Goal: Task Accomplishment & Management: Manage account settings

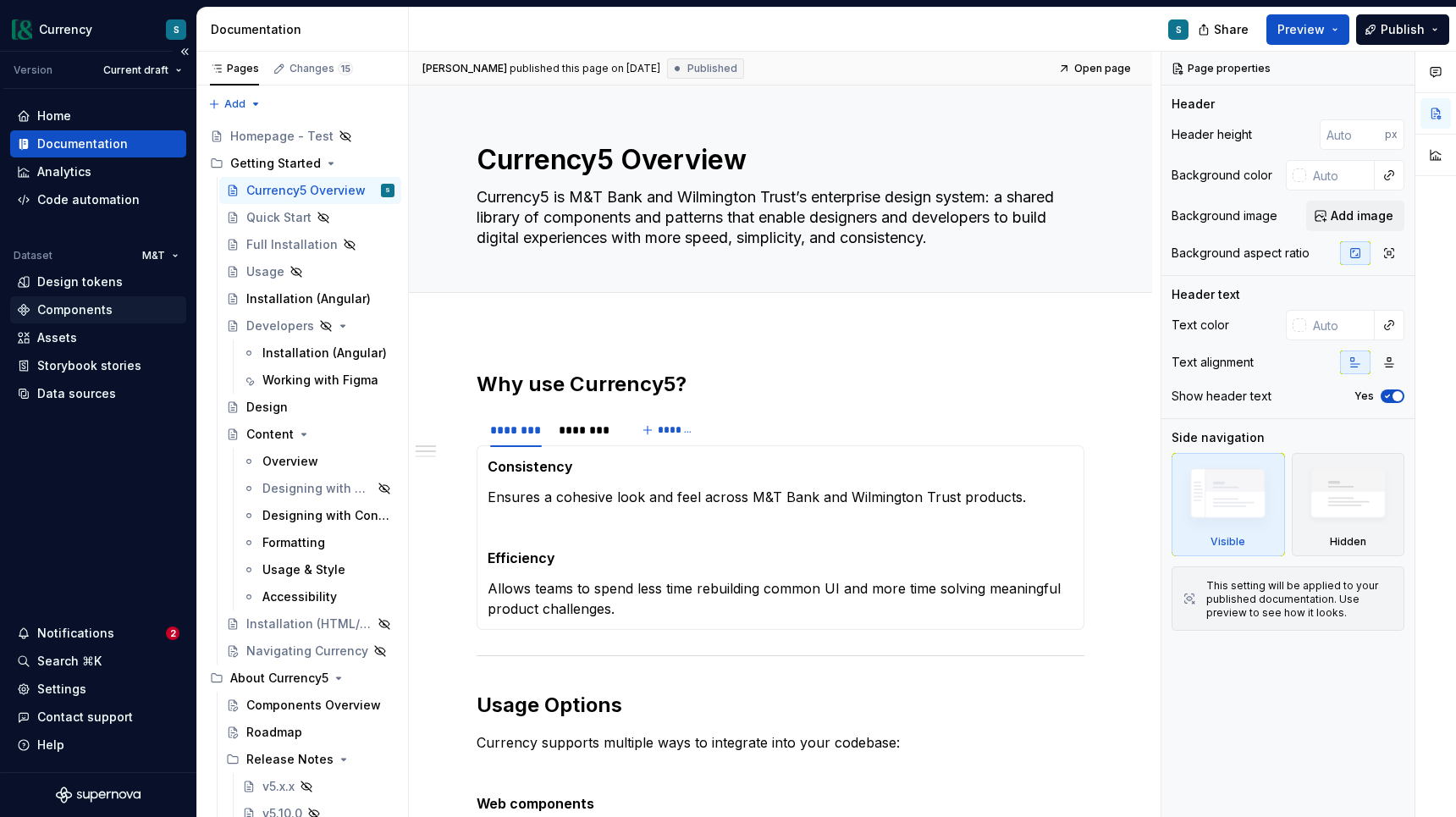
click at [101, 307] on div "Components" at bounding box center [75, 309] width 76 height 17
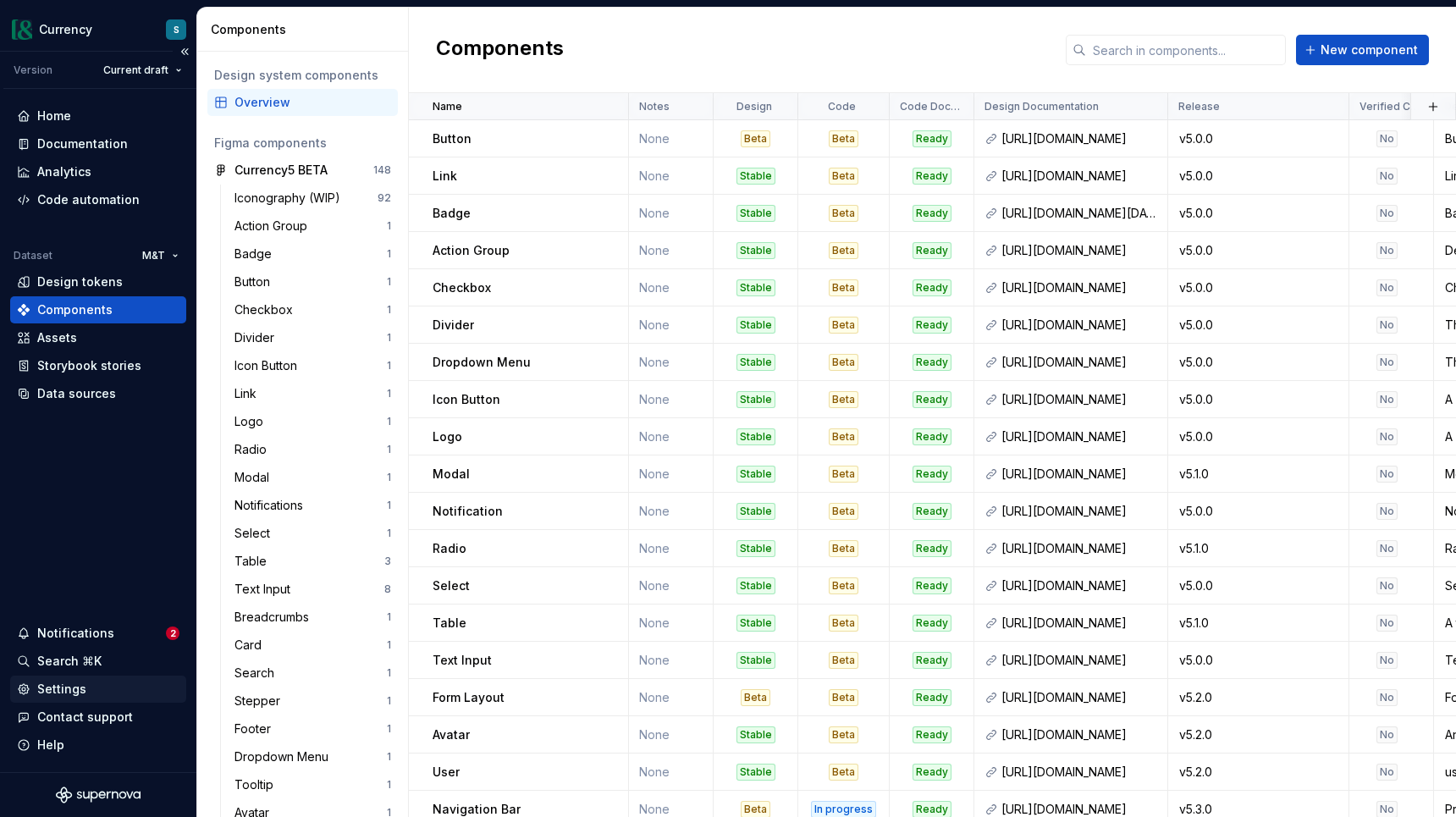
click at [70, 695] on div "Settings" at bounding box center [61, 688] width 49 height 17
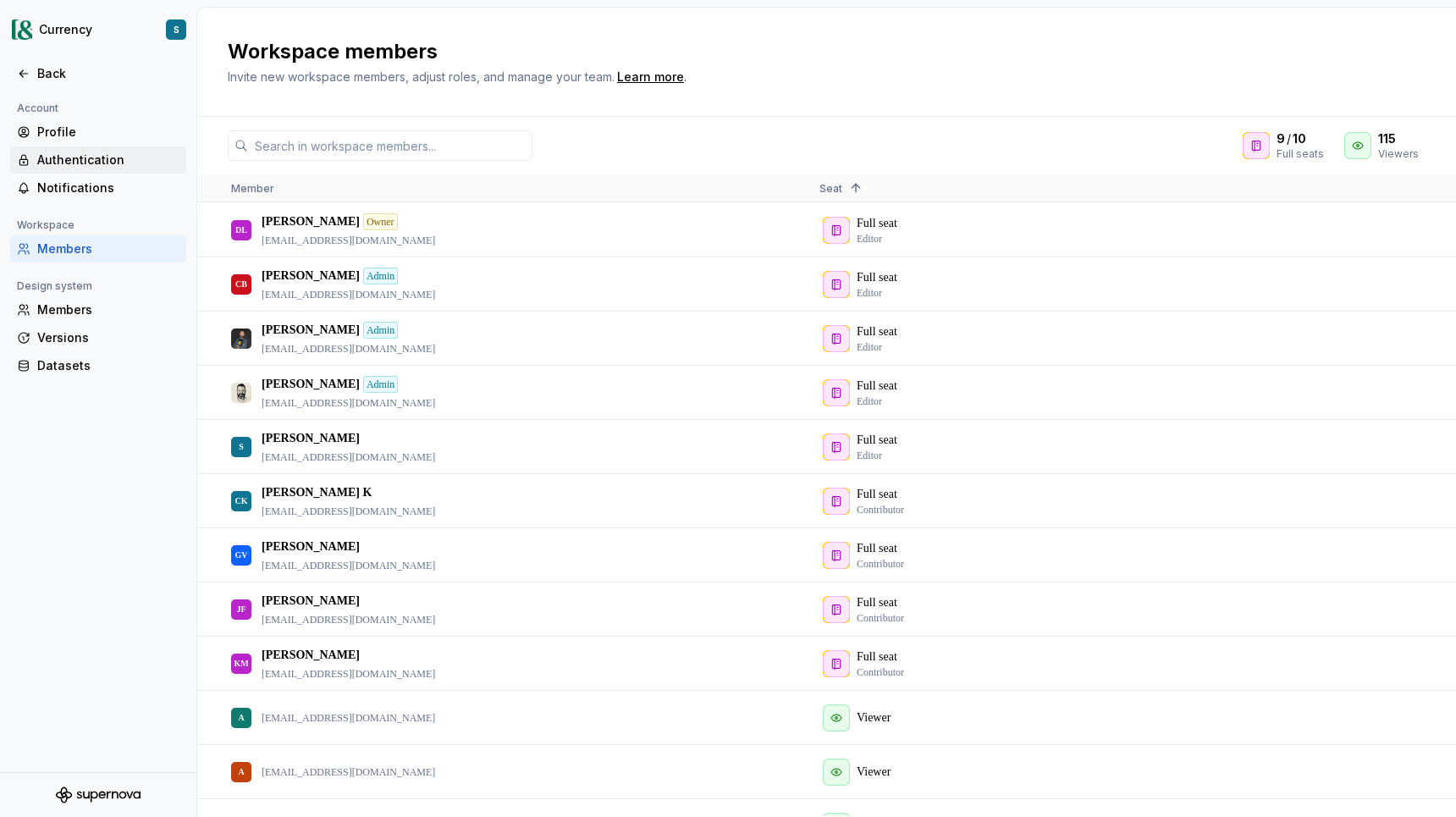
click at [91, 166] on div "Authentication" at bounding box center [108, 159] width 143 height 17
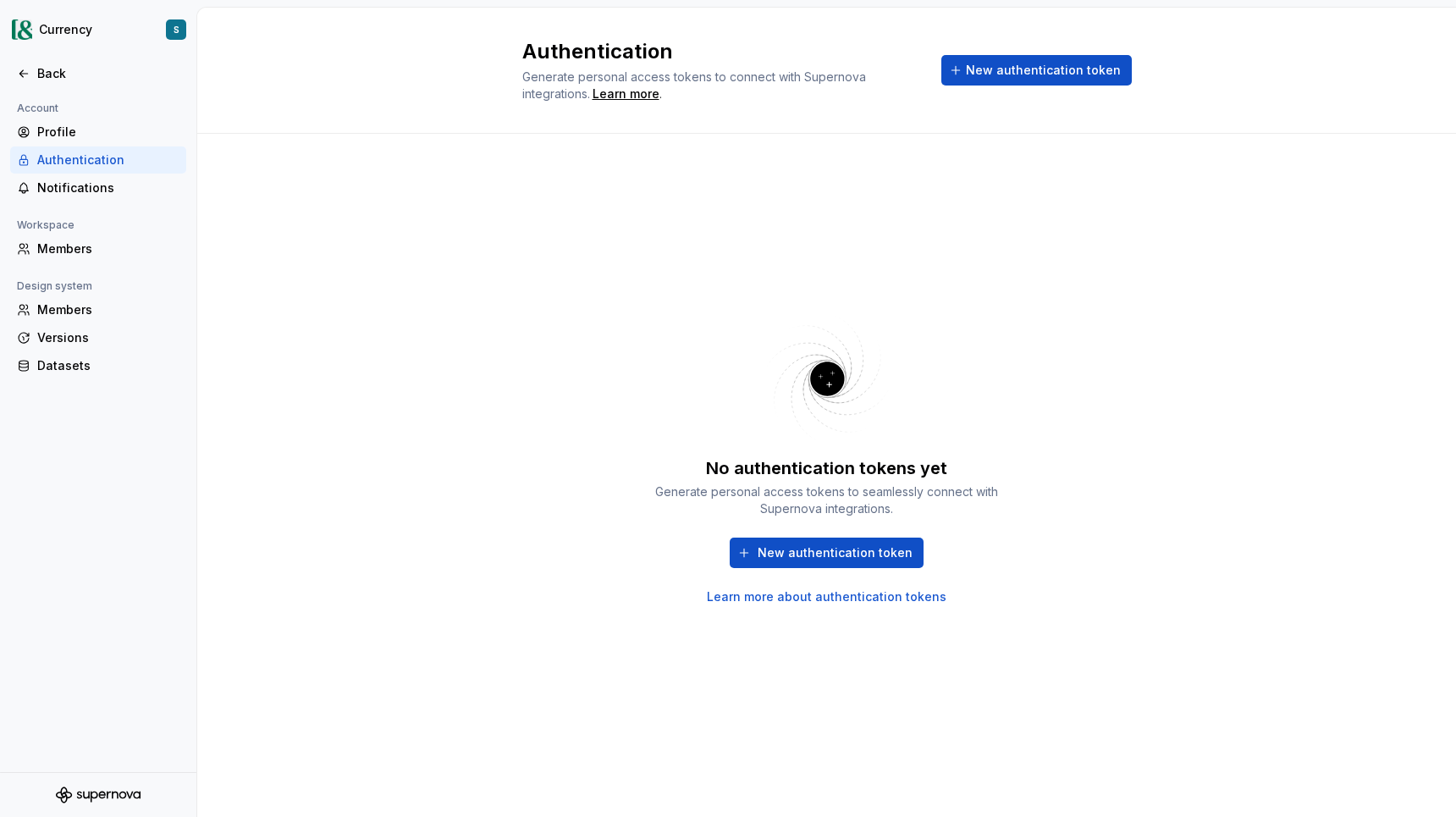
click at [827, 595] on link "Learn more about authentication tokens" at bounding box center [826, 597] width 239 height 17
click at [51, 75] on div "Back" at bounding box center [108, 73] width 143 height 17
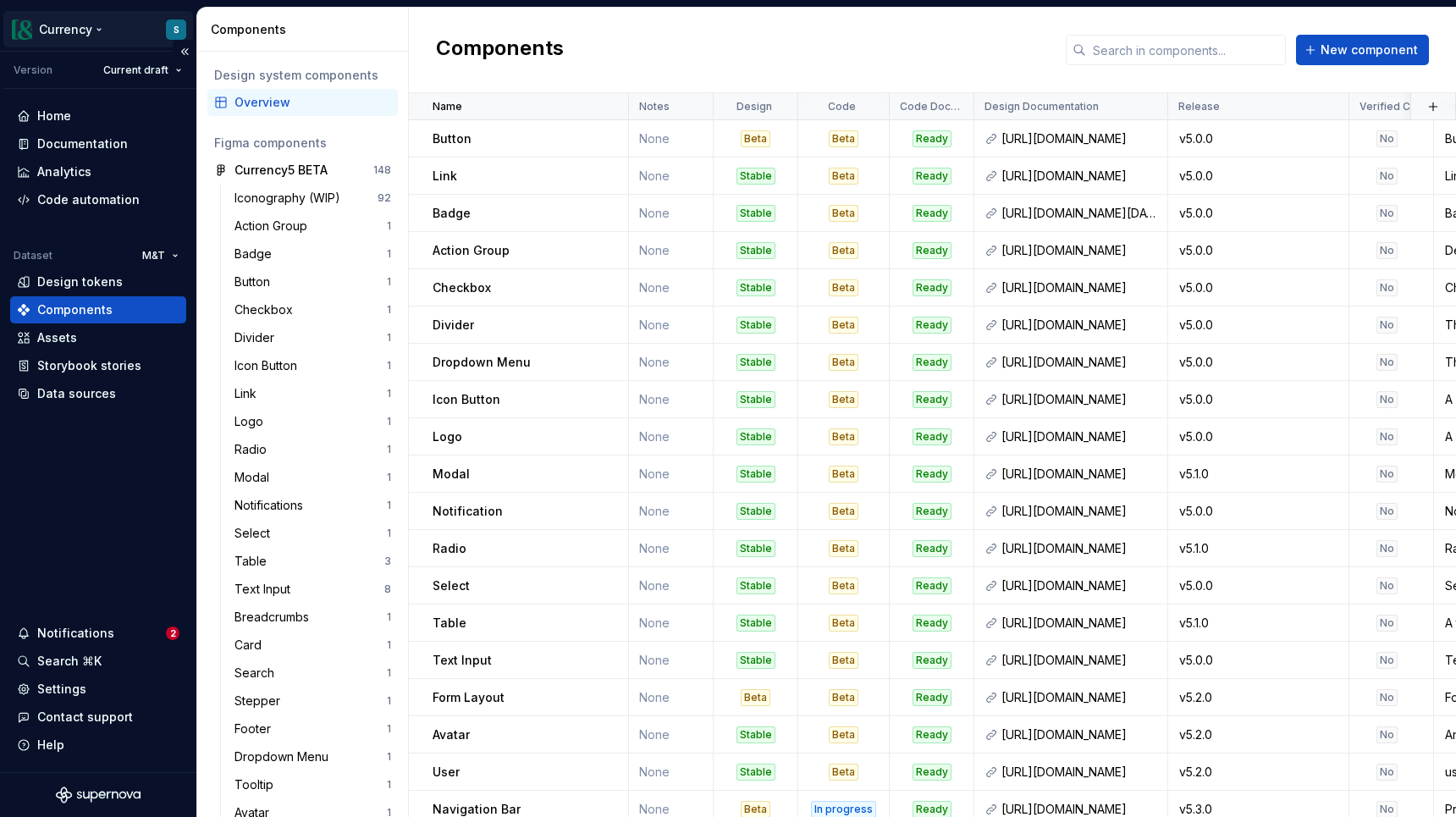
click at [73, 35] on html "Currency S Version Current draft Home Documentation Analytics Code automation D…" at bounding box center [728, 408] width 1456 height 817
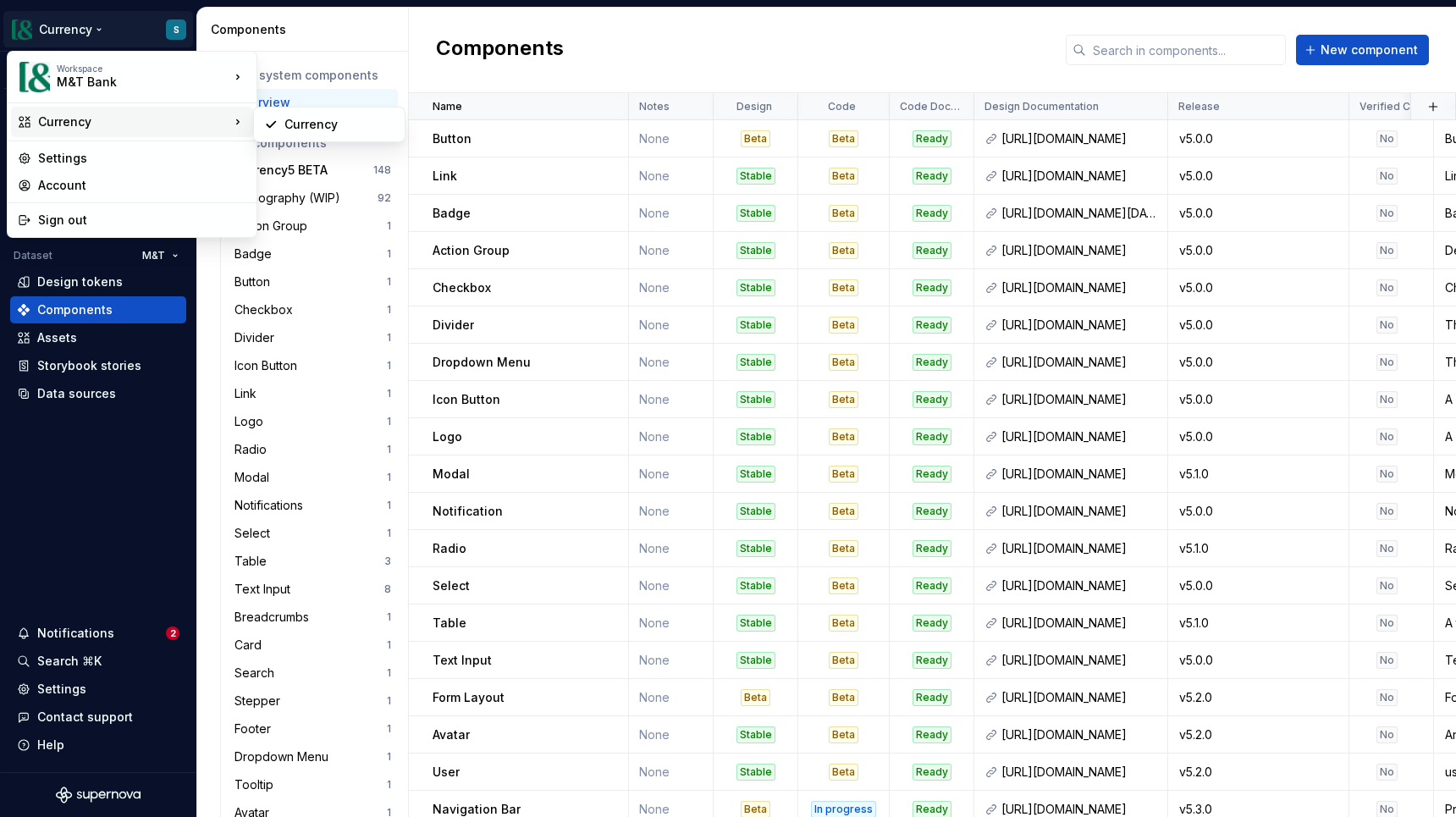
click at [490, 43] on html "Currency S Version Current draft Home Documentation Analytics Code automation D…" at bounding box center [728, 408] width 1456 height 817
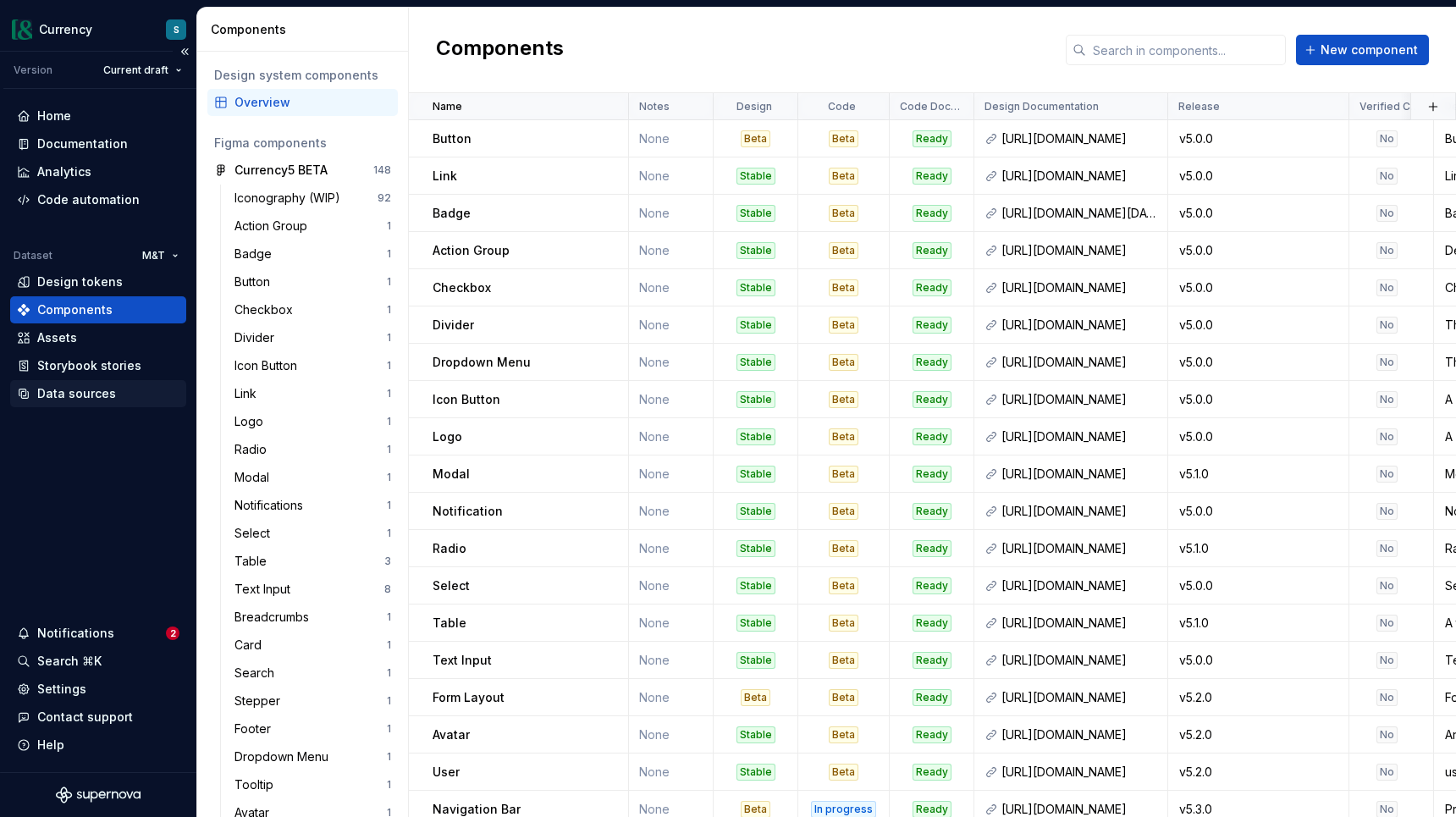
click at [93, 396] on div "Data sources" at bounding box center [76, 394] width 79 height 17
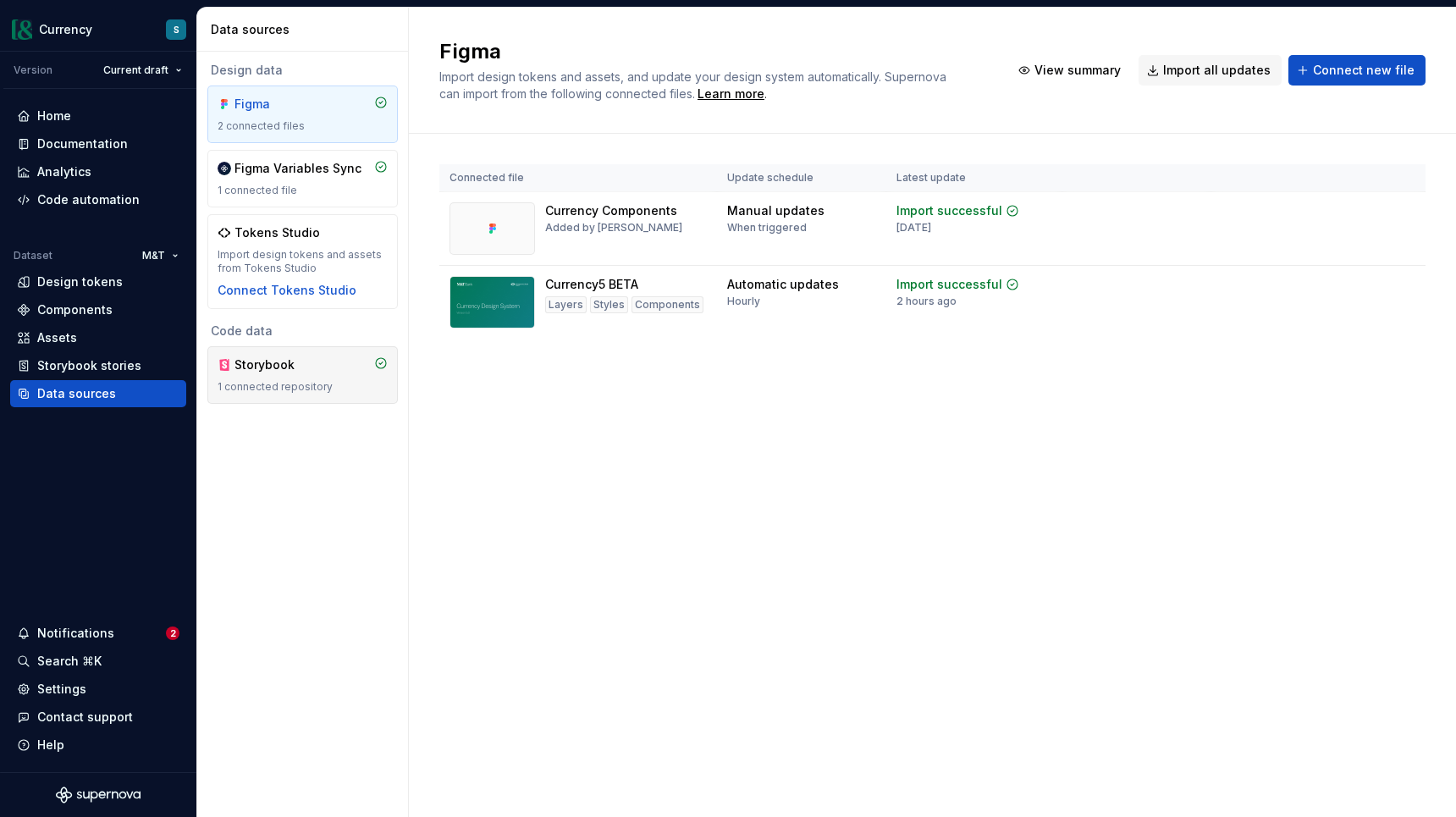
click at [304, 369] on div "Storybook" at bounding box center [275, 365] width 82 height 17
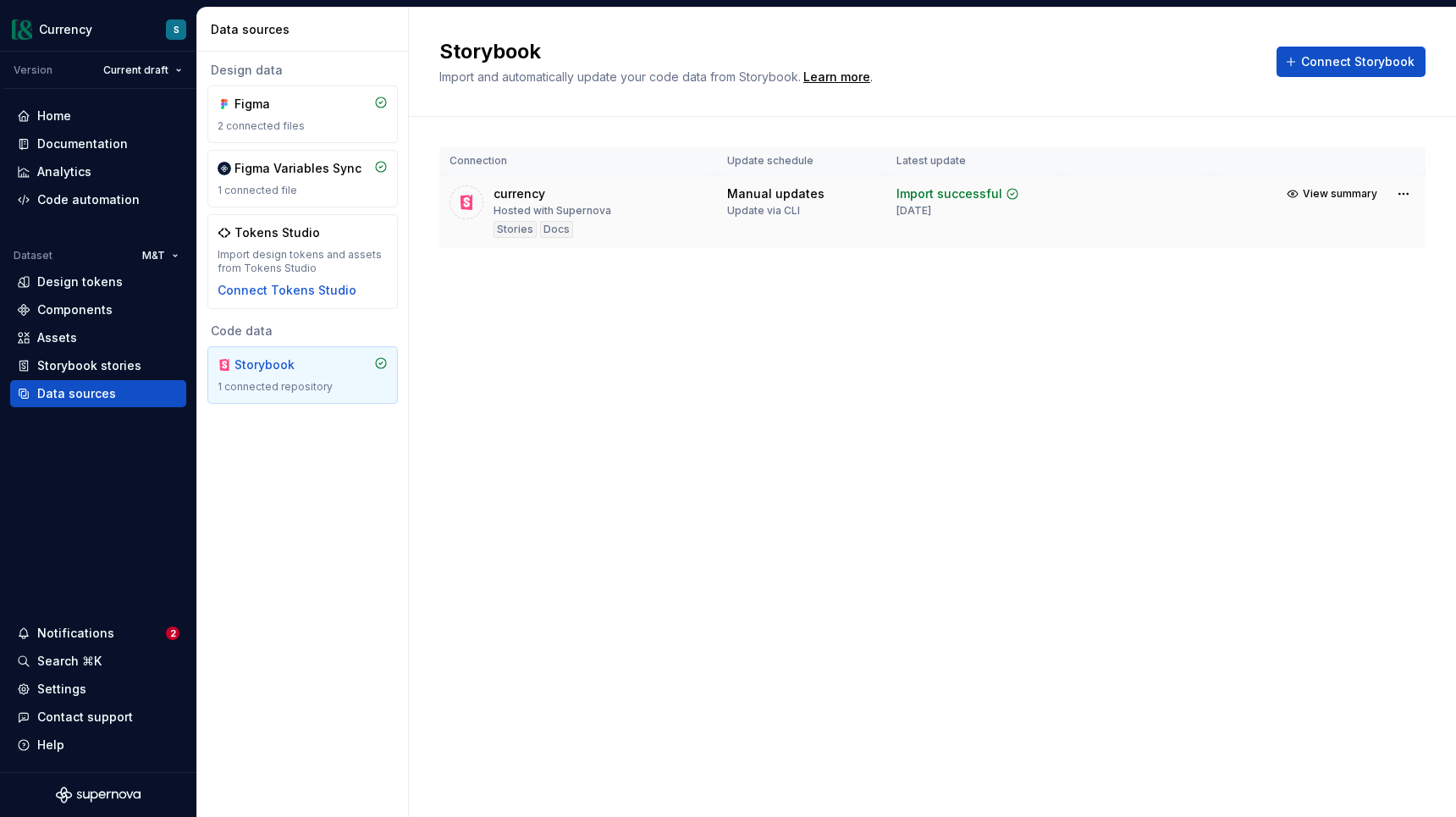
drag, startPoint x: 723, startPoint y: 194, endPoint x: 850, endPoint y: 230, distance: 132.0
click at [850, 230] on td "Manual updates Update via CLI" at bounding box center [802, 212] width 169 height 74
click at [301, 269] on div "Import design tokens and assets from Tokens Studio" at bounding box center [302, 261] width 170 height 27
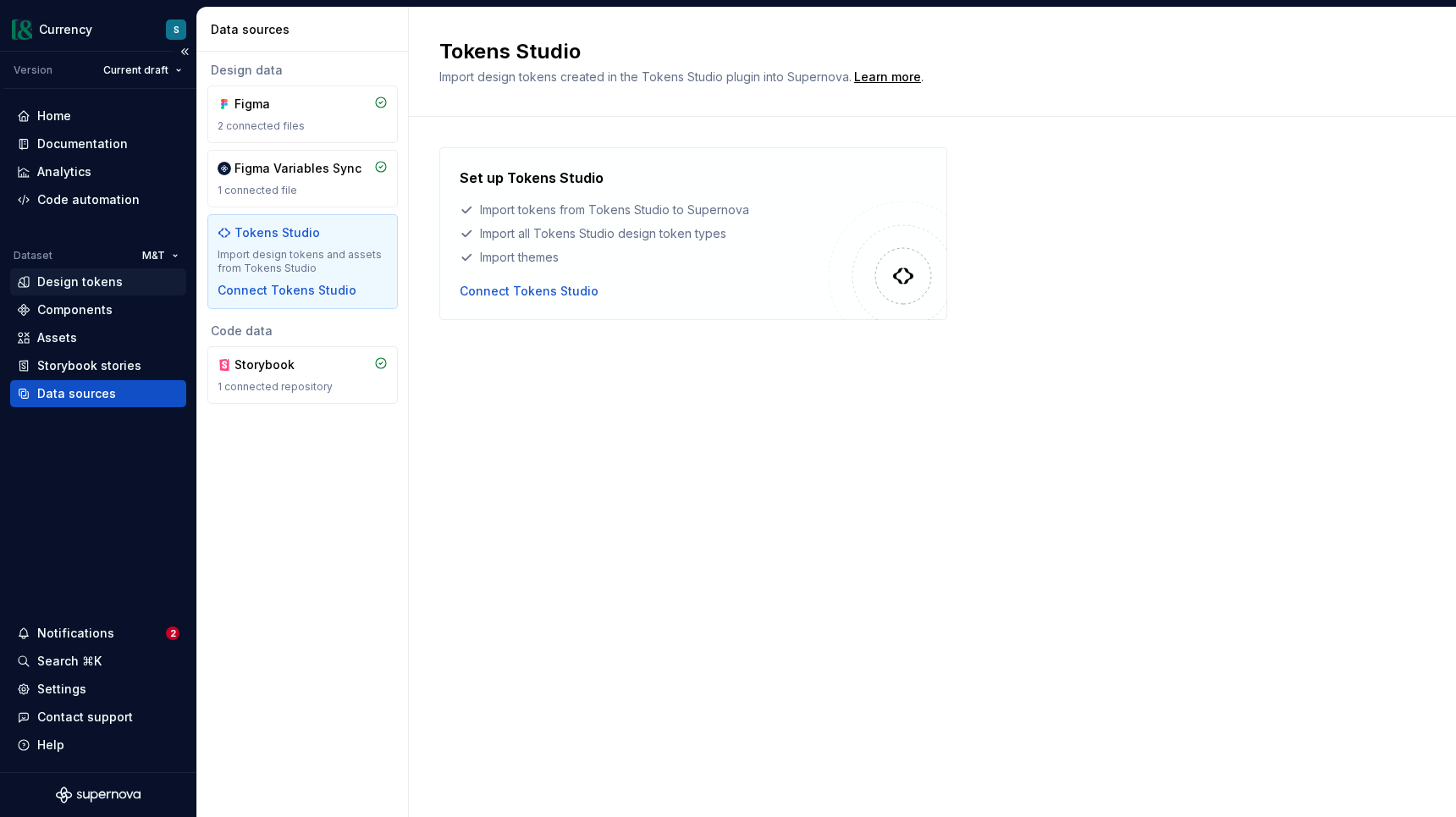
click at [124, 290] on div "Design tokens" at bounding box center [98, 281] width 162 height 17
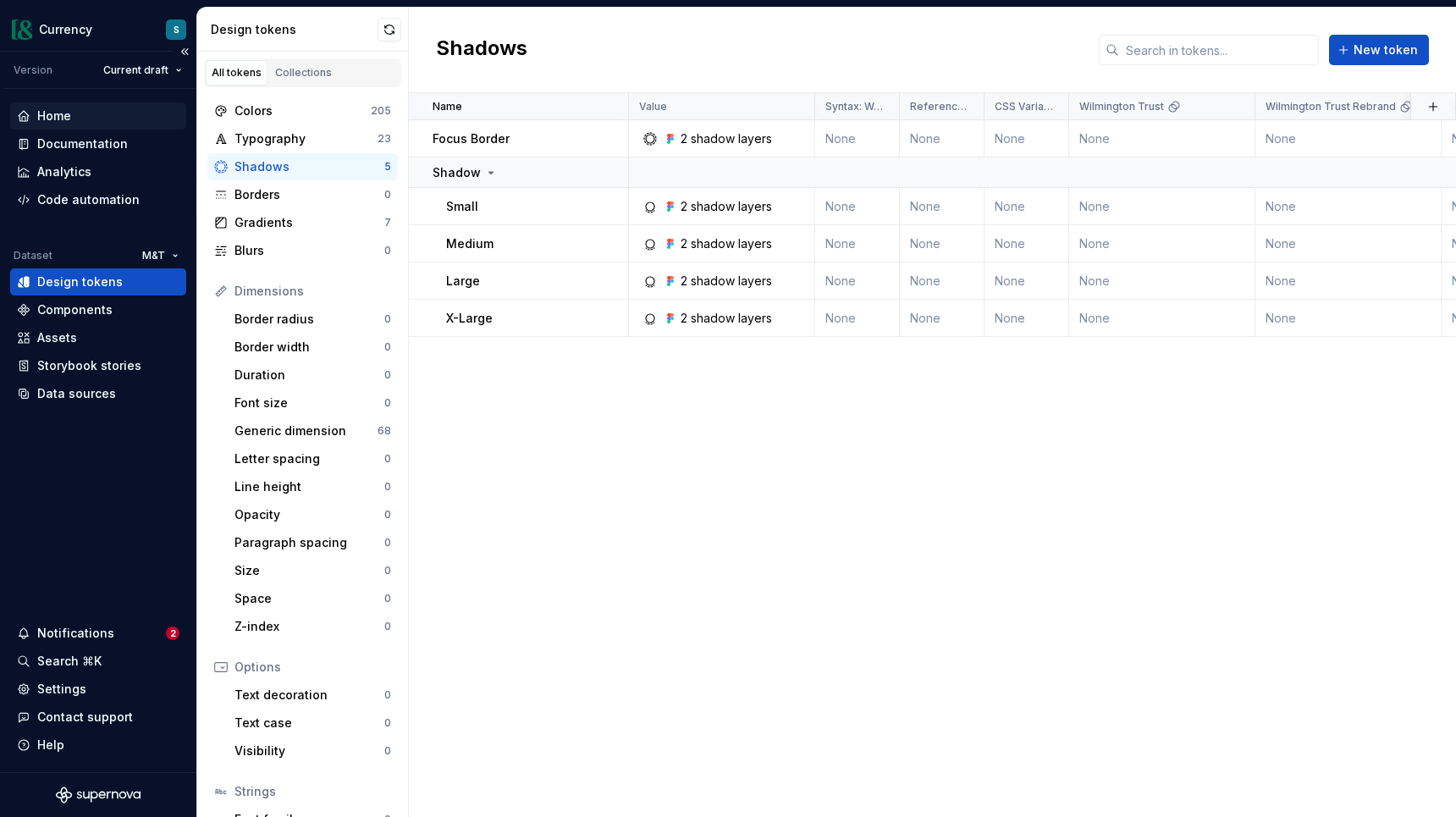
click at [65, 118] on div "Home" at bounding box center [54, 116] width 34 height 17
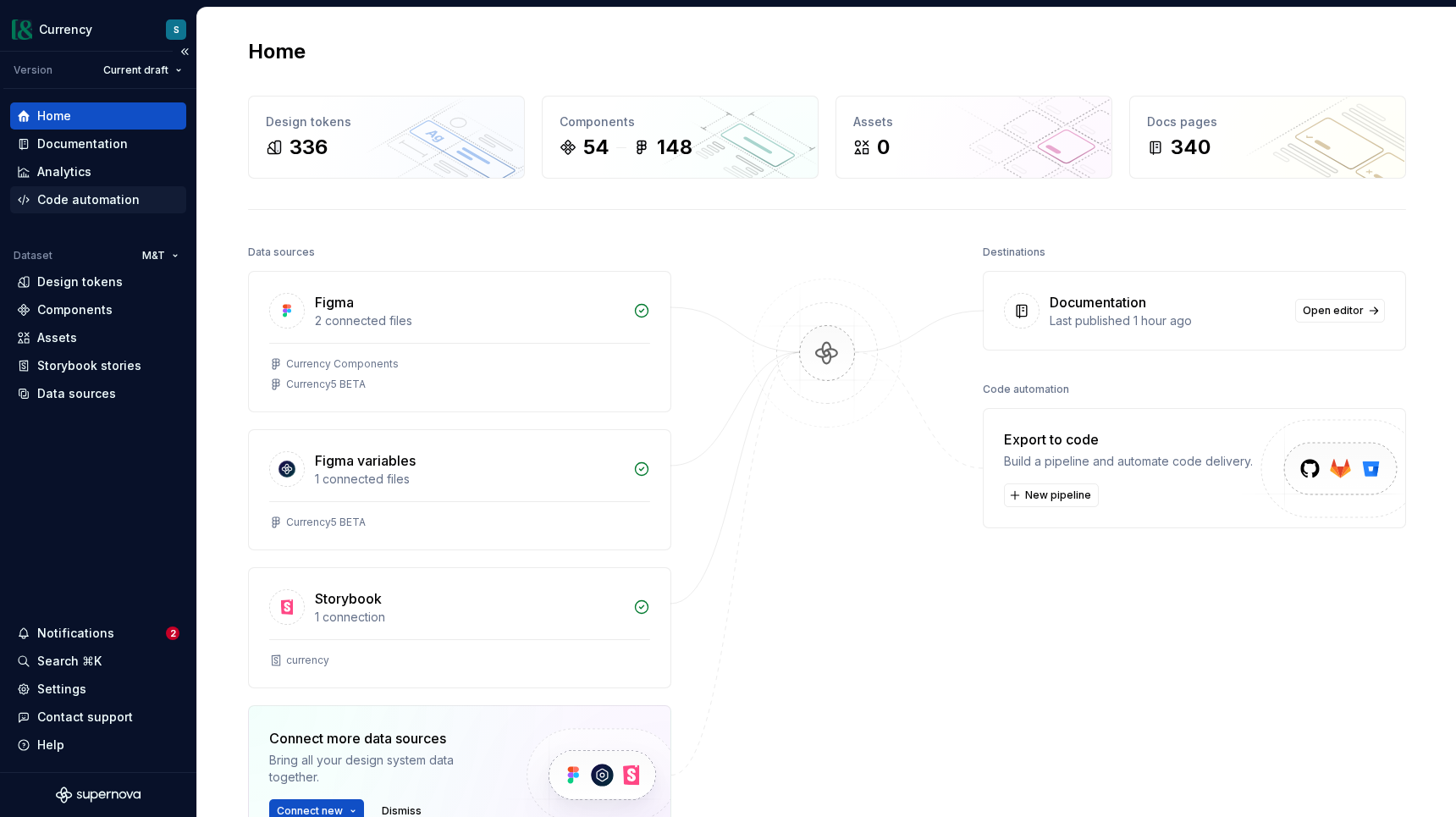
click at [102, 197] on div "Code automation" at bounding box center [88, 199] width 103 height 17
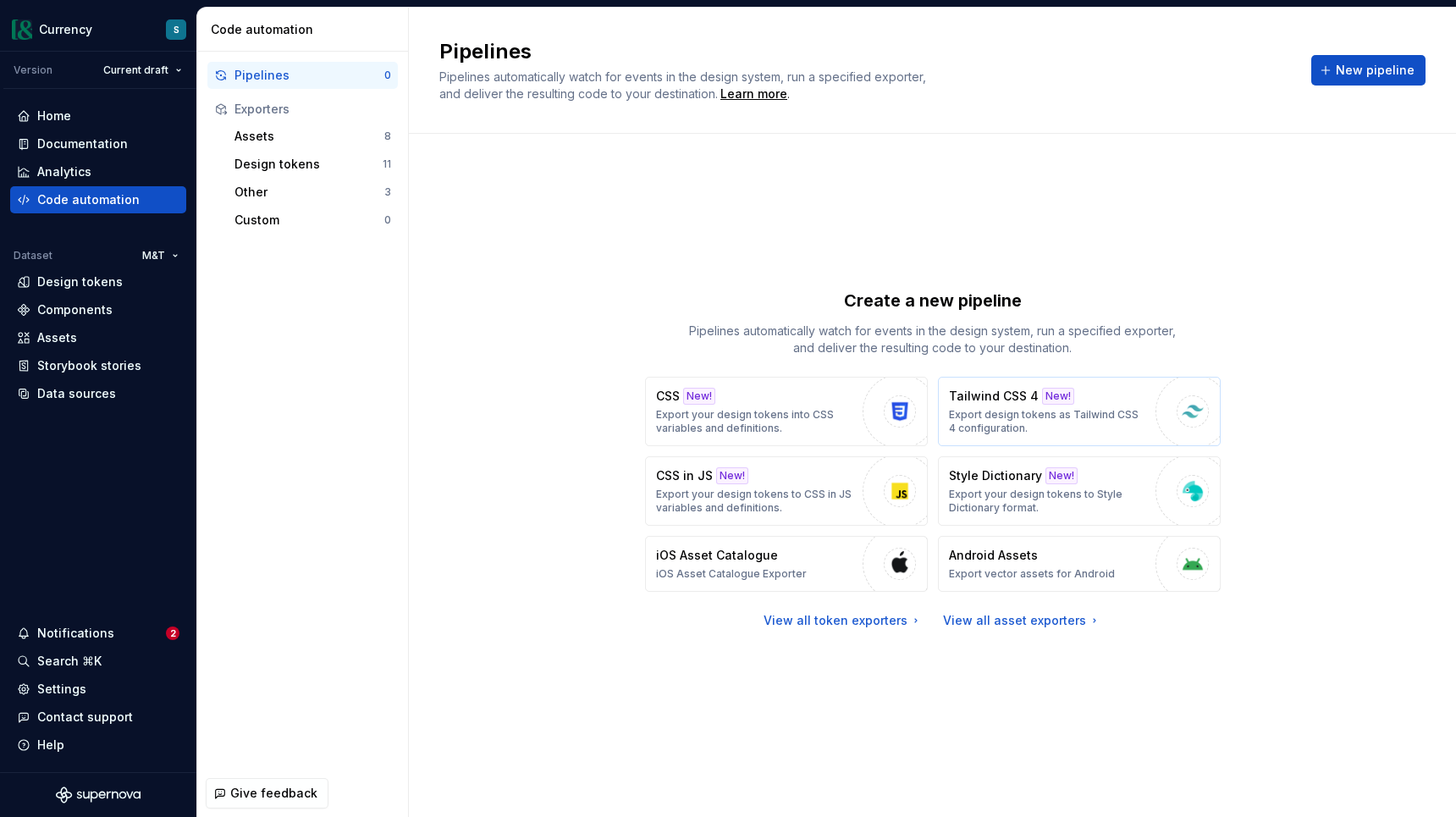
click at [1049, 410] on p "Export design tokens as Tailwind CSS 4 configuration." at bounding box center [1047, 421] width 198 height 27
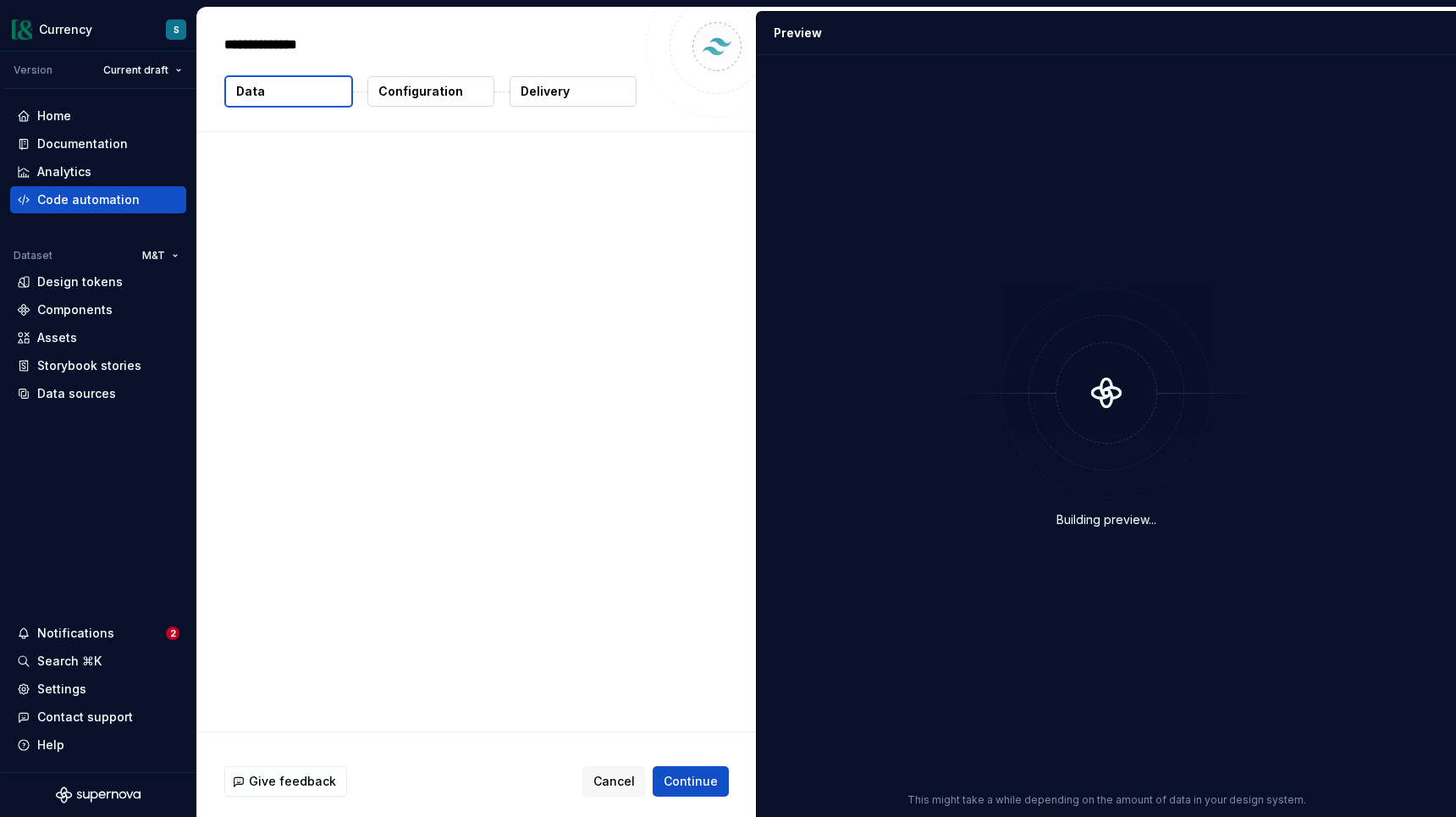
type textarea "*"
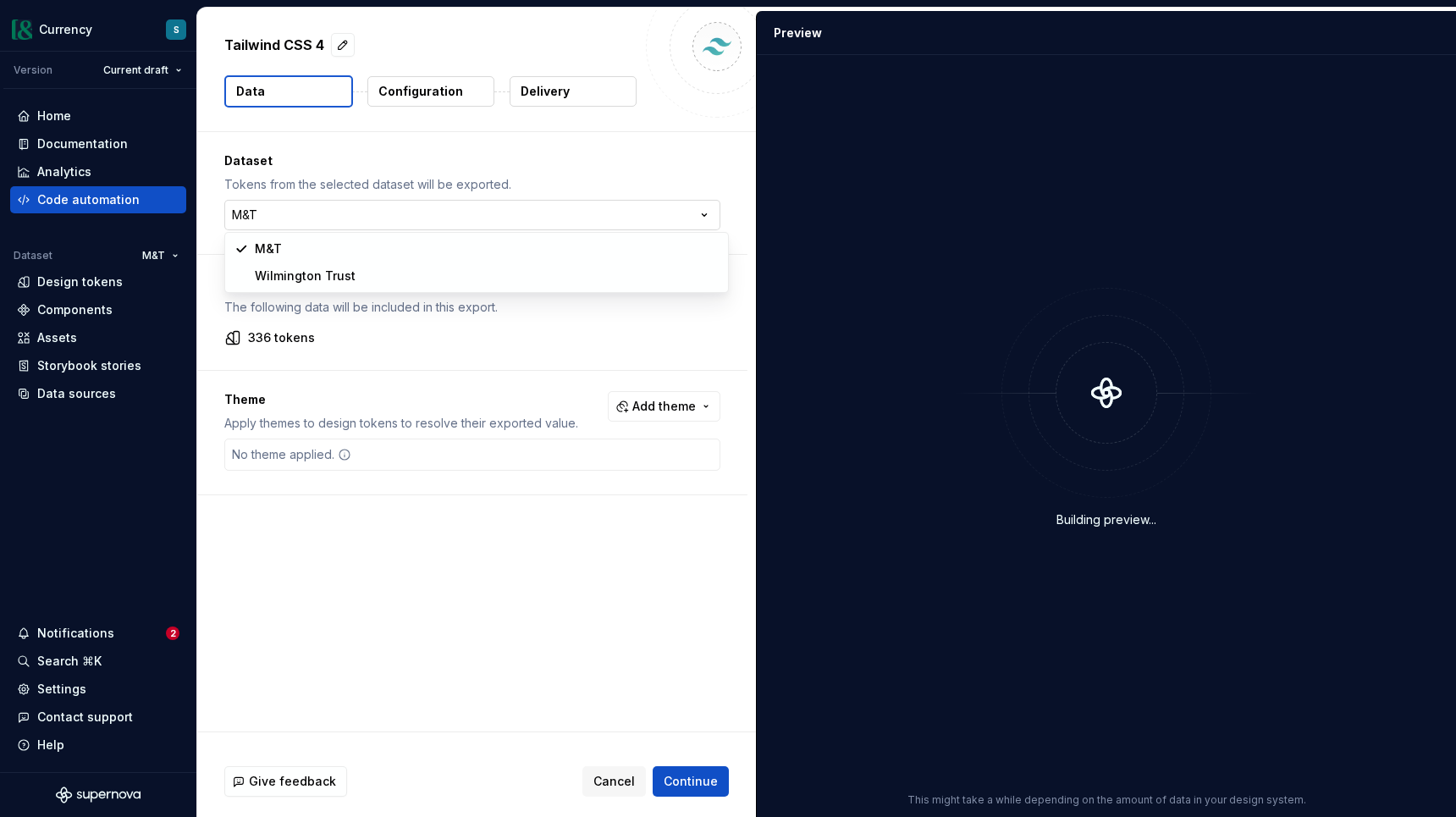
click at [315, 222] on html "**********" at bounding box center [728, 408] width 1456 height 817
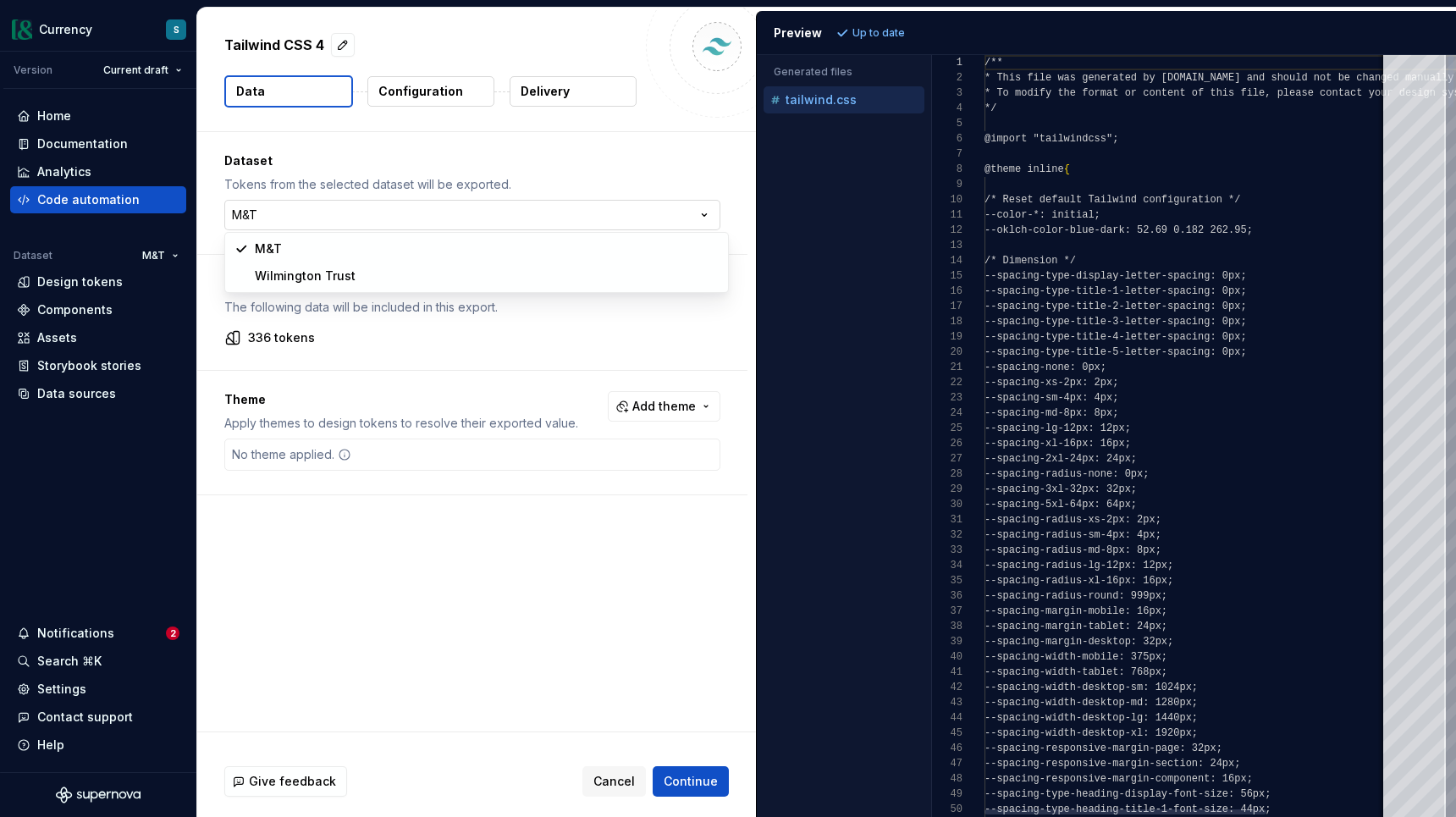
click at [315, 222] on html "**********" at bounding box center [728, 408] width 1456 height 817
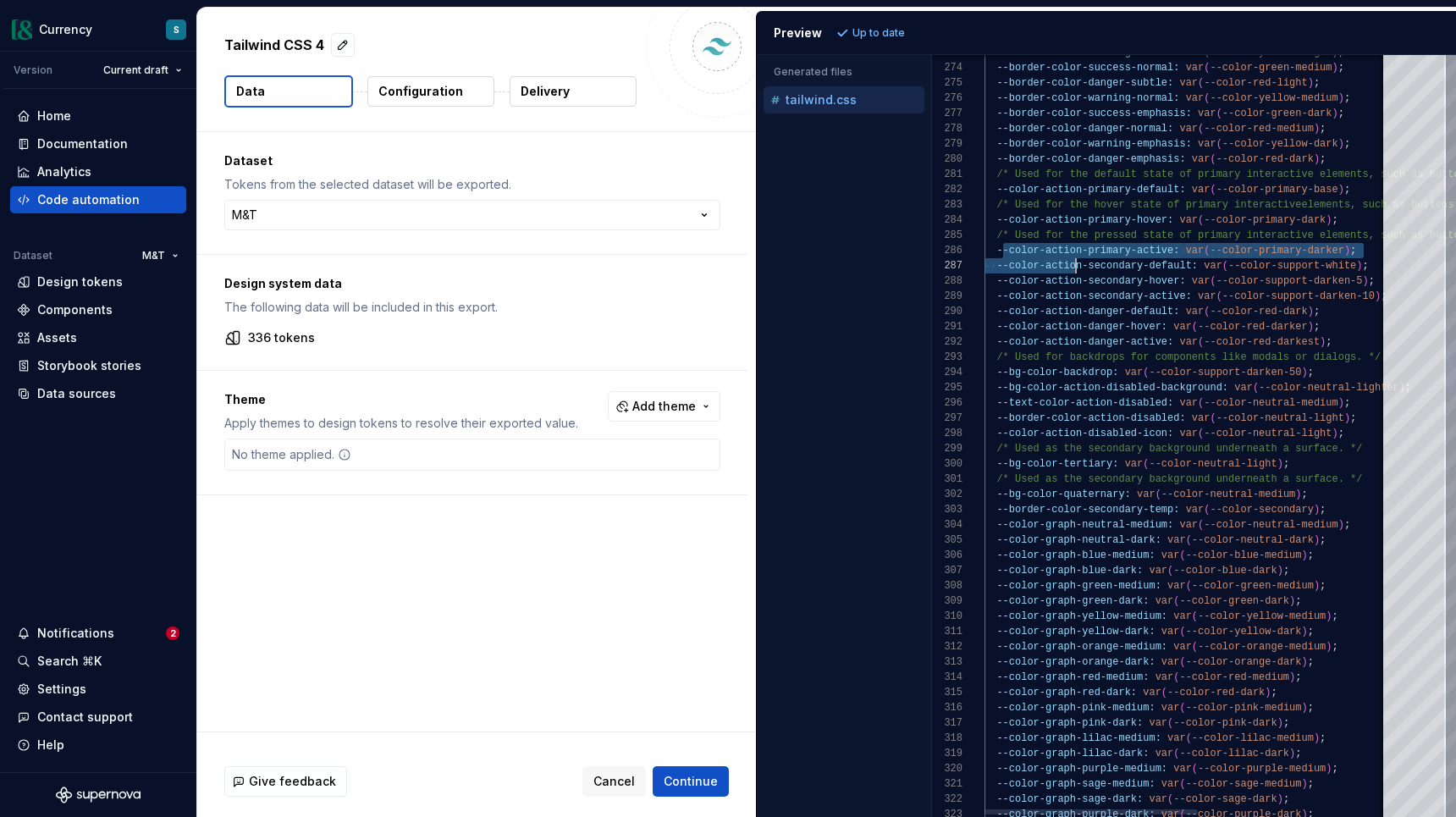
scroll to position [76, 99]
drag, startPoint x: 1001, startPoint y: 248, endPoint x: 1080, endPoint y: 262, distance: 80.2
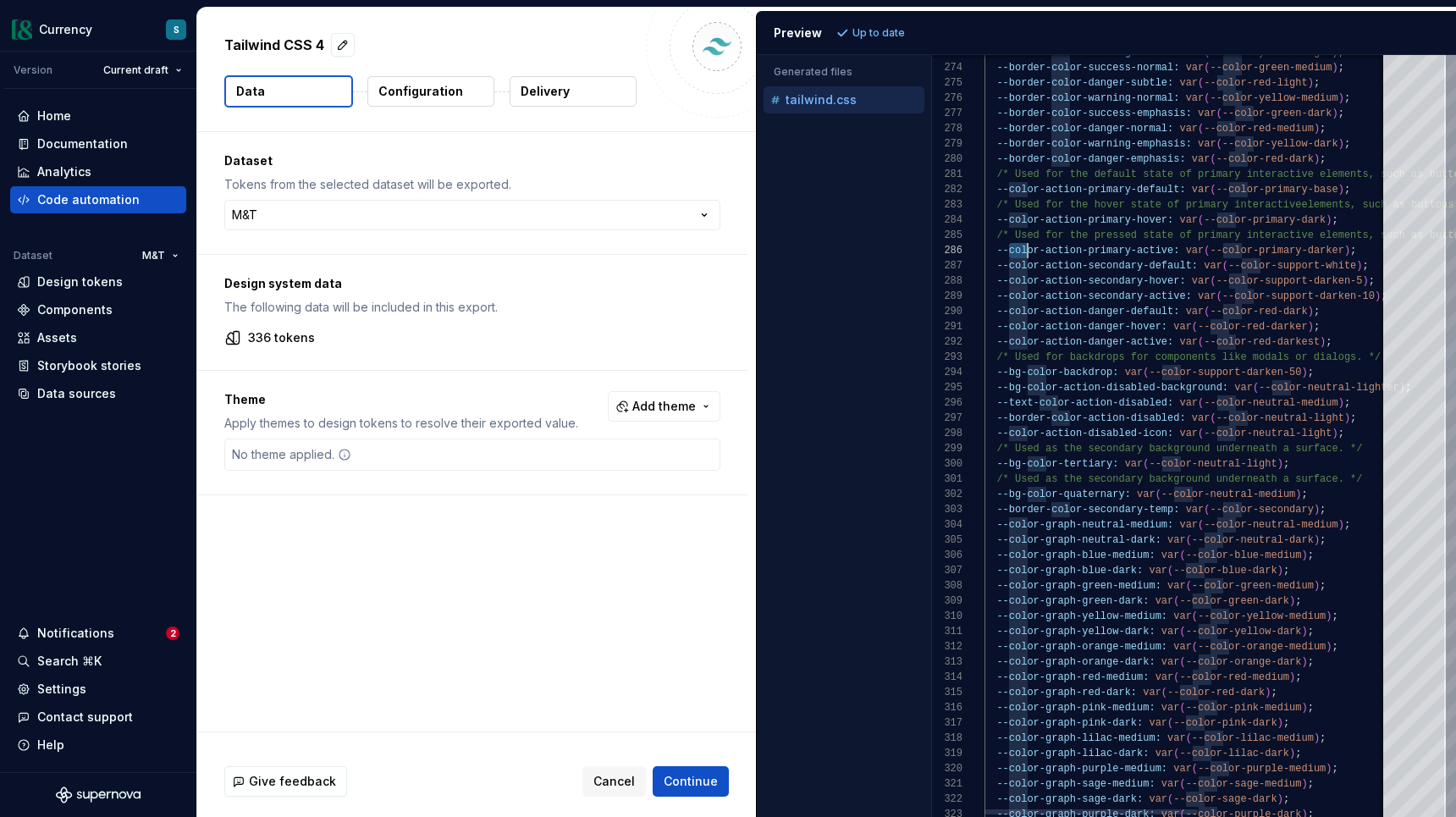
scroll to position [76, 55]
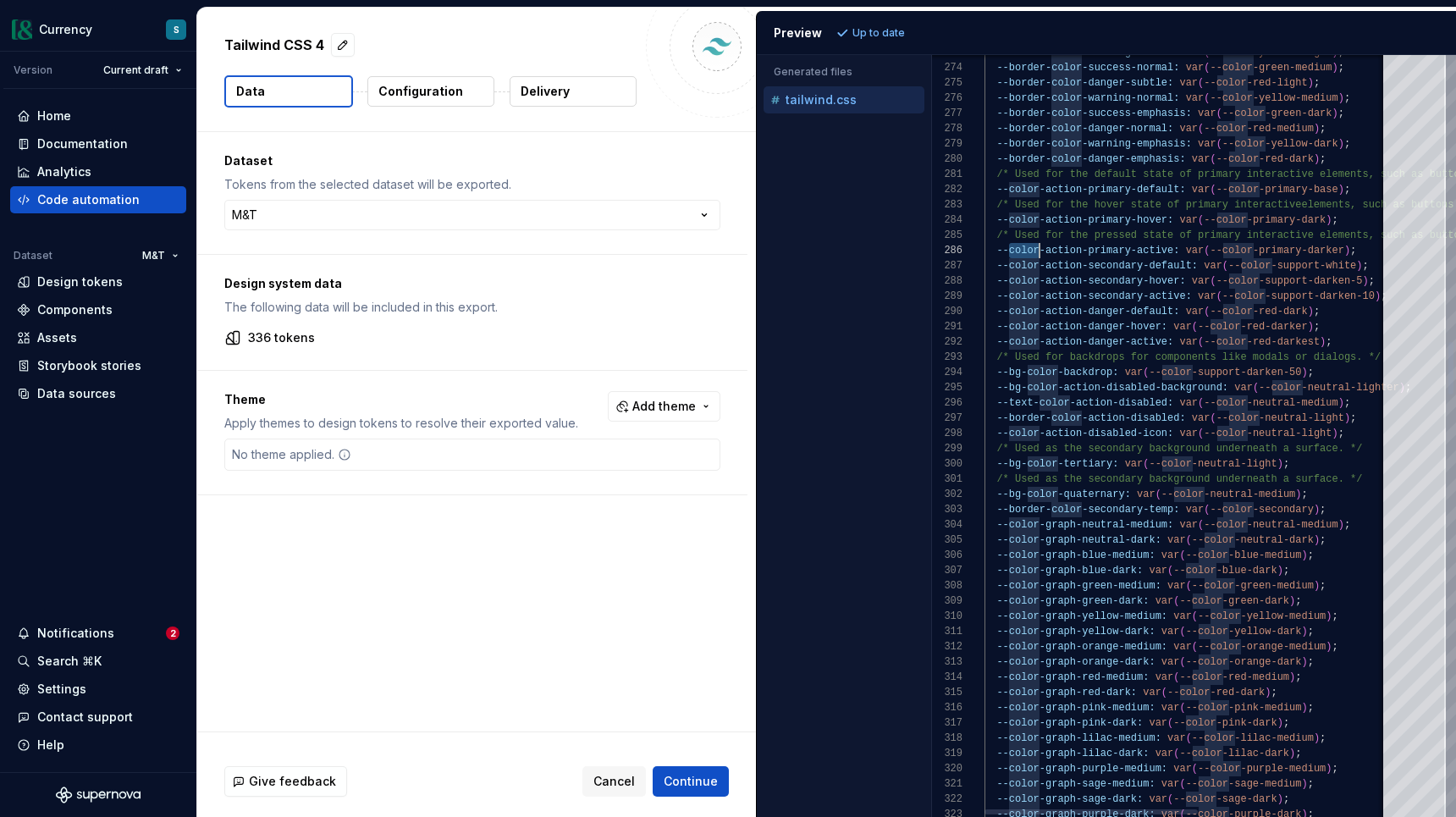
drag, startPoint x: 1008, startPoint y: 251, endPoint x: 1037, endPoint y: 260, distance: 30.4
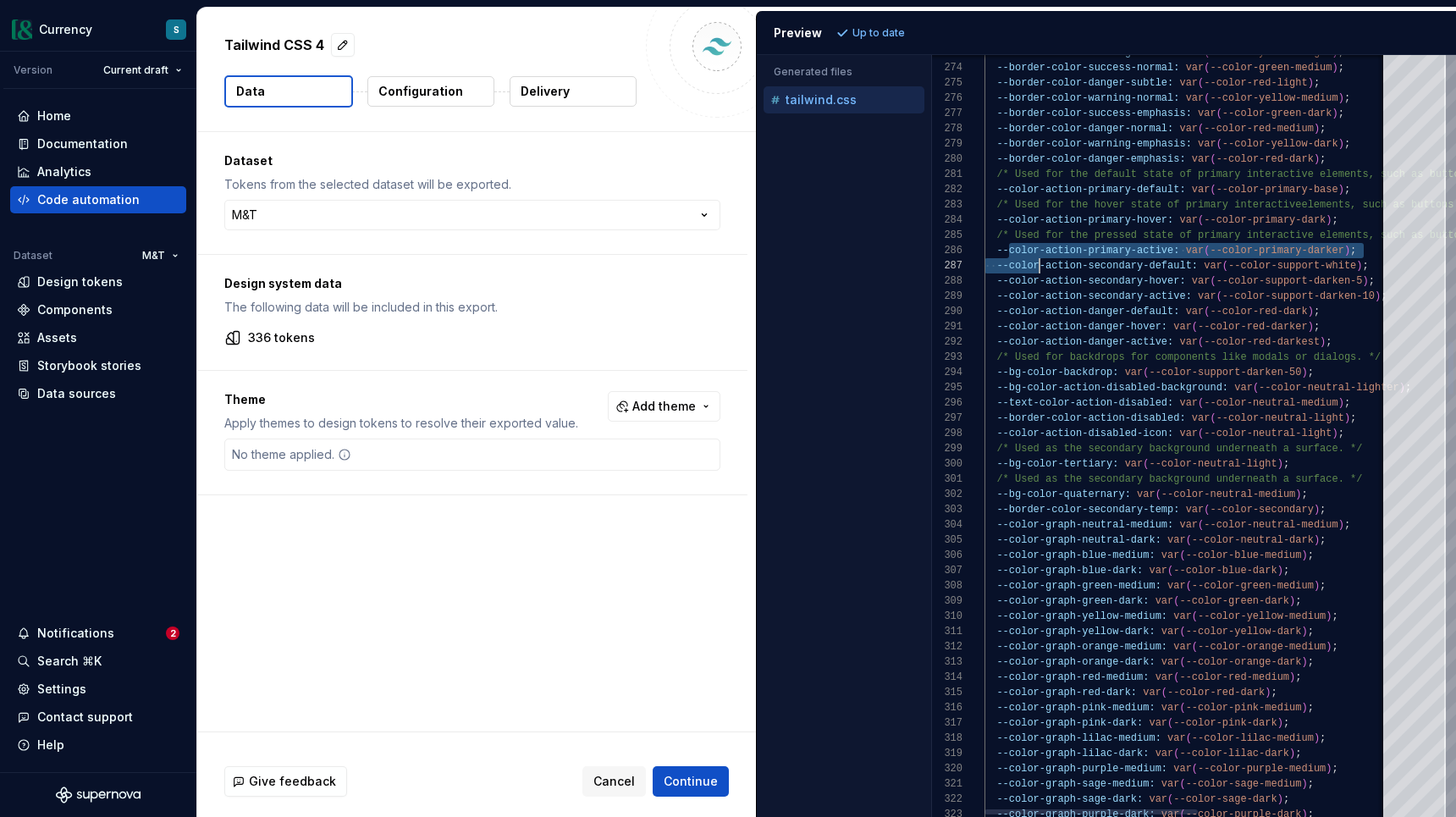
scroll to position [15, 74]
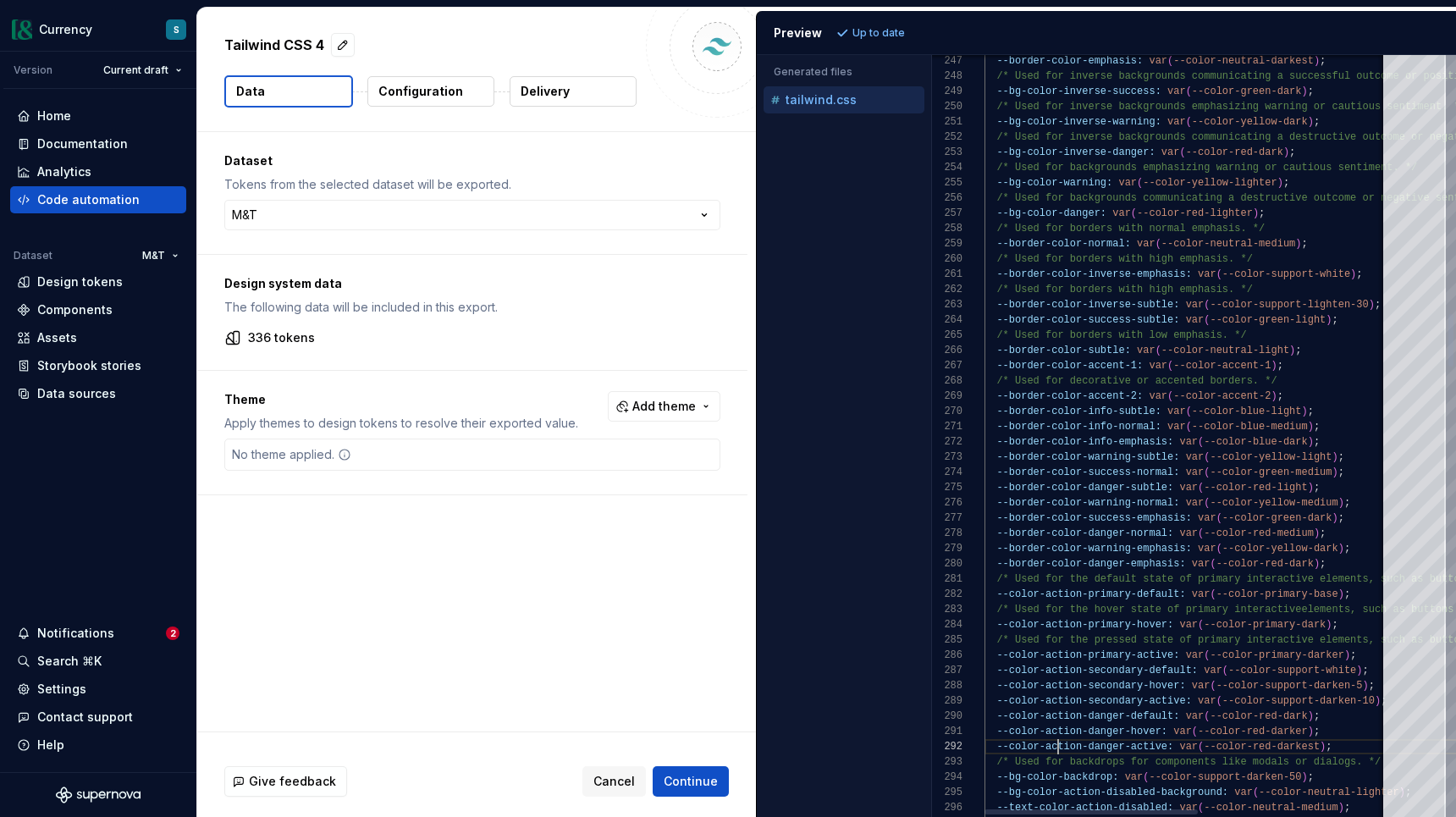
type textarea "**********"
drag, startPoint x: 996, startPoint y: 396, endPoint x: 1061, endPoint y: 397, distance: 65.0
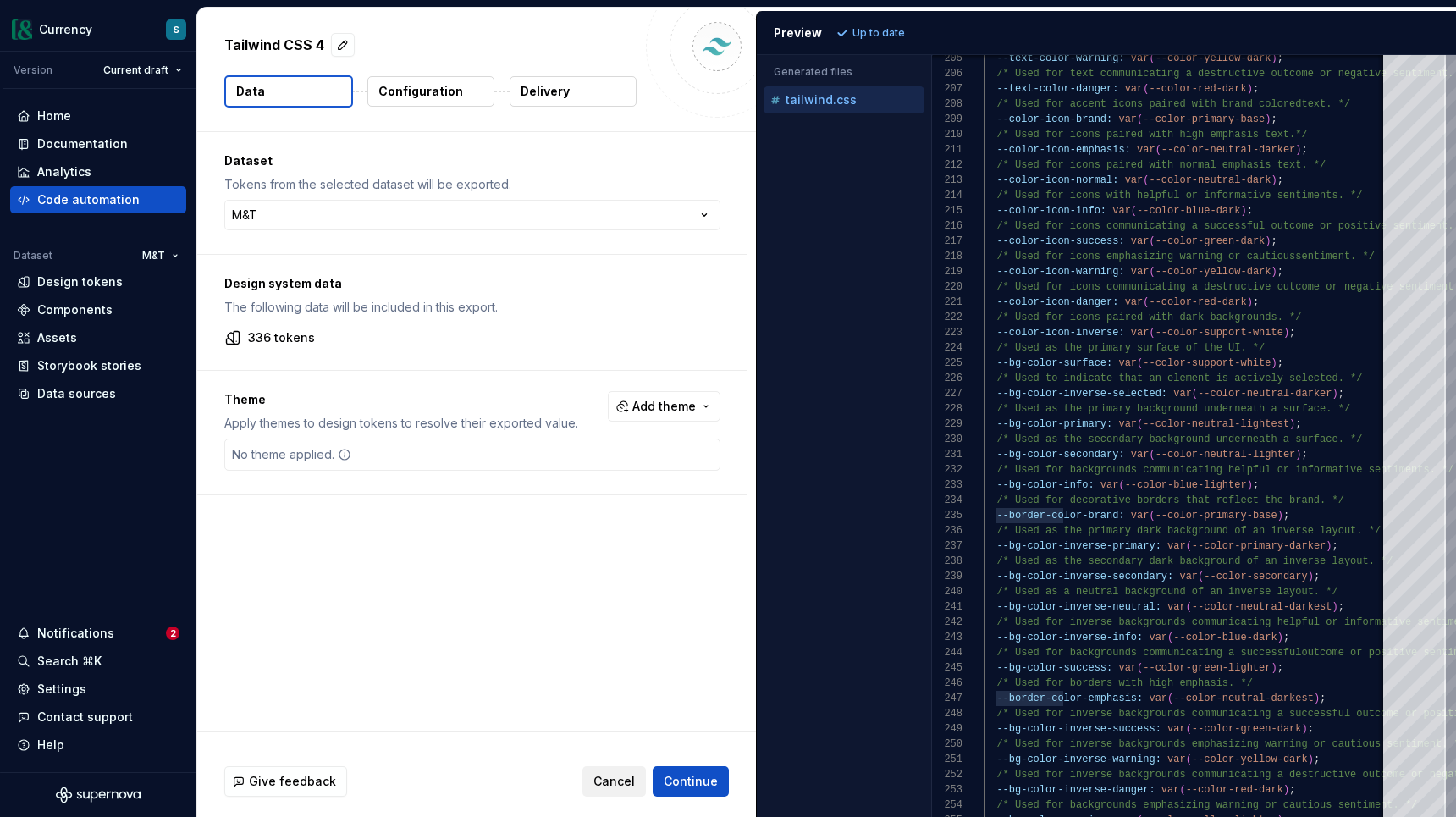
click at [611, 784] on span "Cancel" at bounding box center [615, 781] width 42 height 17
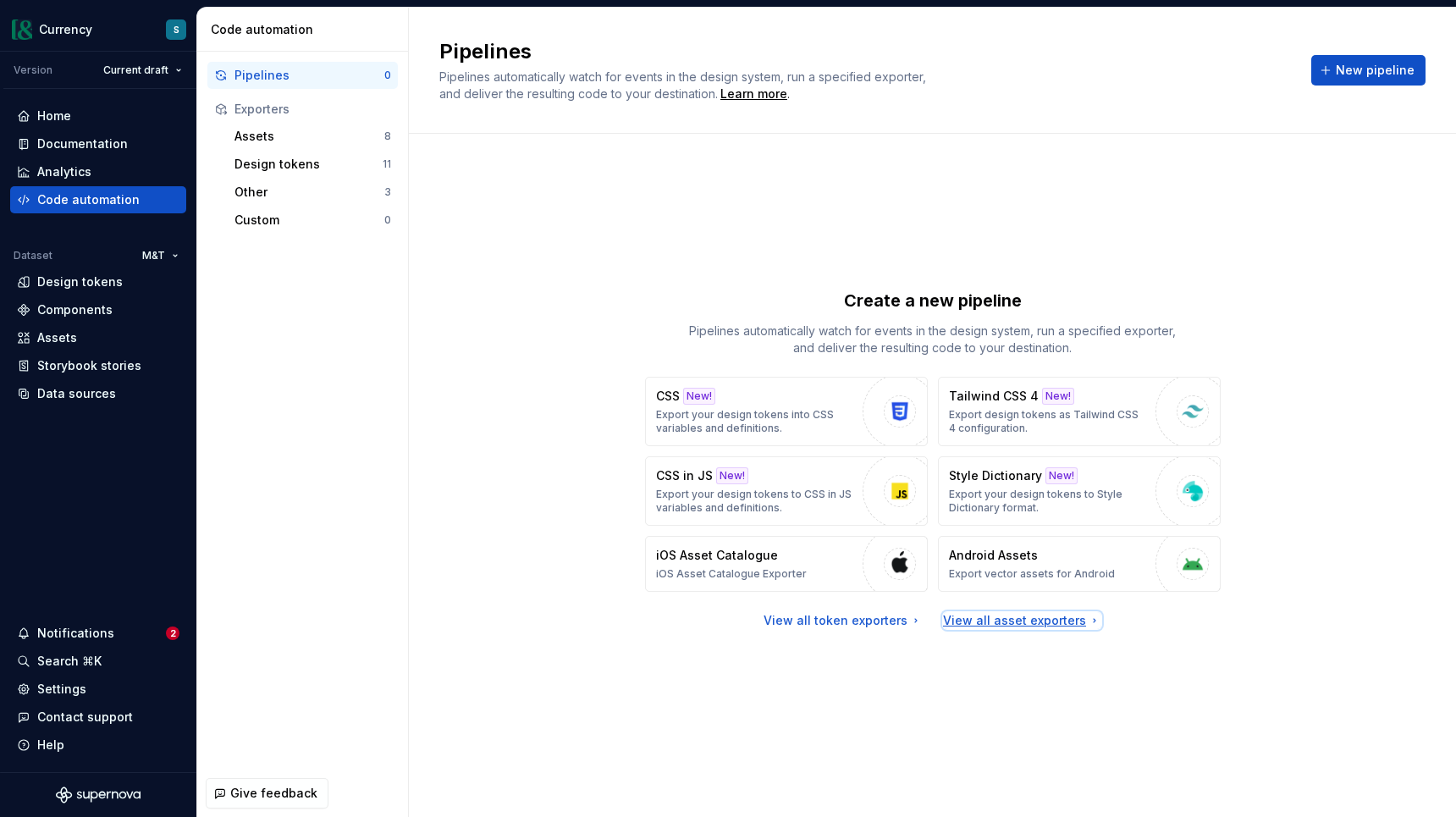
click at [993, 624] on div "View all asset exporters" at bounding box center [1022, 620] width 158 height 17
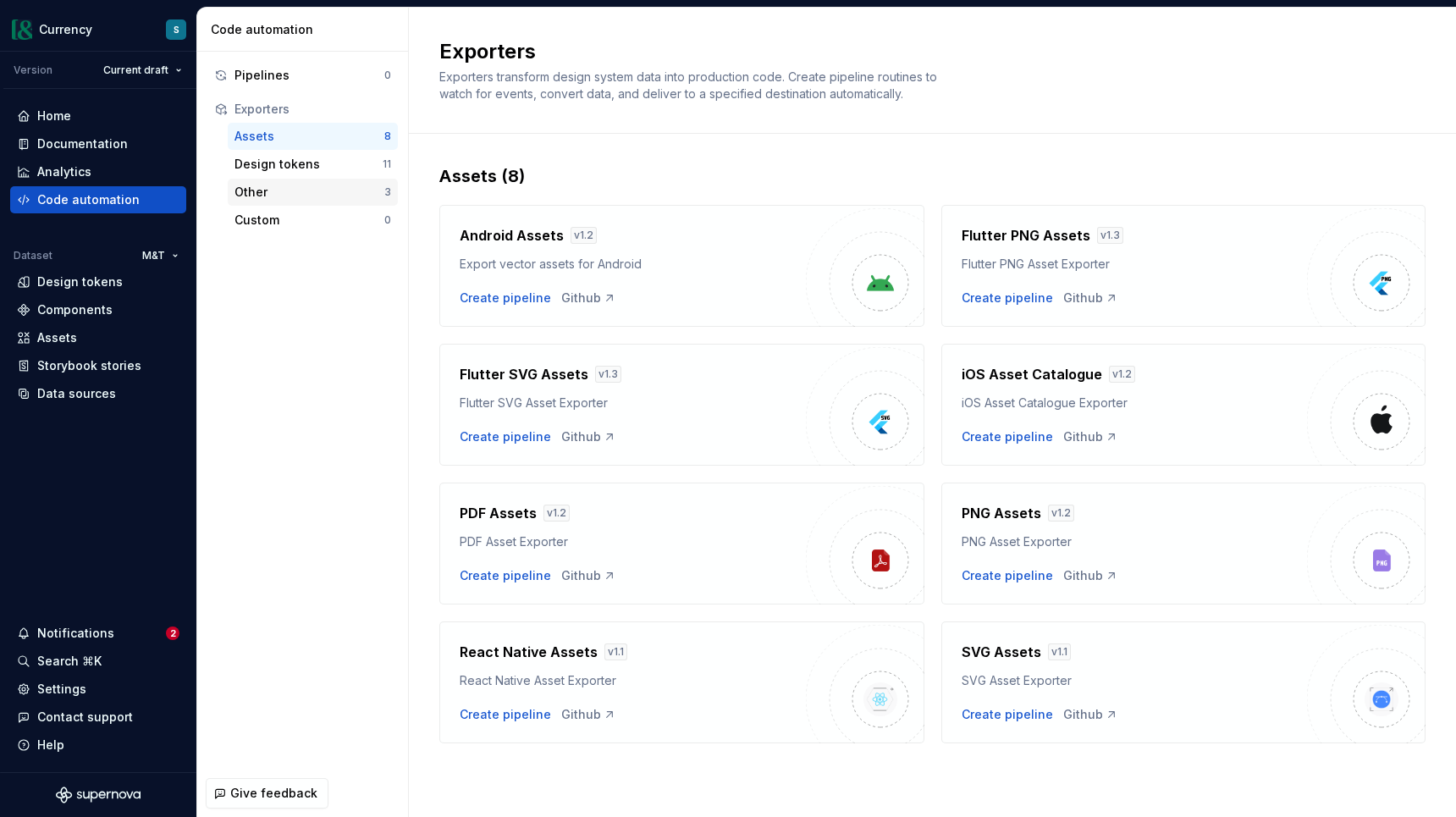
click at [255, 191] on div "Other" at bounding box center [309, 191] width 149 height 17
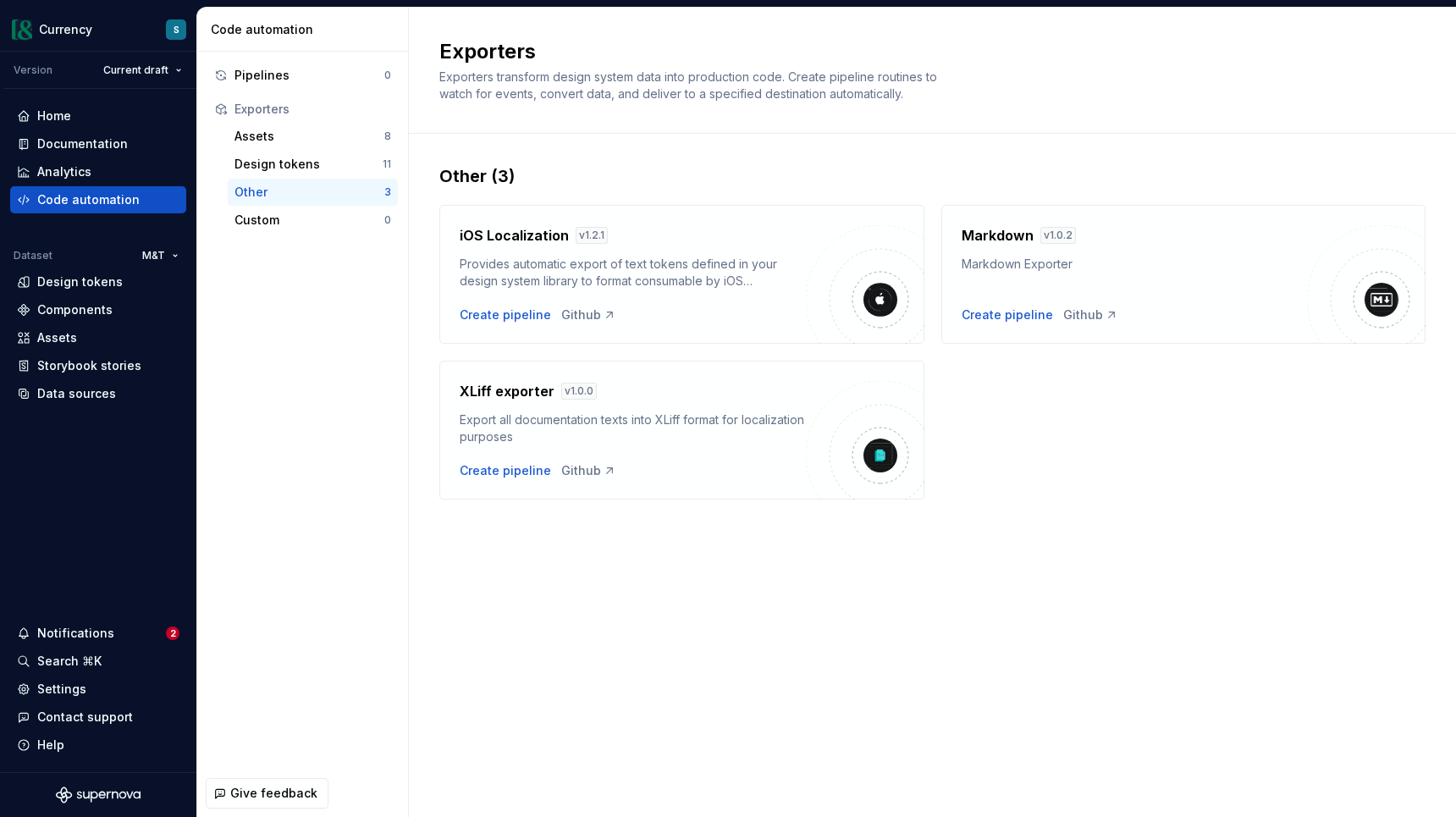
click at [996, 257] on div "Markdown Exporter" at bounding box center [1135, 264] width 347 height 17
click at [994, 317] on div "Create pipeline" at bounding box center [1008, 315] width 92 height 17
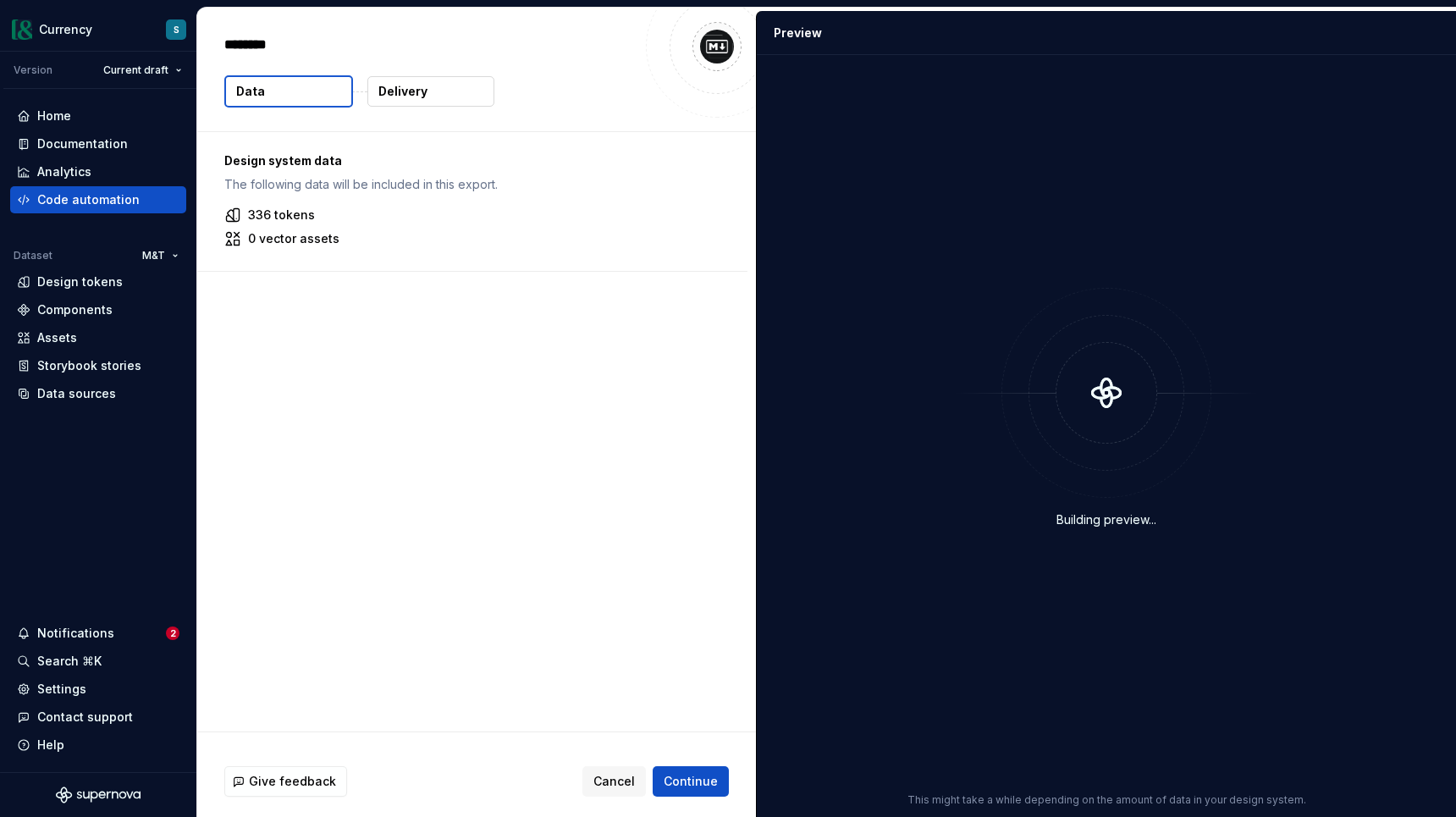
type textarea "*"
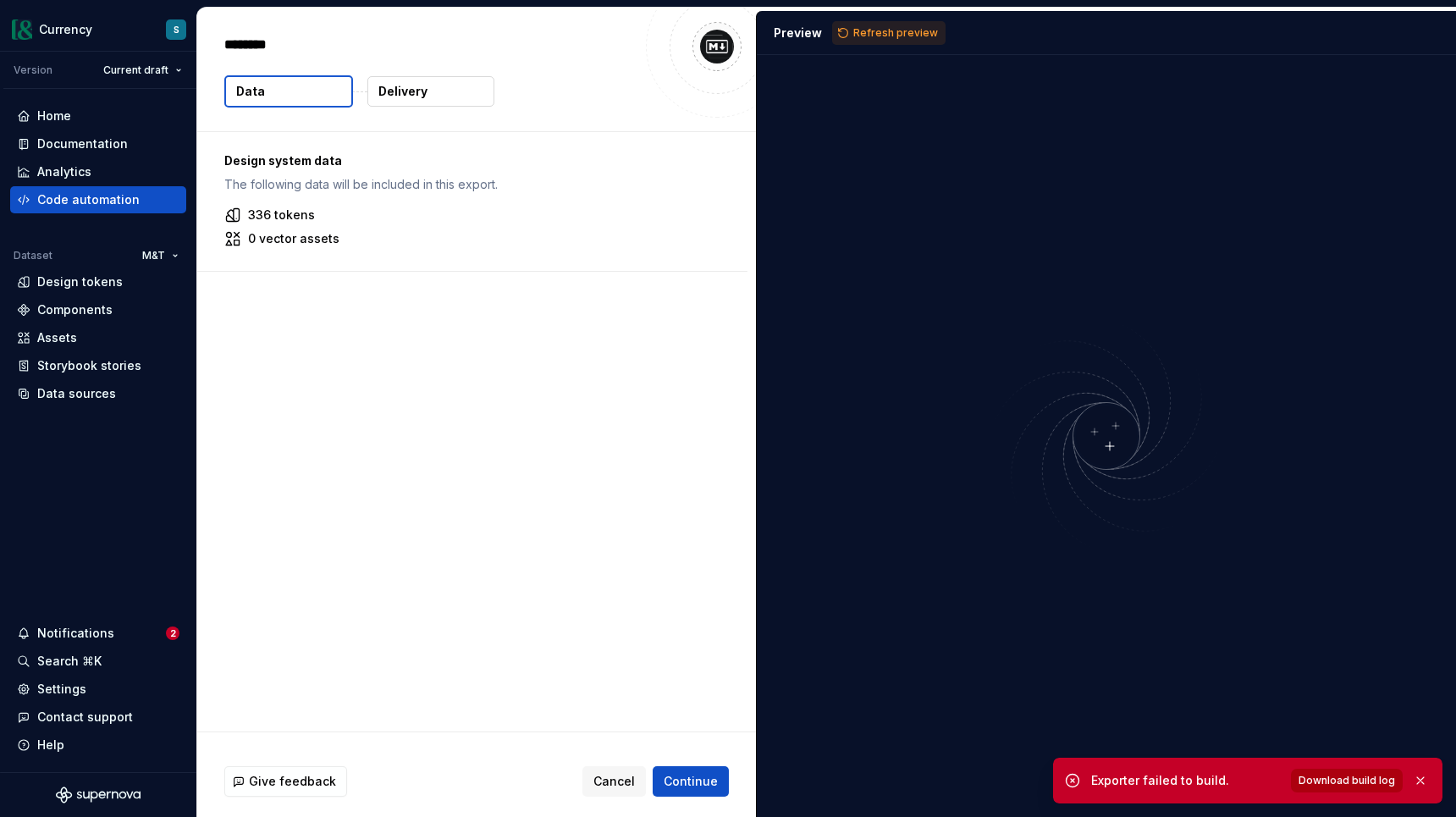
click at [1366, 783] on span "Download build log" at bounding box center [1346, 781] width 97 height 14
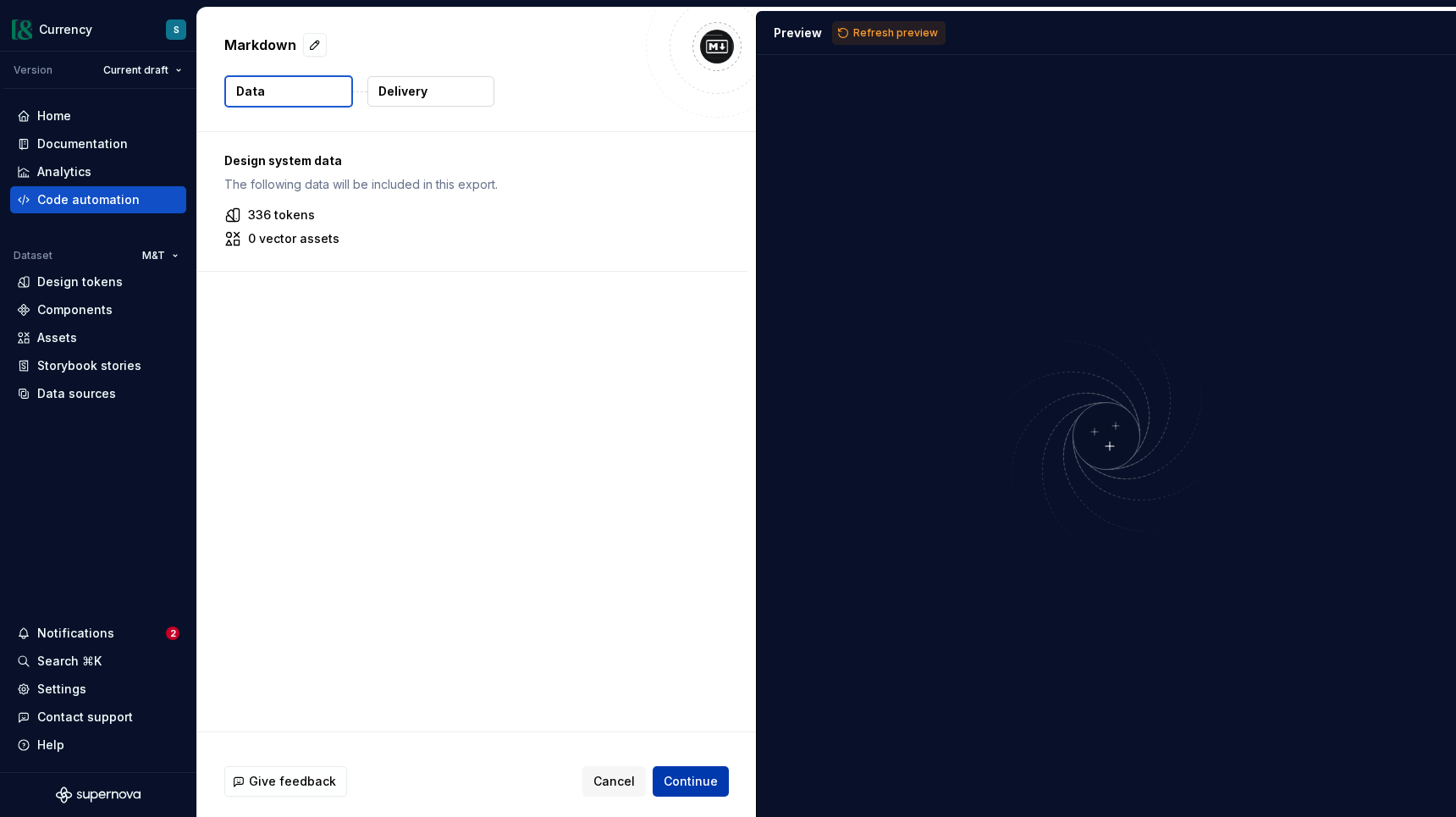
click at [681, 788] on span "Continue" at bounding box center [691, 781] width 54 height 17
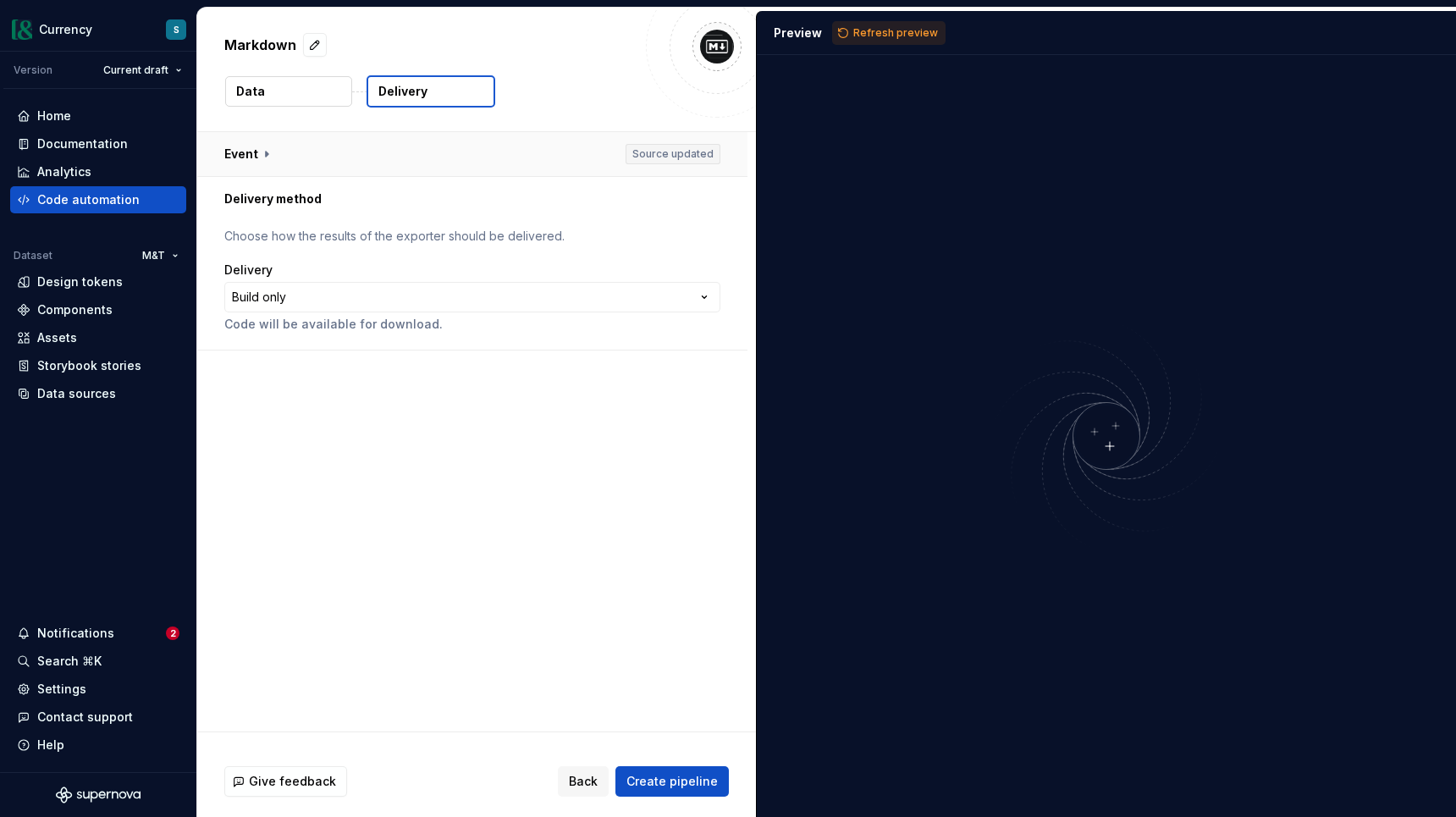
click at [262, 153] on button "button" at bounding box center [472, 154] width 550 height 44
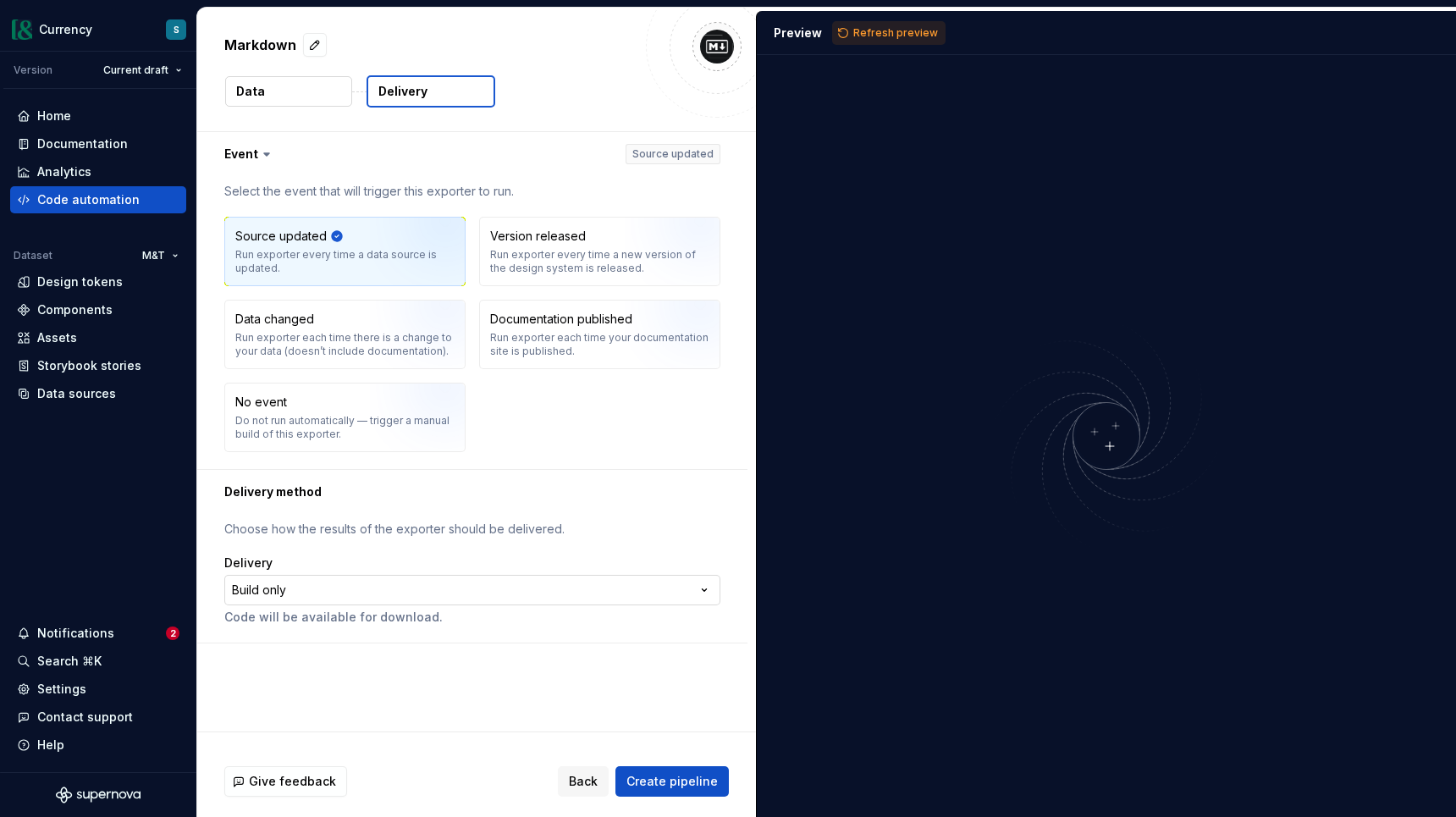
click at [309, 585] on html "**********" at bounding box center [728, 408] width 1456 height 817
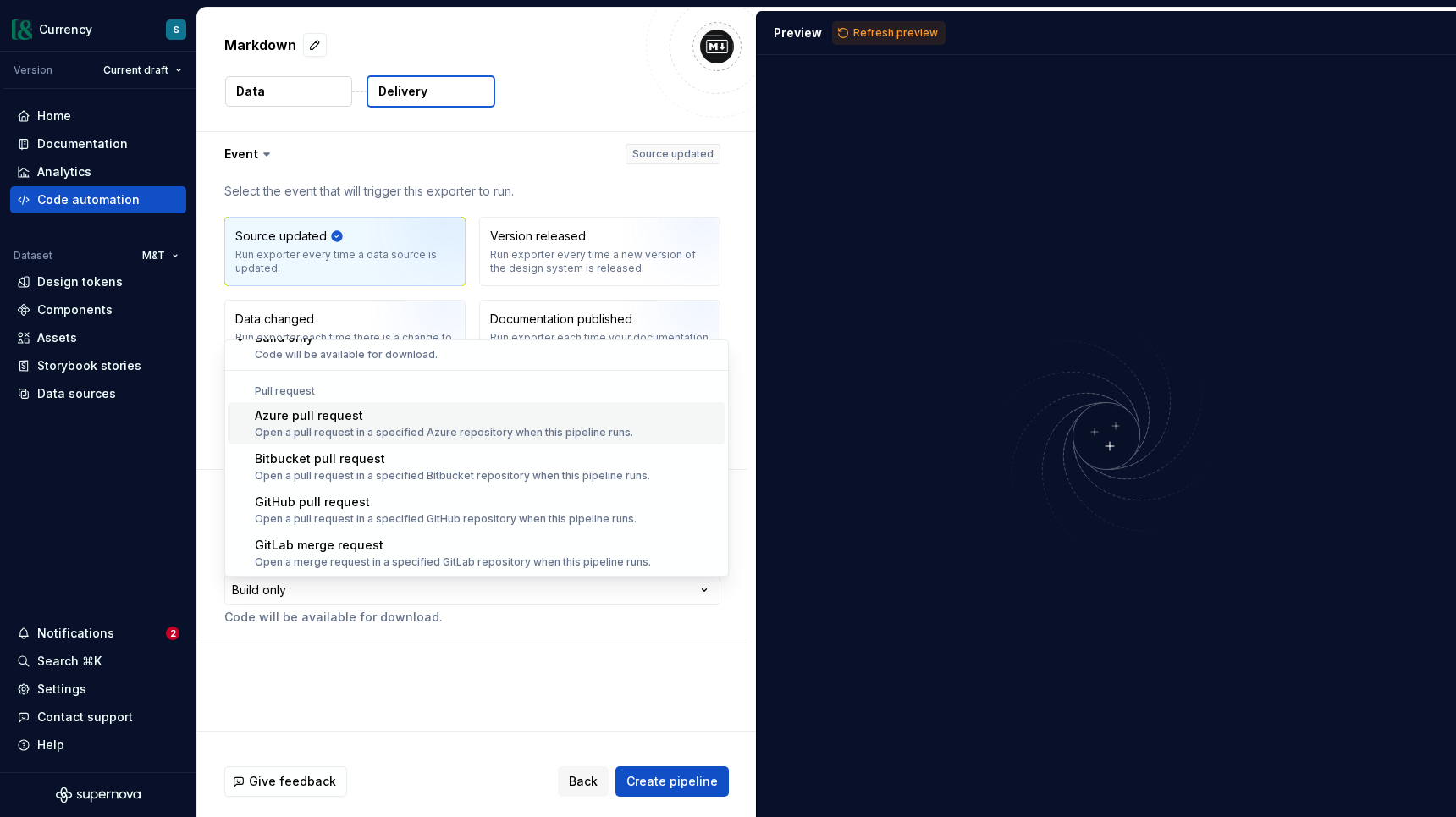
scroll to position [48, 0]
select select "******"
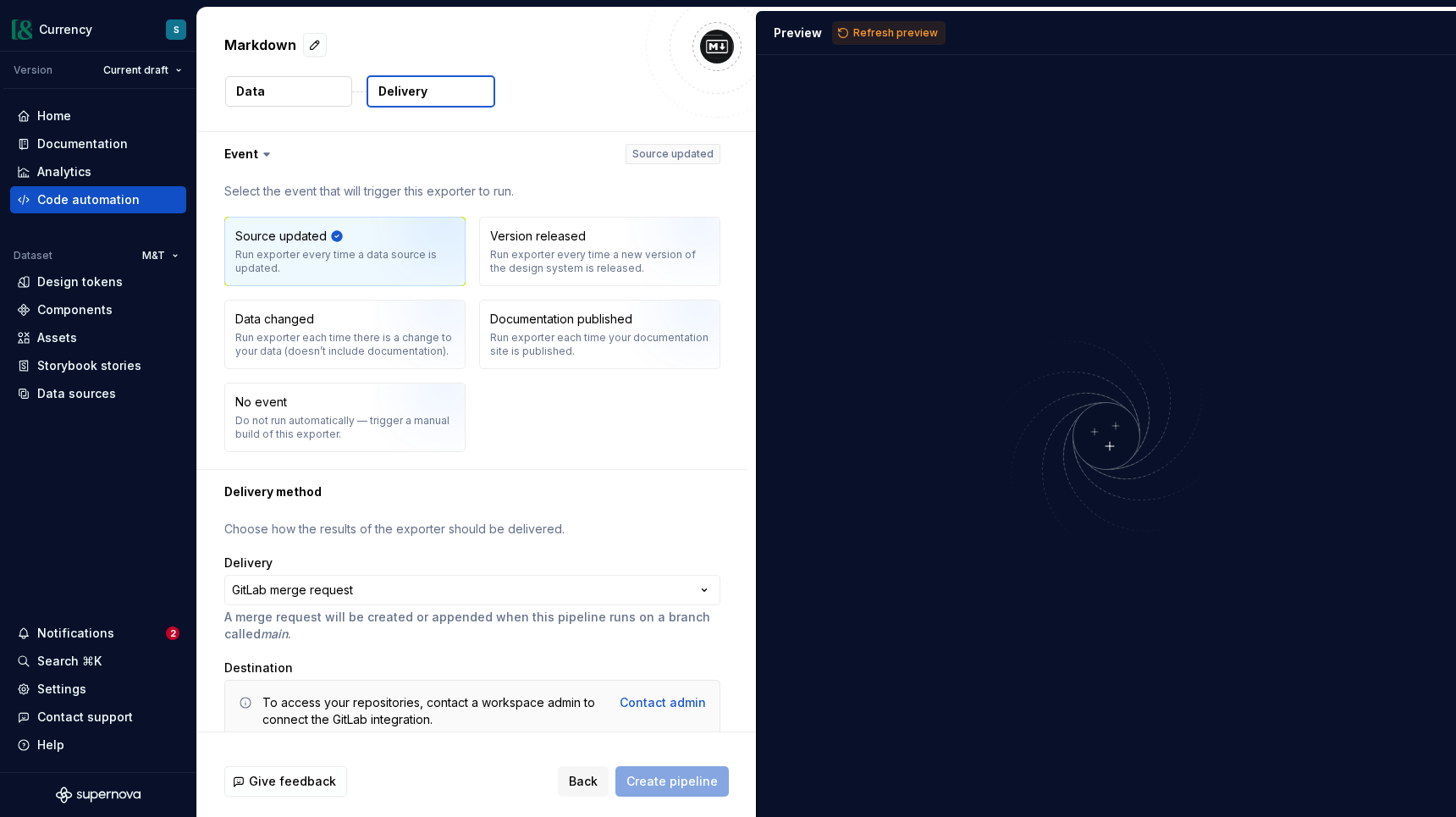
scroll to position [74, 0]
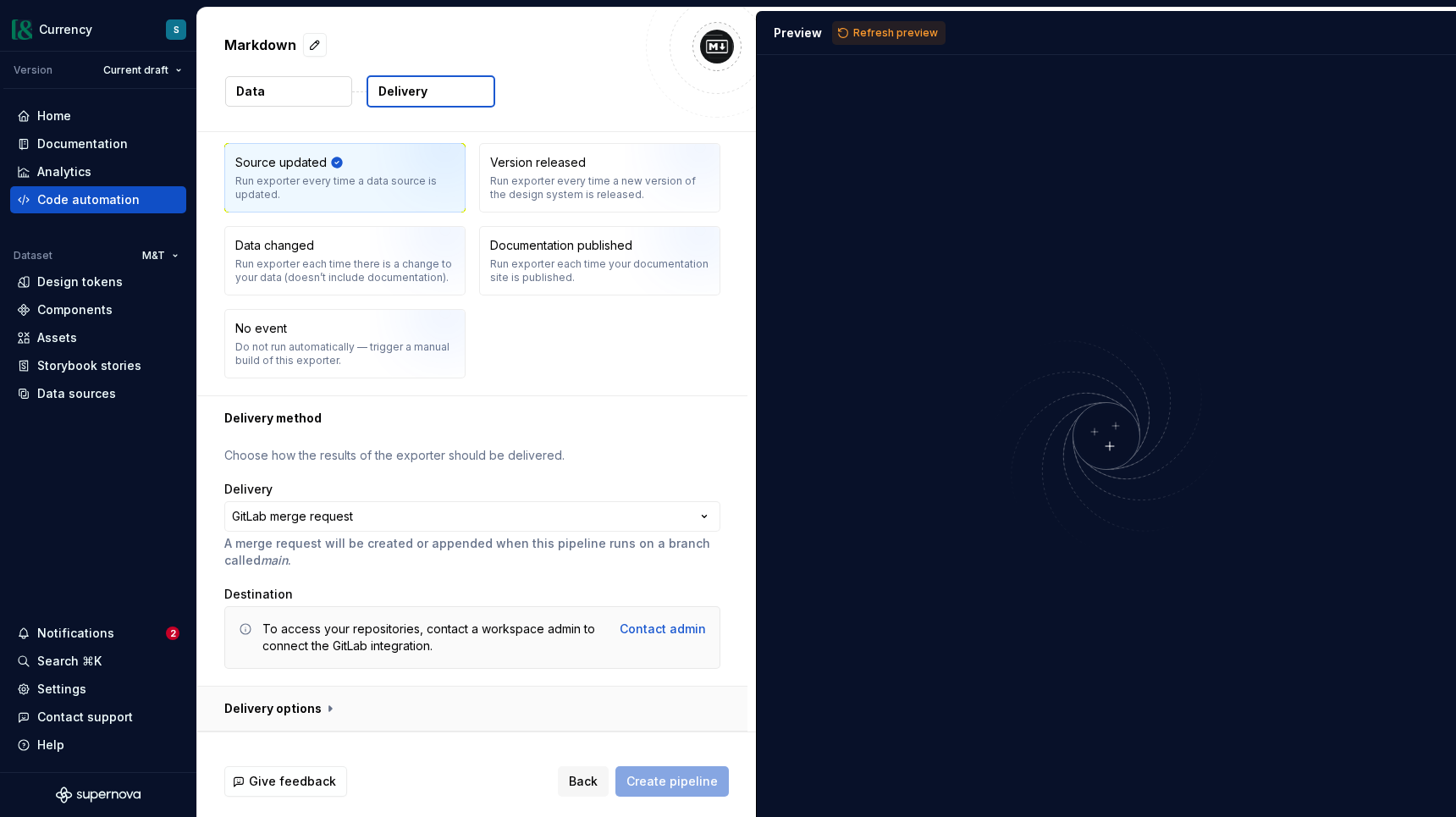
click at [325, 703] on button "button" at bounding box center [472, 708] width 550 height 44
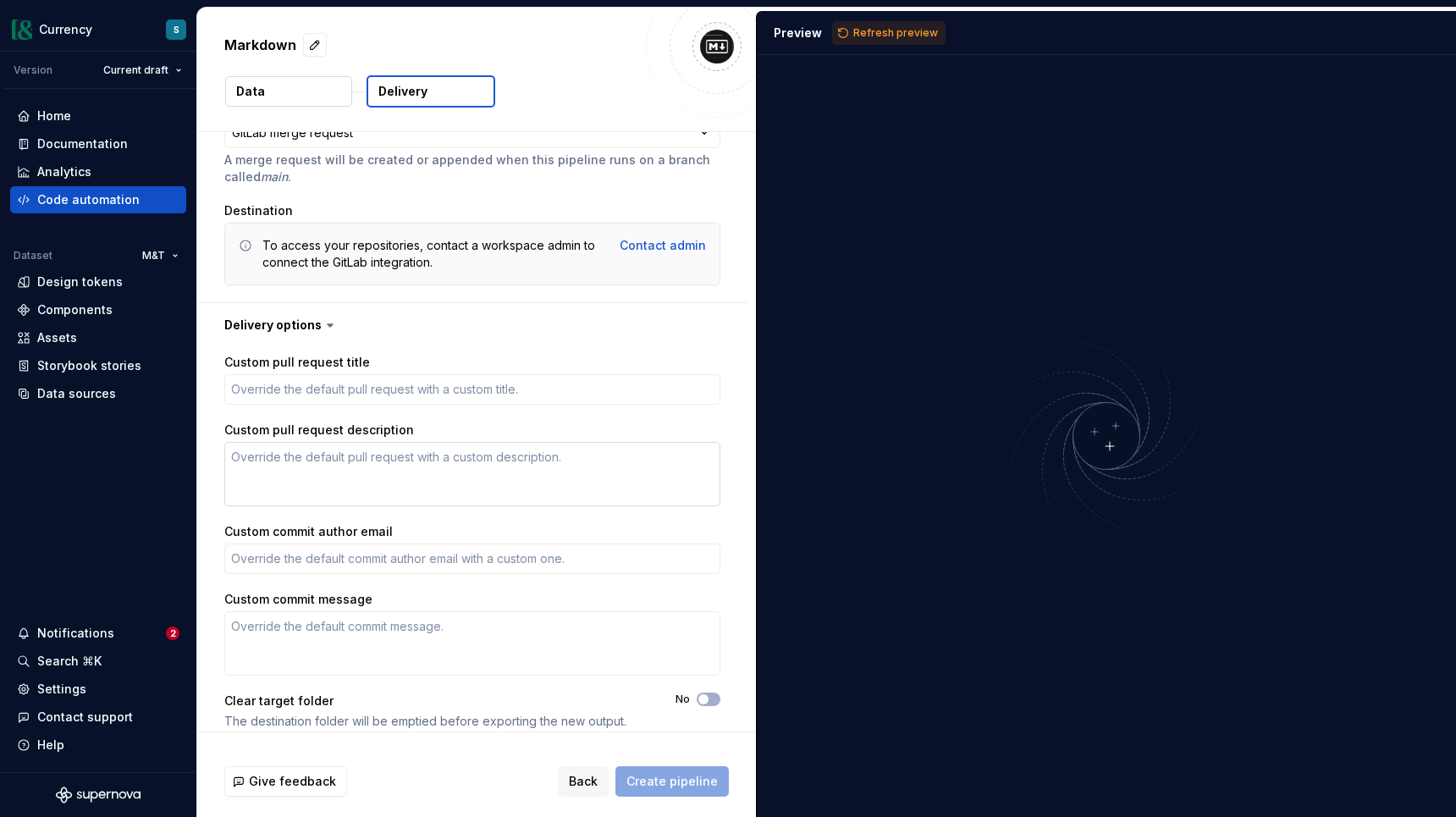
scroll to position [455, 0]
click at [659, 251] on div "Contact admin" at bounding box center [663, 247] width 87 height 17
click at [74, 686] on div "Settings" at bounding box center [61, 688] width 49 height 17
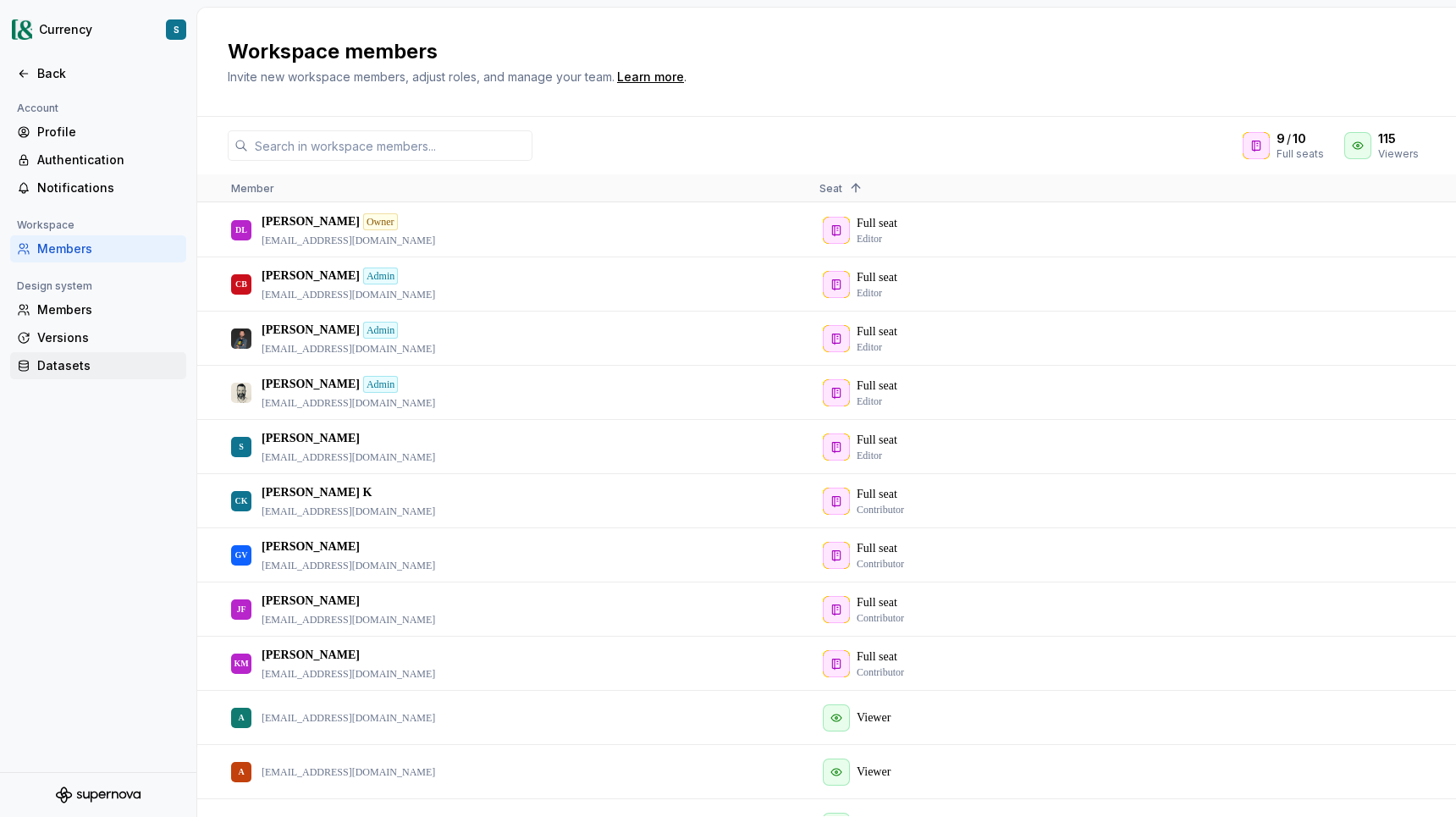
click at [108, 358] on div "Datasets" at bounding box center [108, 366] width 143 height 17
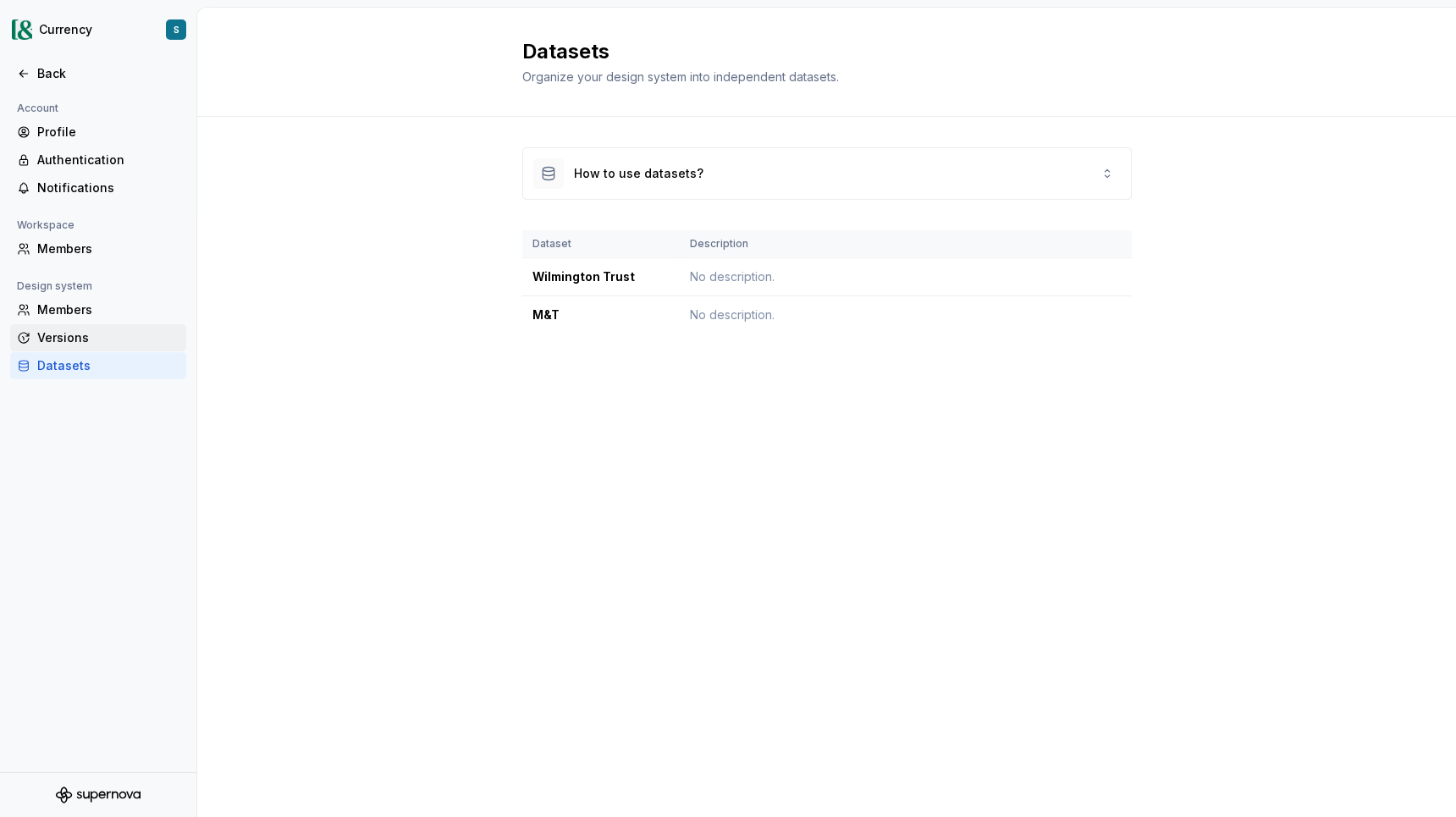
click at [105, 340] on div "Versions" at bounding box center [108, 338] width 143 height 17
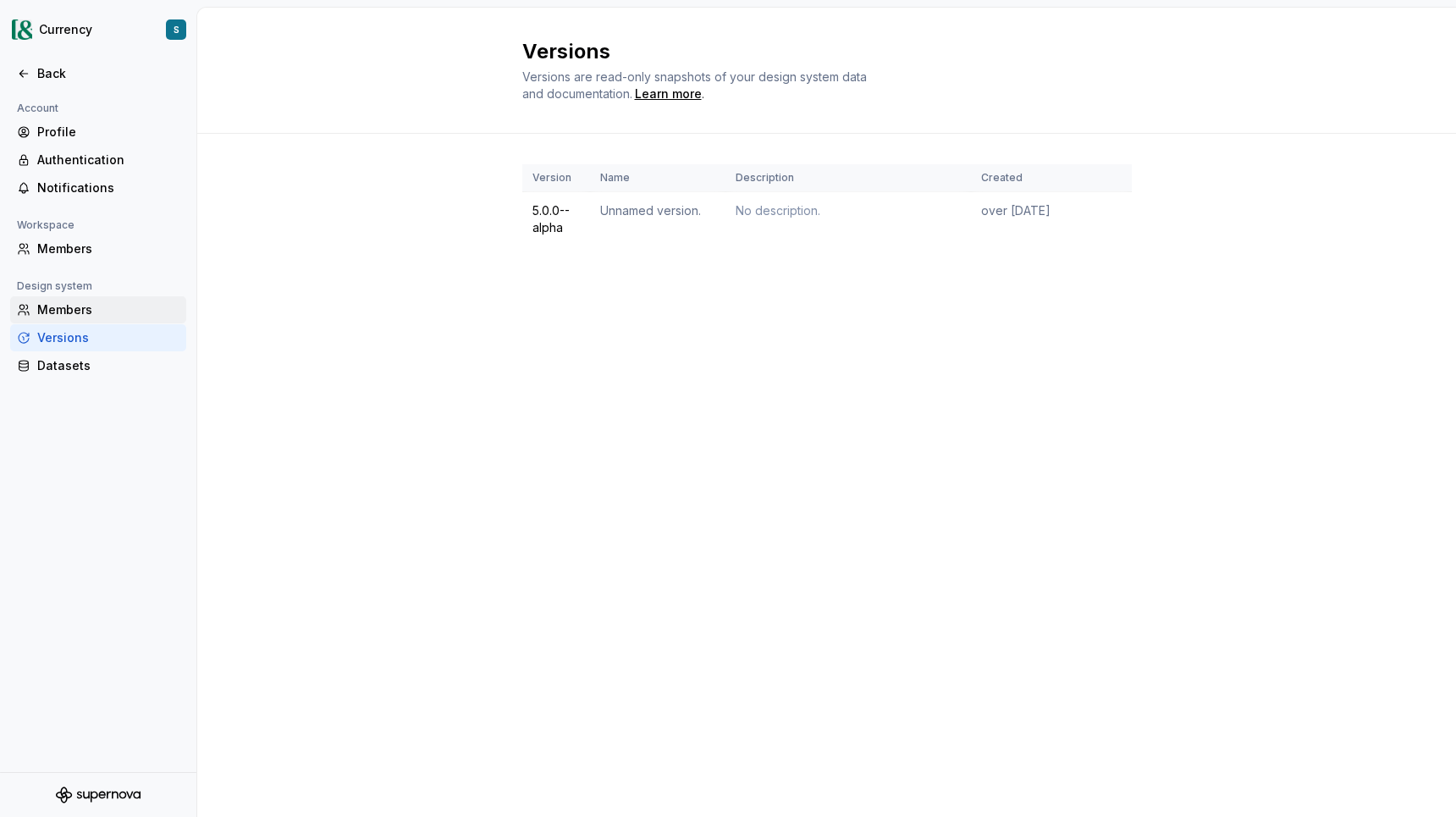
click at [99, 315] on div "Members" at bounding box center [108, 309] width 143 height 17
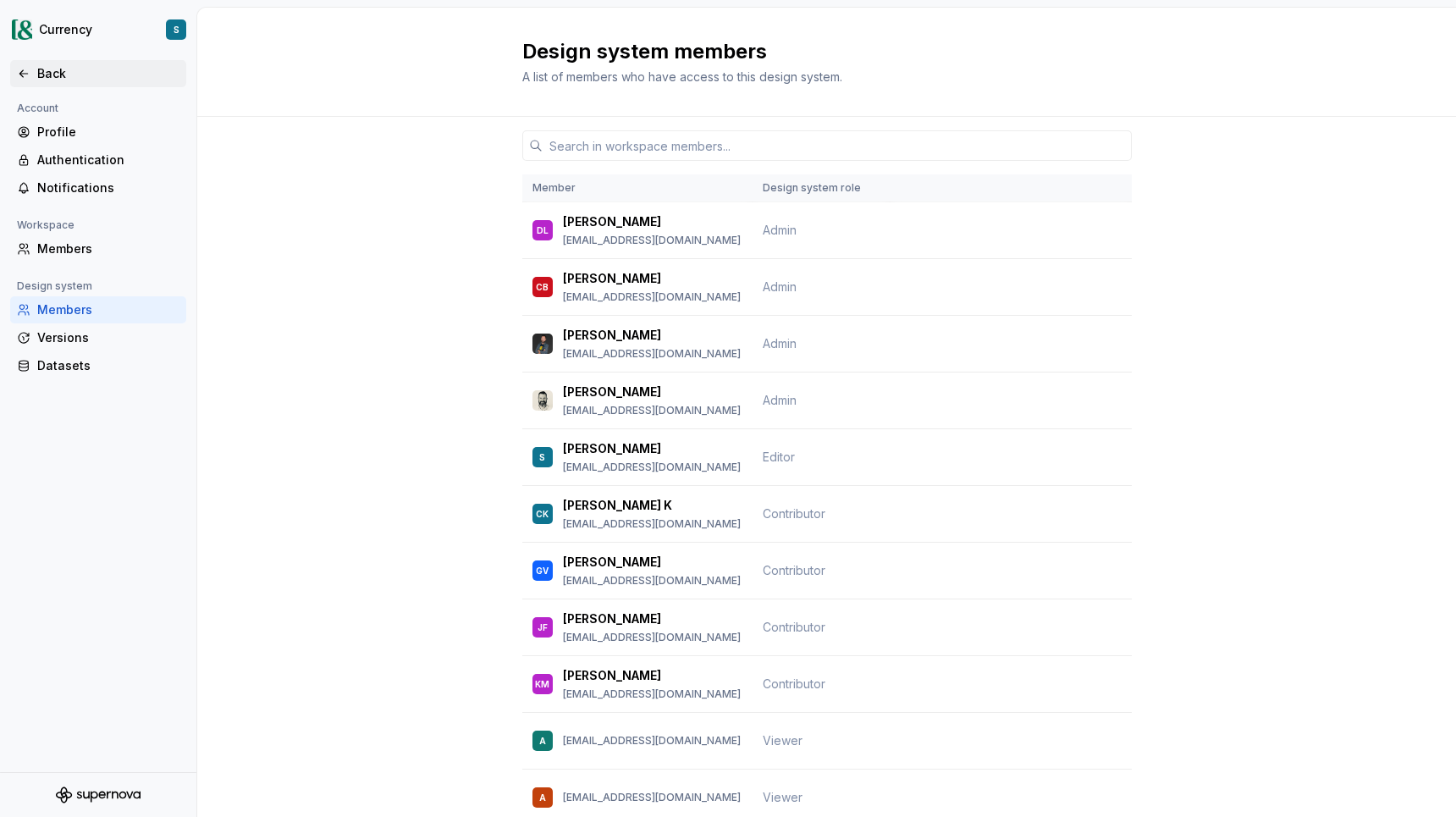
click at [59, 73] on div "Back" at bounding box center [108, 73] width 143 height 17
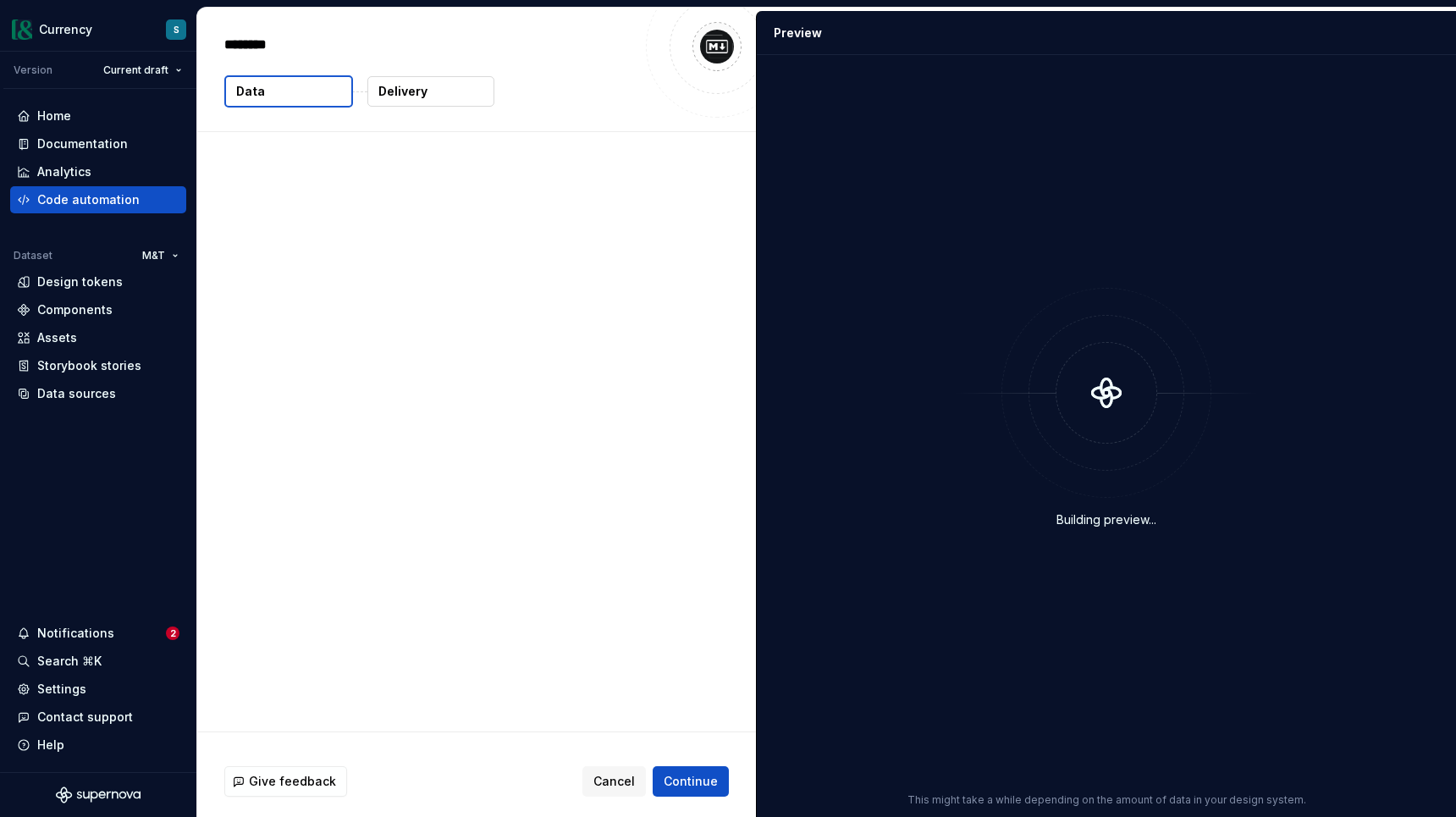
type textarea "*"
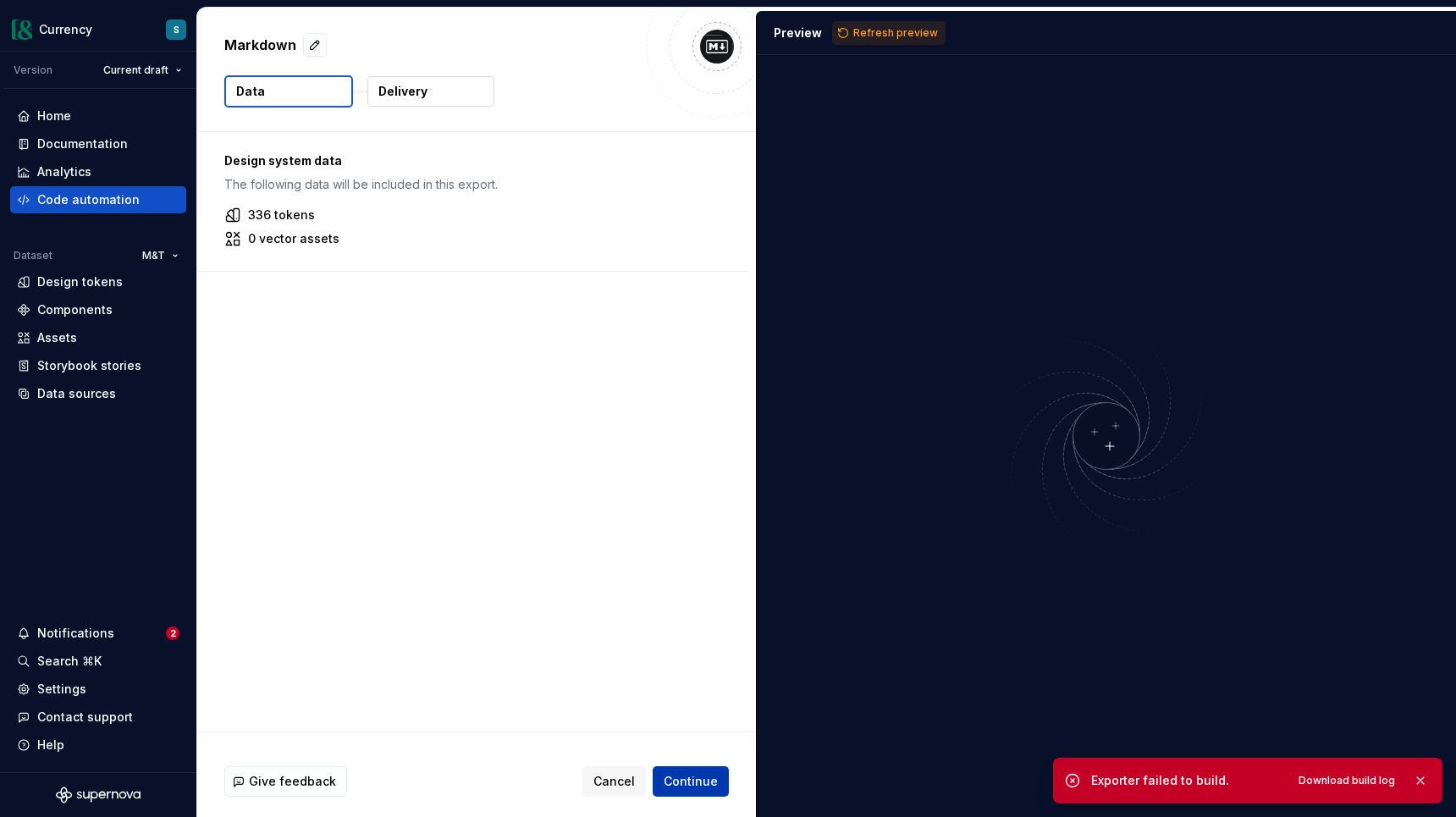
click at [668, 776] on span "Continue" at bounding box center [691, 781] width 54 height 17
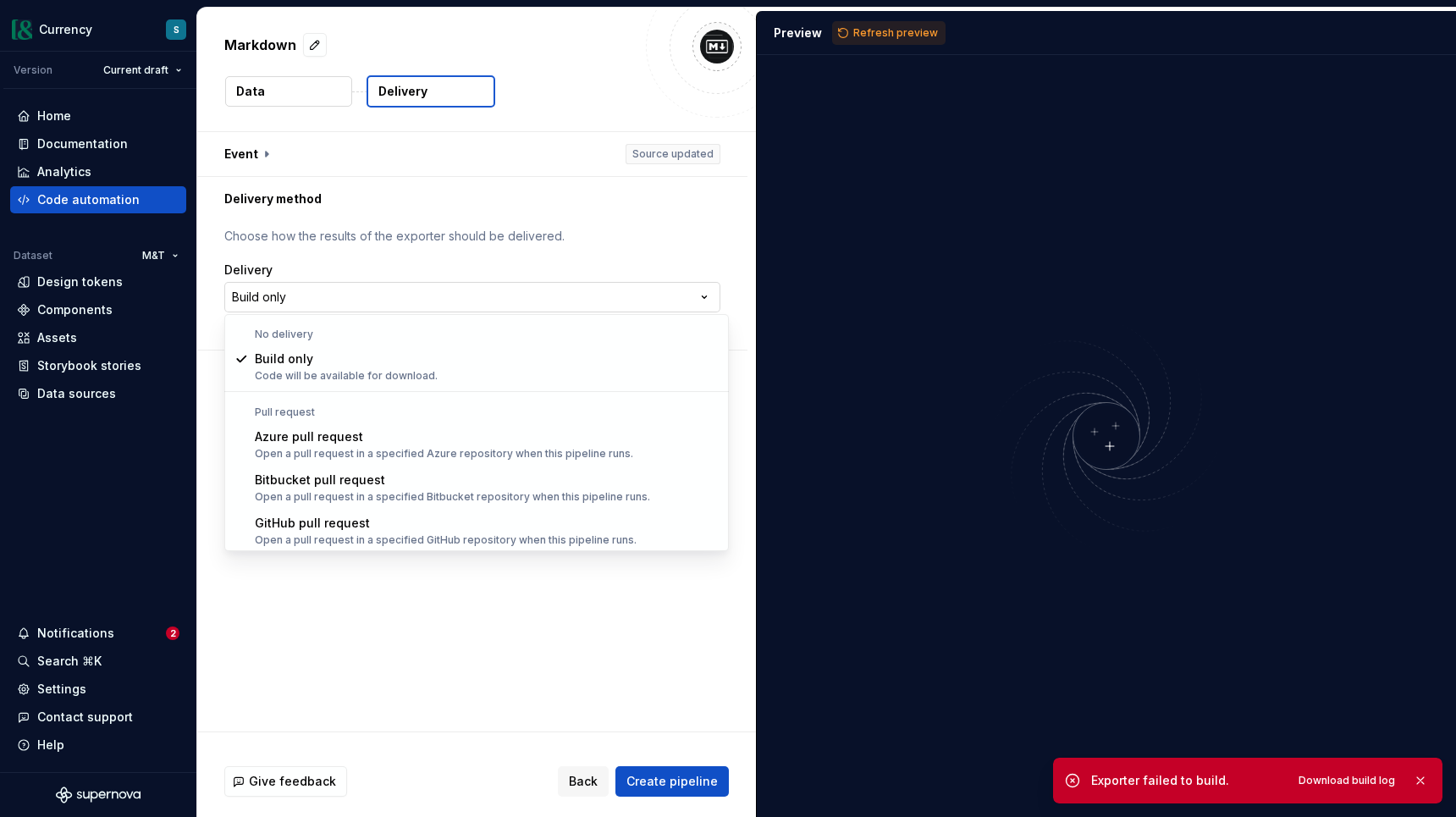
click at [512, 295] on html "**********" at bounding box center [728, 408] width 1456 height 817
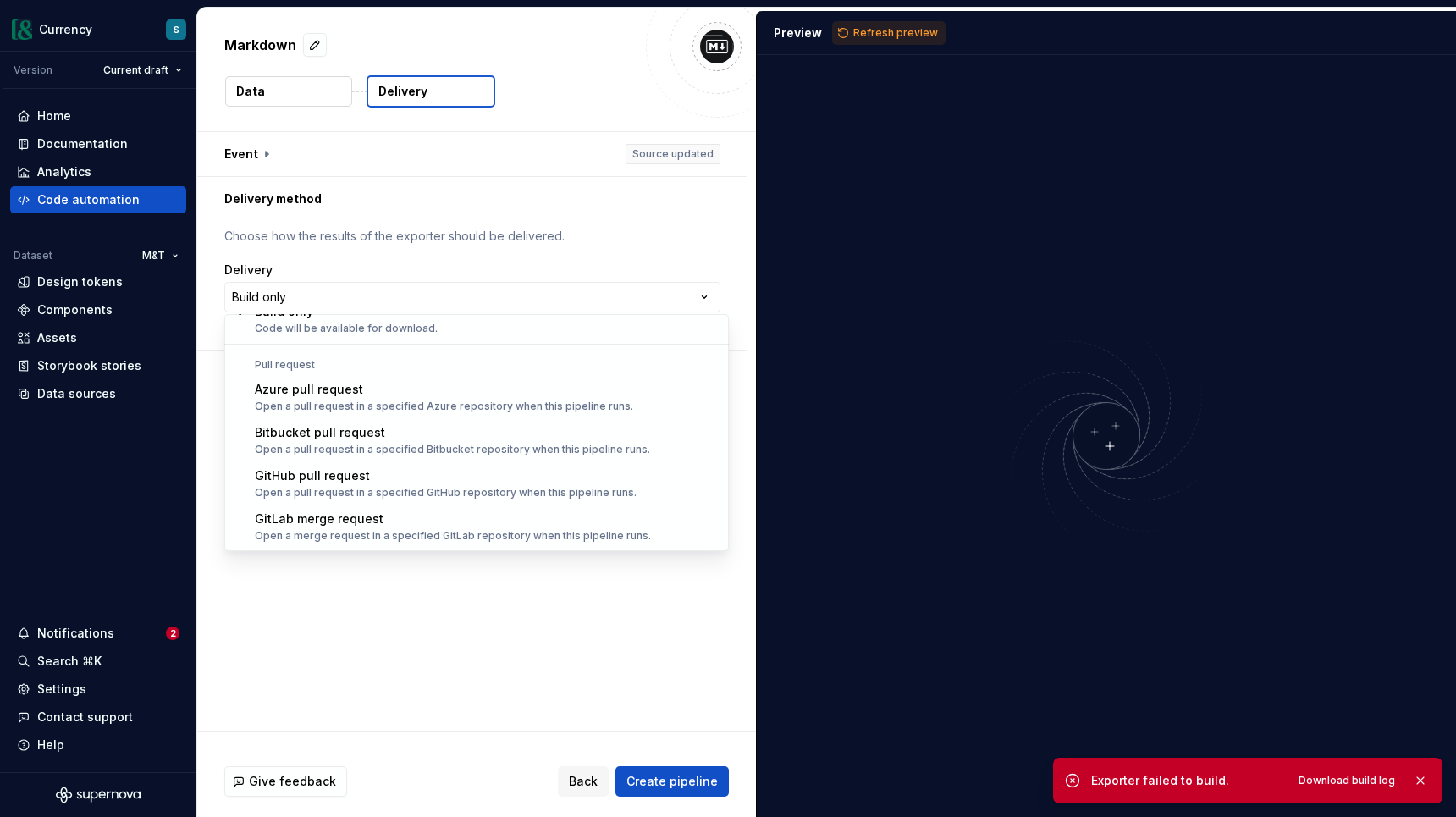
select select "******"
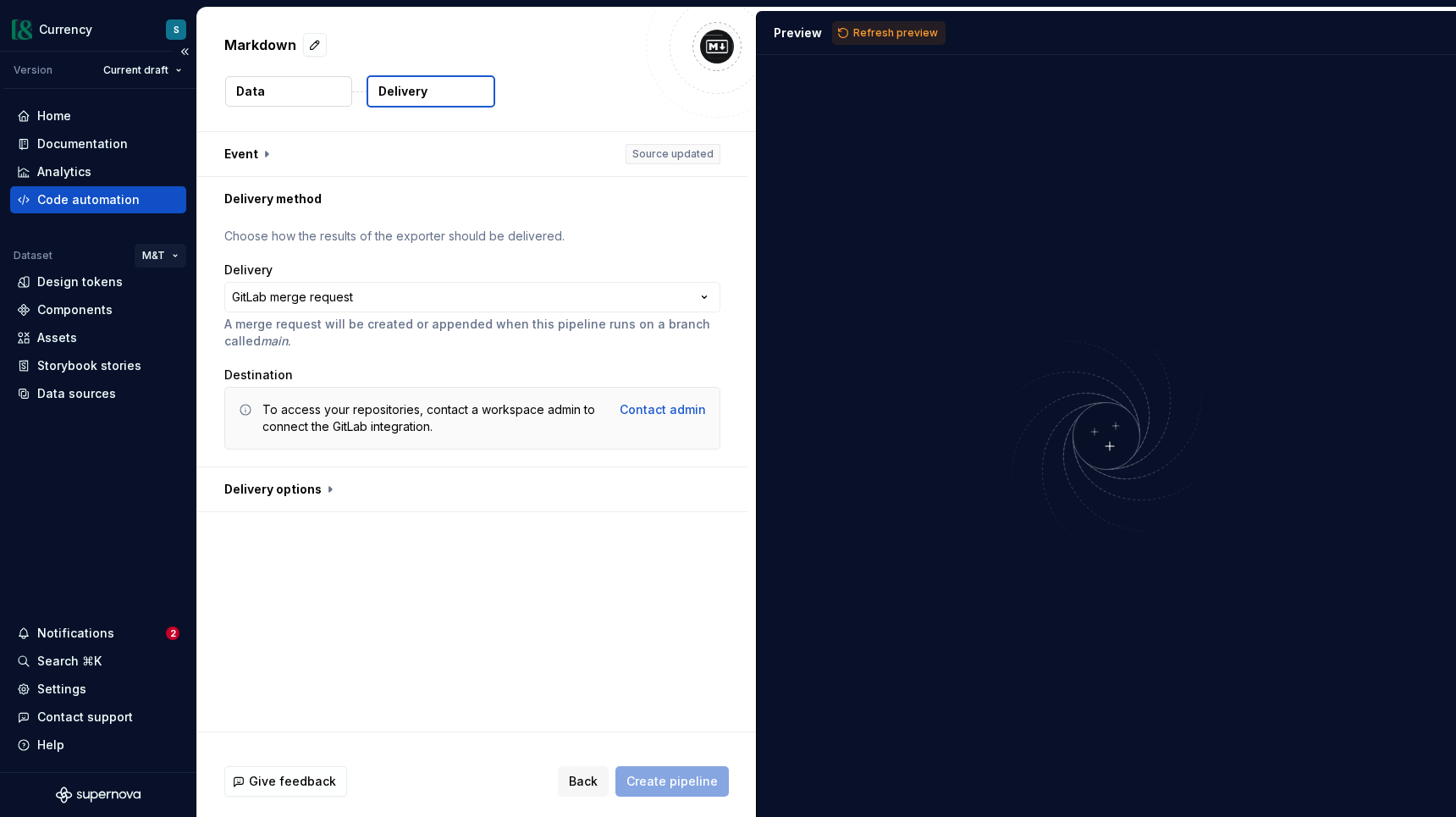
click at [166, 256] on html "**********" at bounding box center [728, 408] width 1456 height 817
click at [77, 695] on div "Settings" at bounding box center [61, 688] width 49 height 17
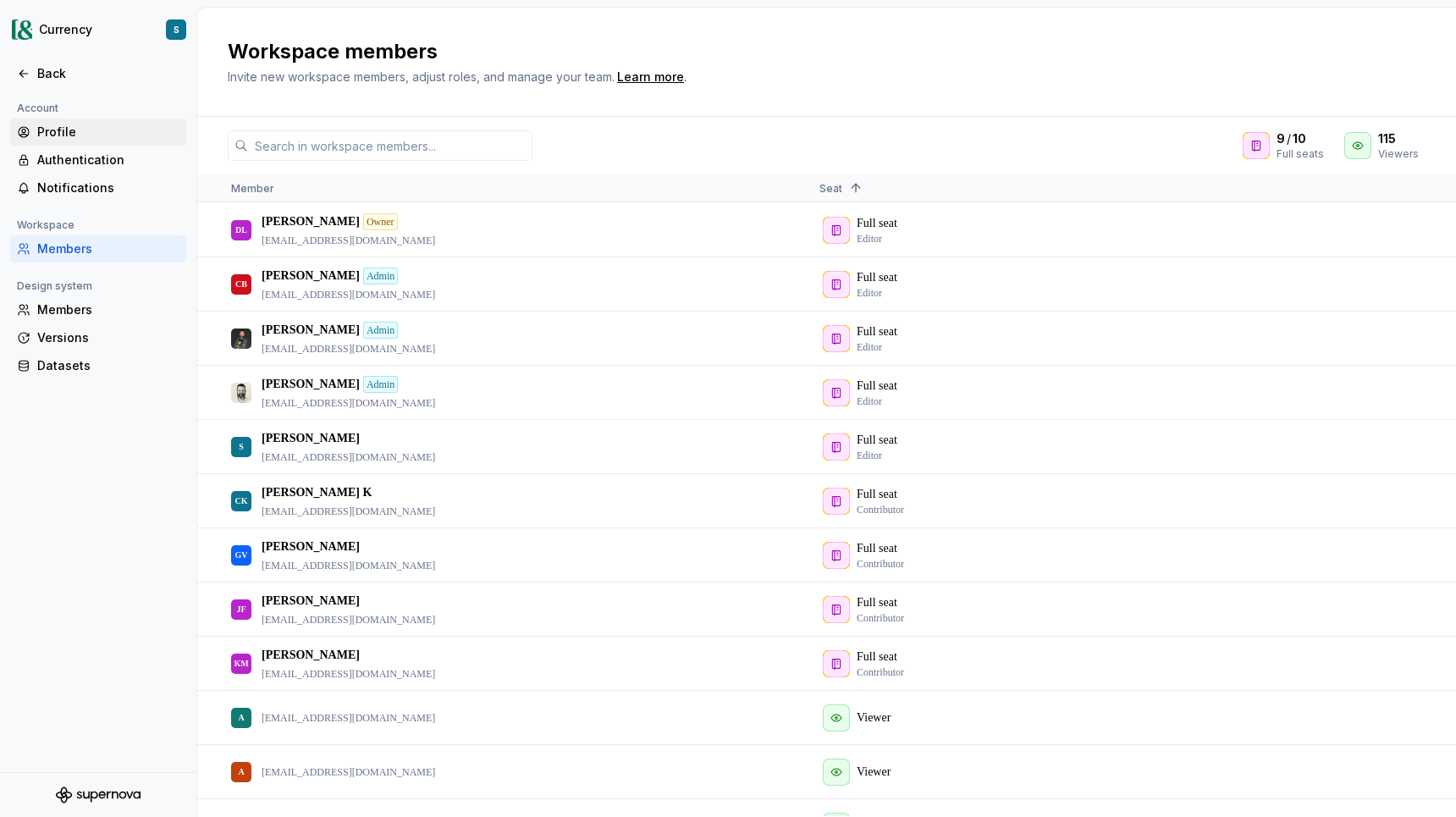
click at [81, 133] on div "Profile" at bounding box center [108, 132] width 143 height 17
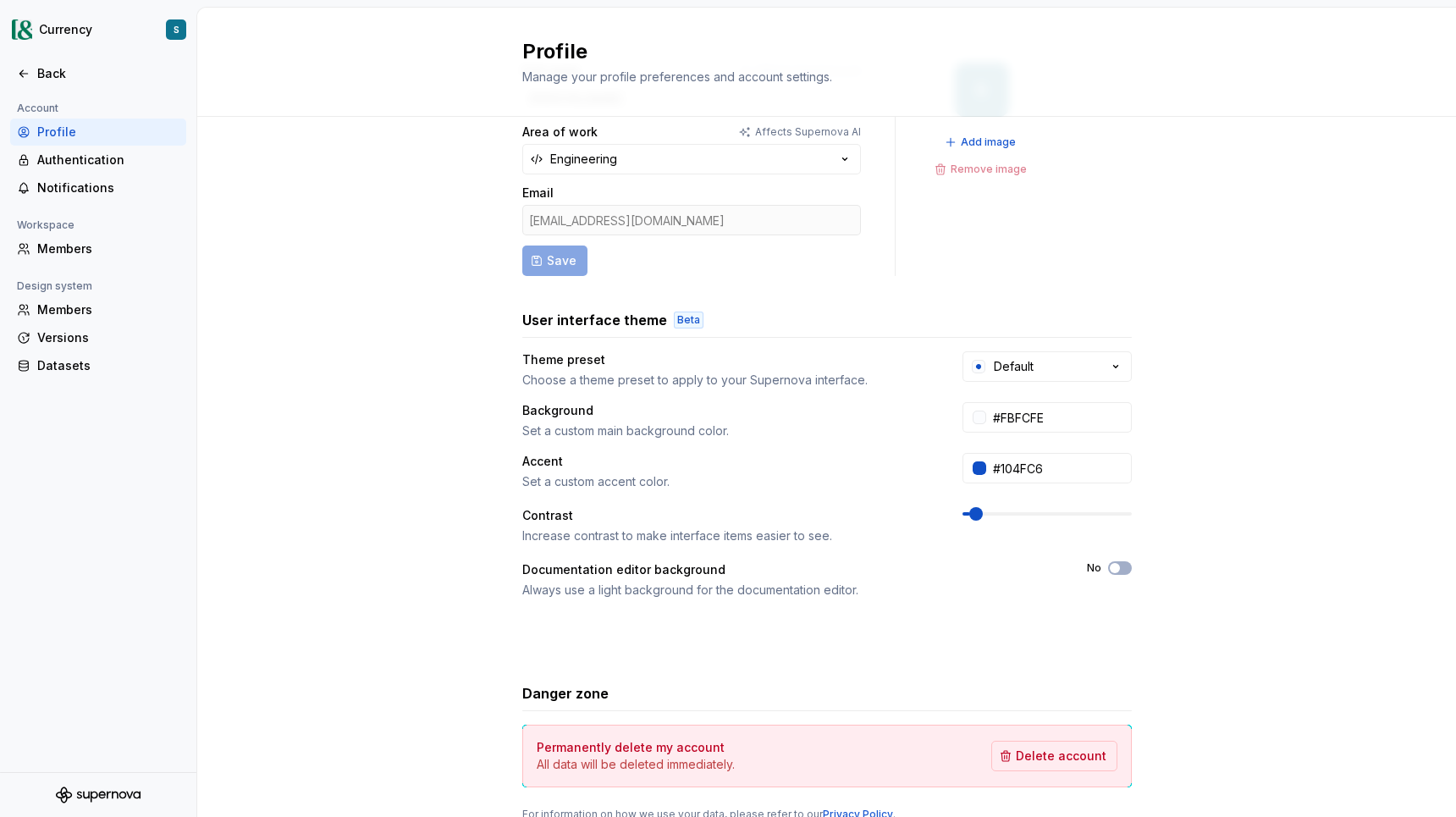
scroll to position [153, 0]
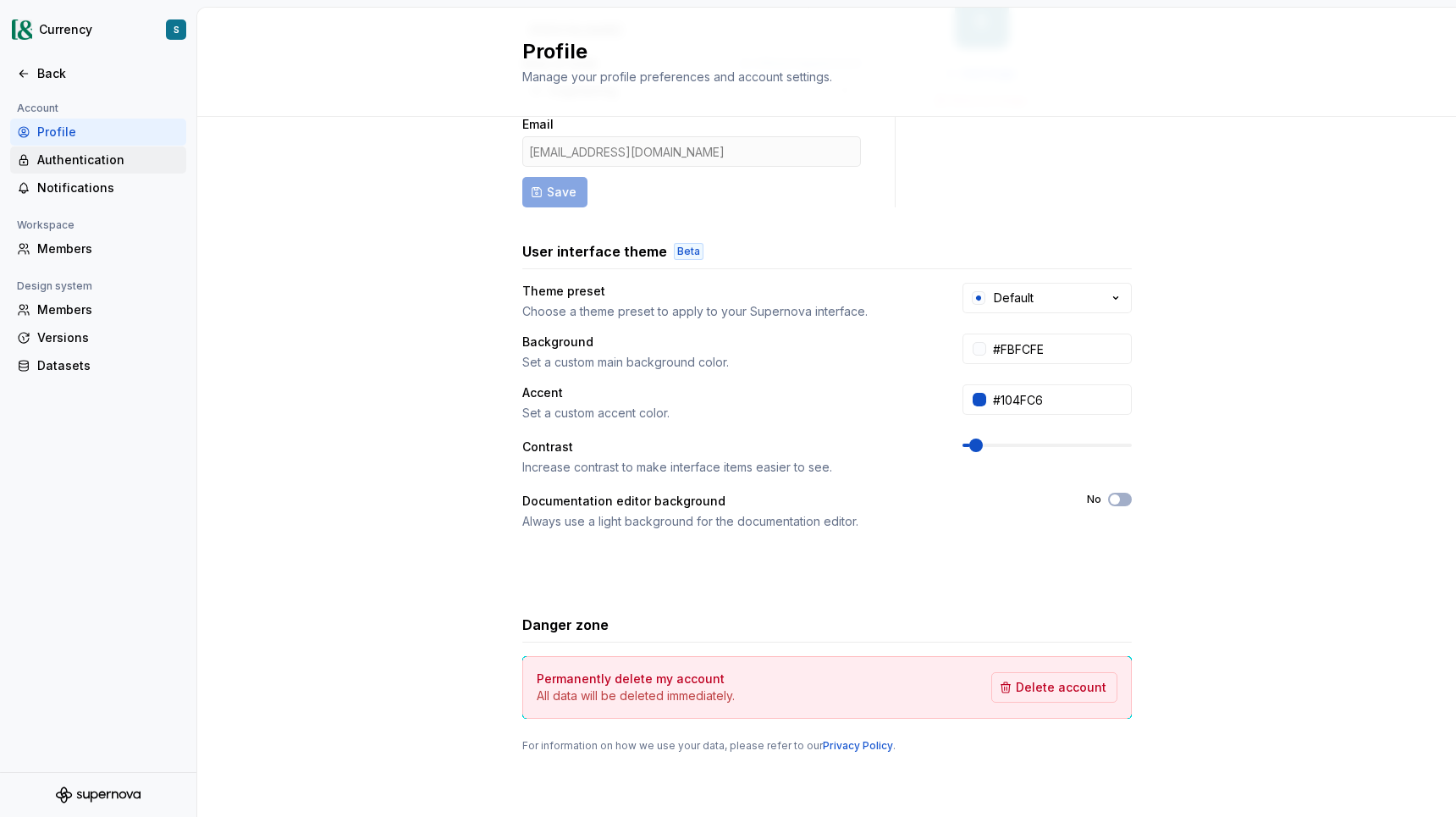
click at [71, 160] on div "Authentication" at bounding box center [108, 159] width 143 height 17
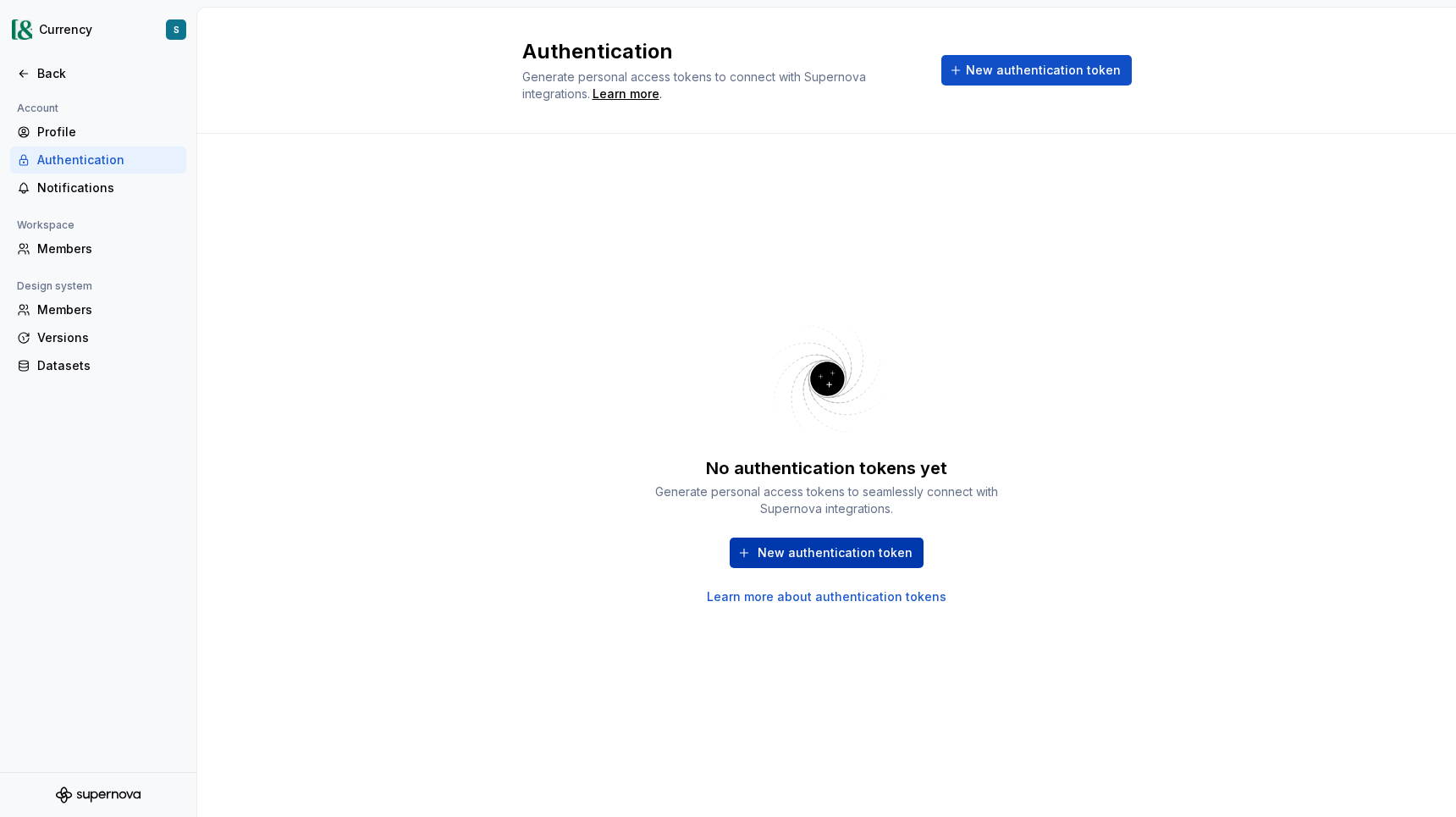
click at [791, 556] on span "New authentication token" at bounding box center [834, 552] width 154 height 17
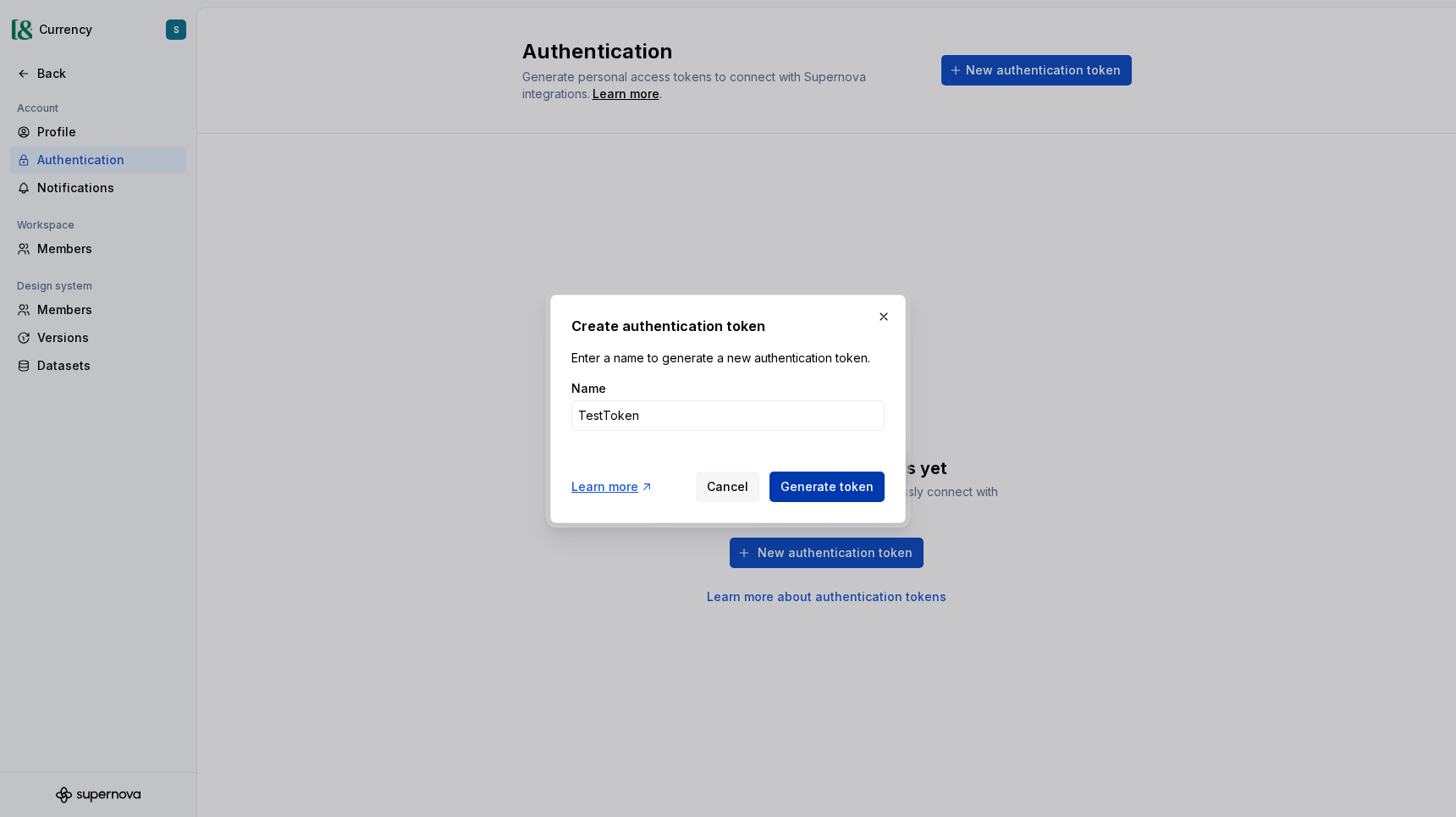
type input "TestToken"
click at [823, 494] on span "Generate token" at bounding box center [826, 486] width 93 height 17
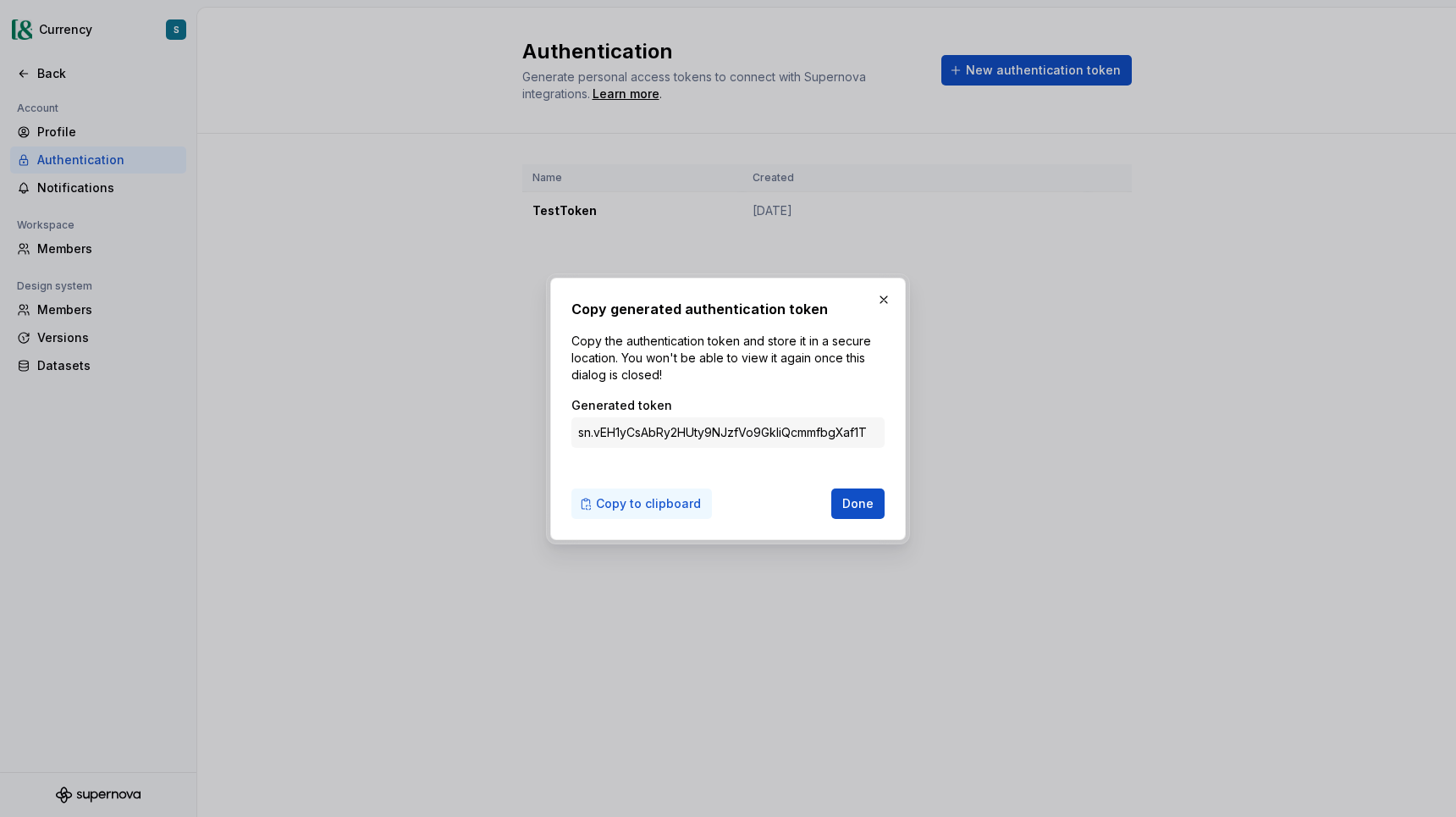
click at [645, 506] on span "Copy to clipboard" at bounding box center [648, 503] width 105 height 17
click at [870, 506] on span "Done" at bounding box center [857, 503] width 31 height 17
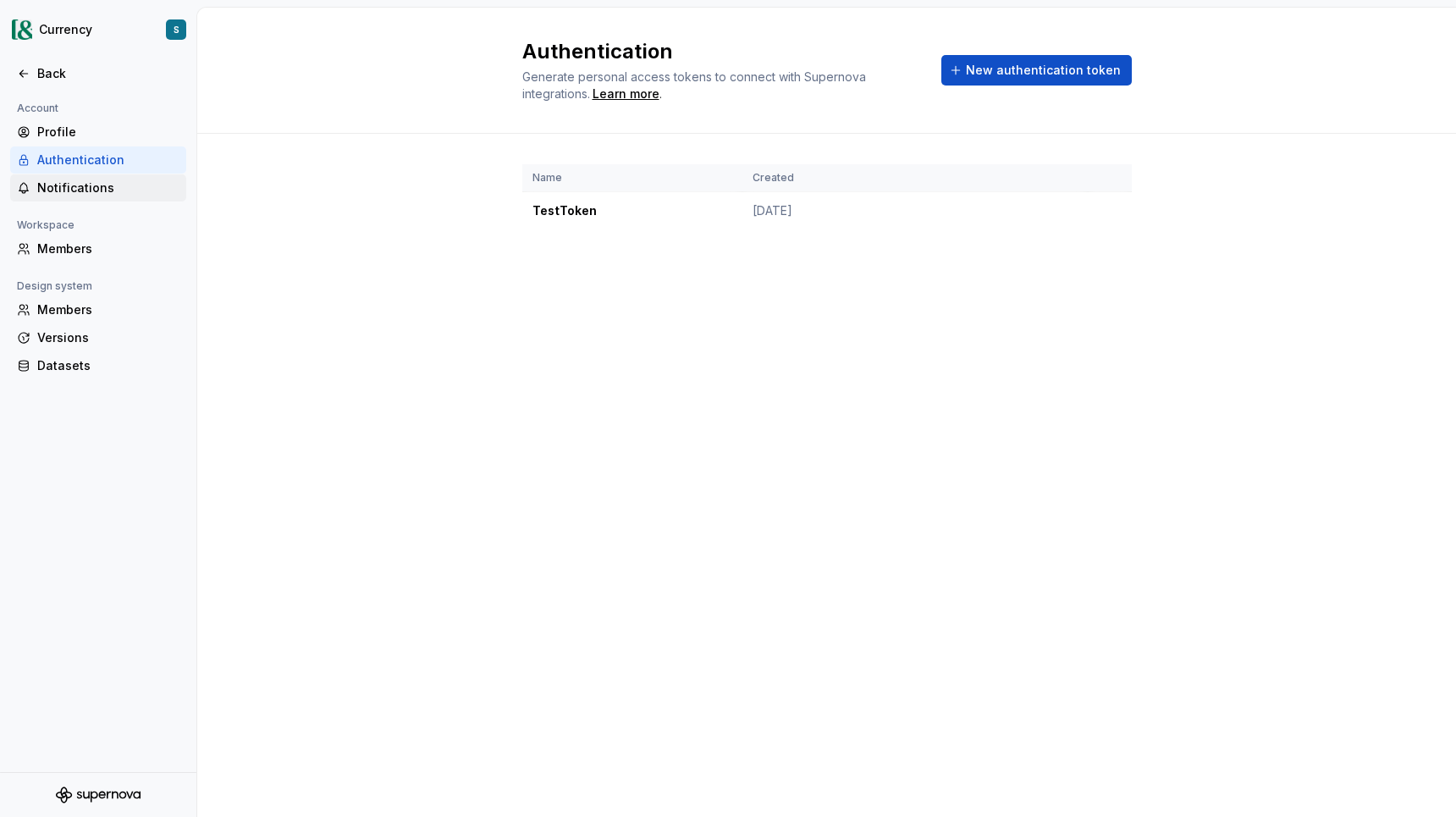
click at [103, 189] on div "Notifications" at bounding box center [108, 187] width 143 height 17
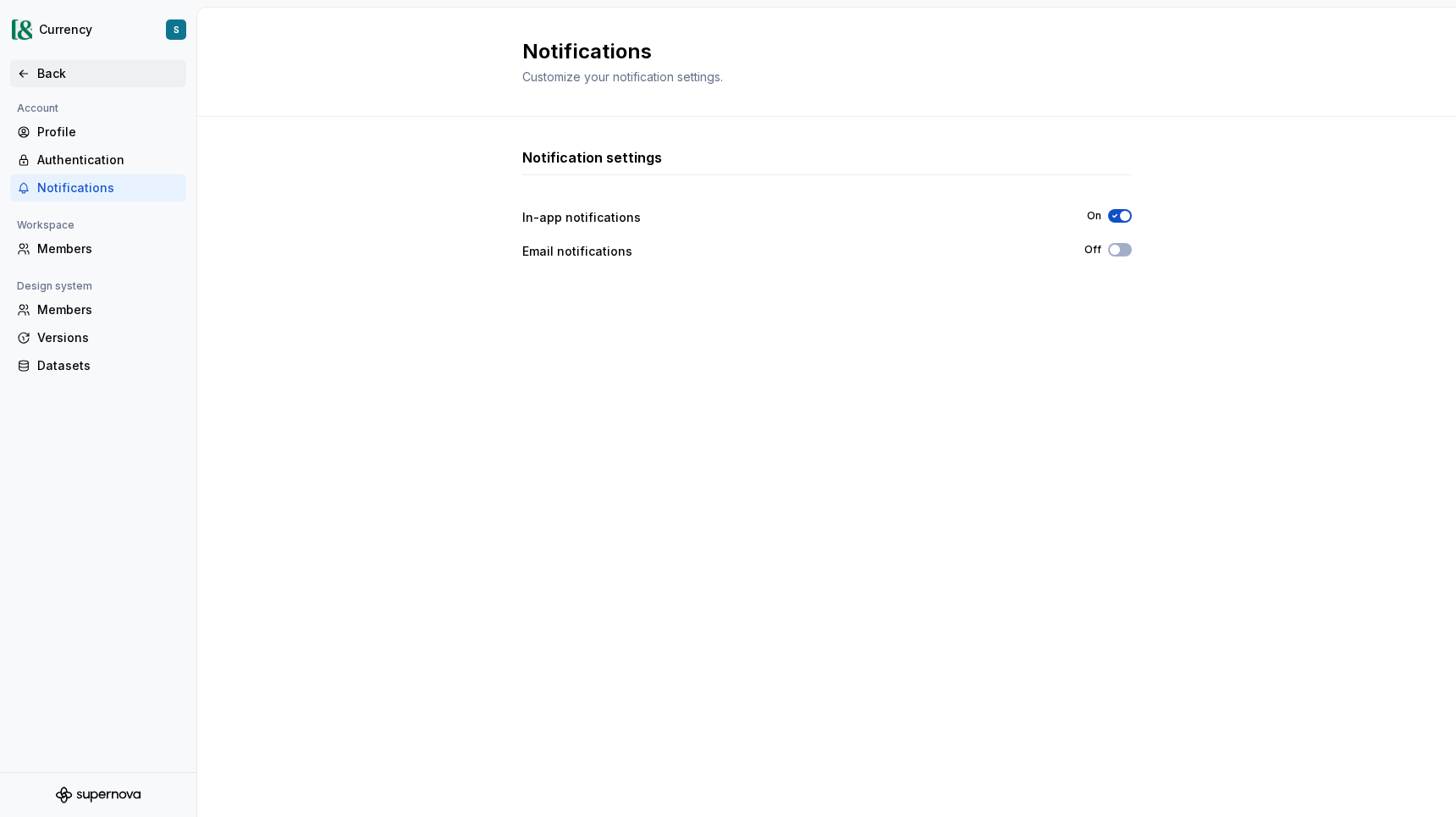
click at [37, 66] on div "Back" at bounding box center [108, 73] width 143 height 17
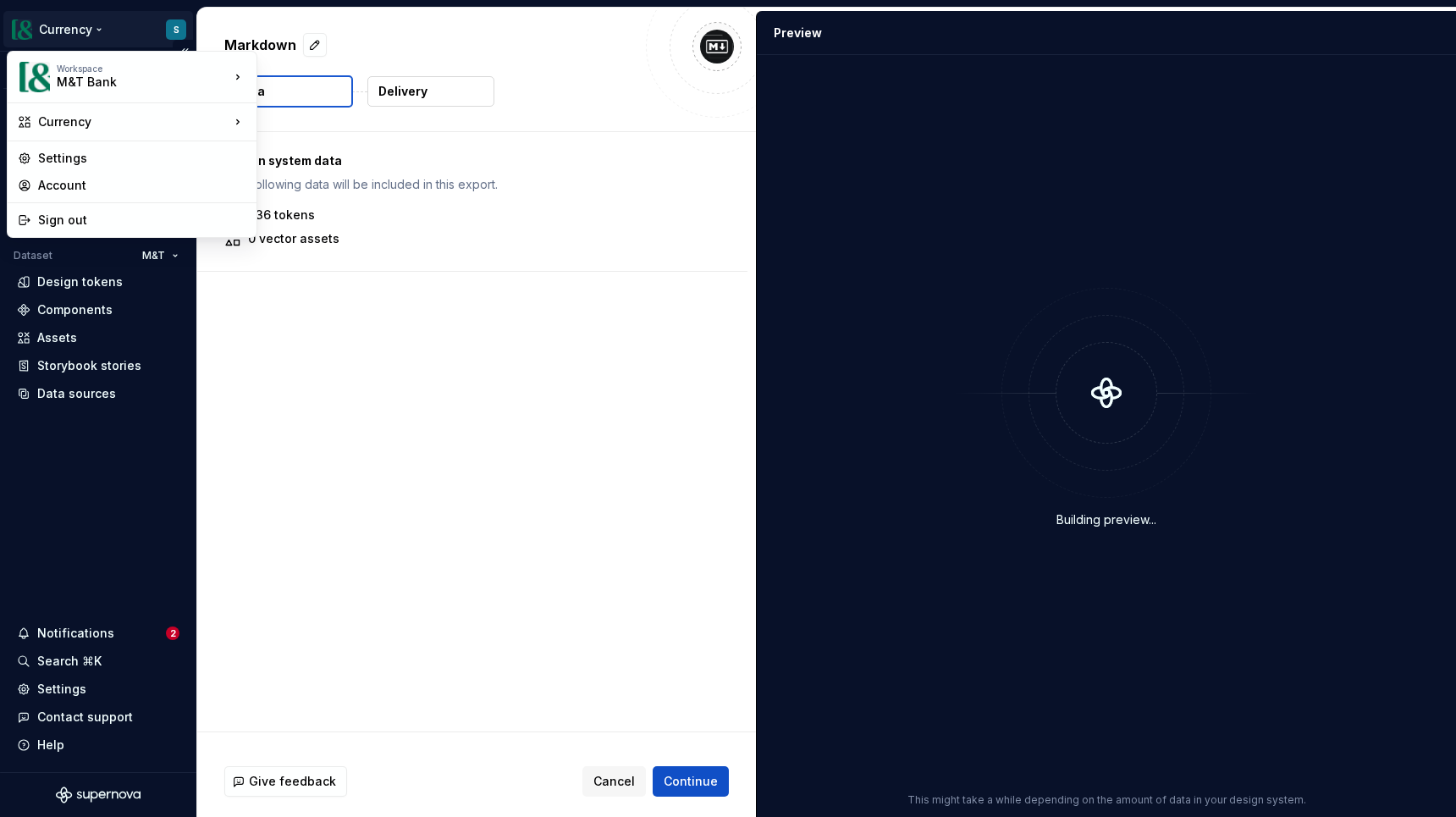
click at [99, 24] on html "Currency S Version Current draft Home Documentation Analytics Code automation D…" at bounding box center [728, 408] width 1456 height 817
click at [89, 152] on div "Settings" at bounding box center [142, 157] width 208 height 17
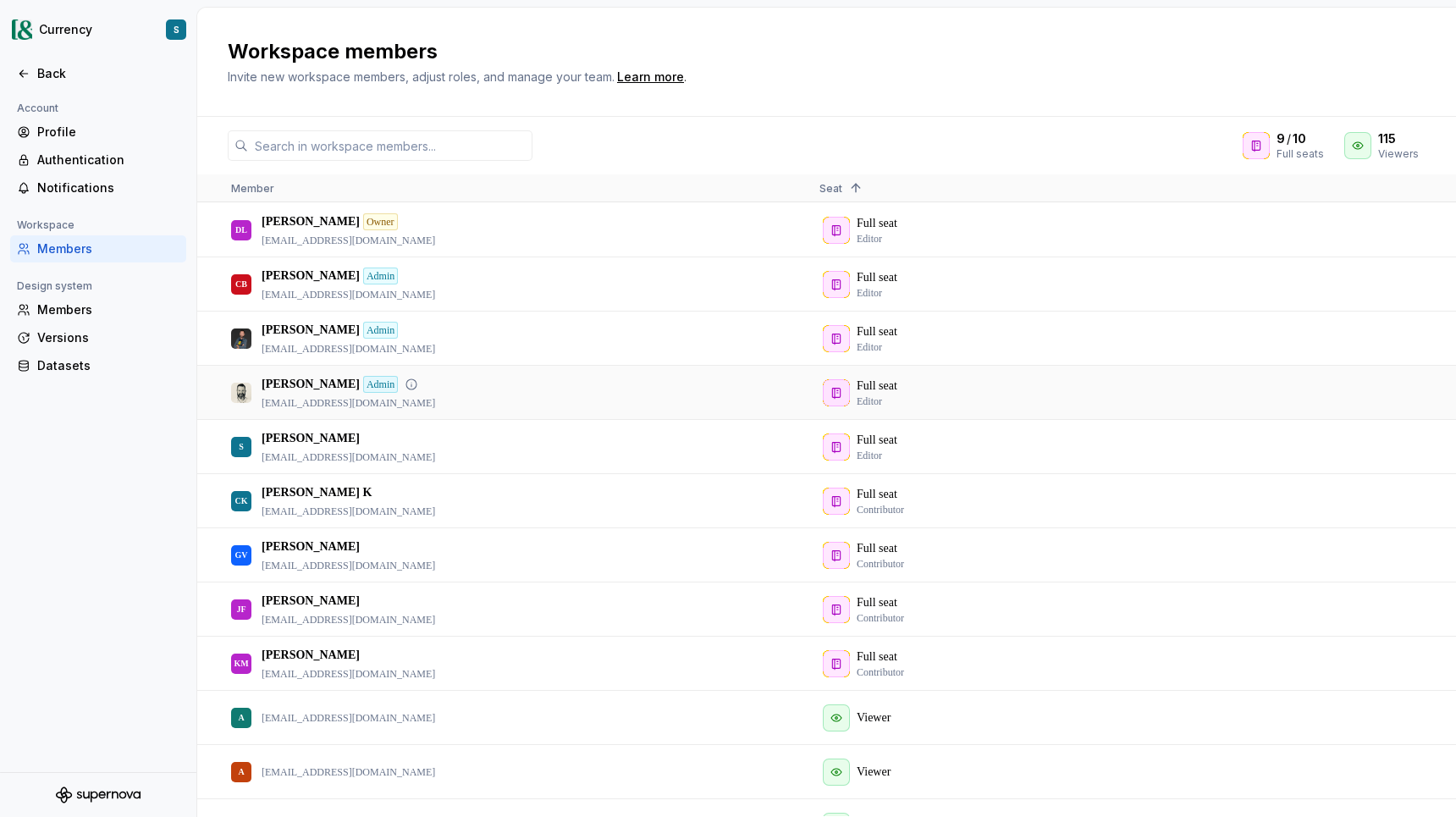
click at [859, 380] on div "Full seat Editor" at bounding box center [1099, 393] width 560 height 52
click at [836, 446] on div "Full seat Editor" at bounding box center [1099, 446] width 560 height 52
click at [883, 448] on div "Full seat Editor" at bounding box center [1099, 446] width 560 height 52
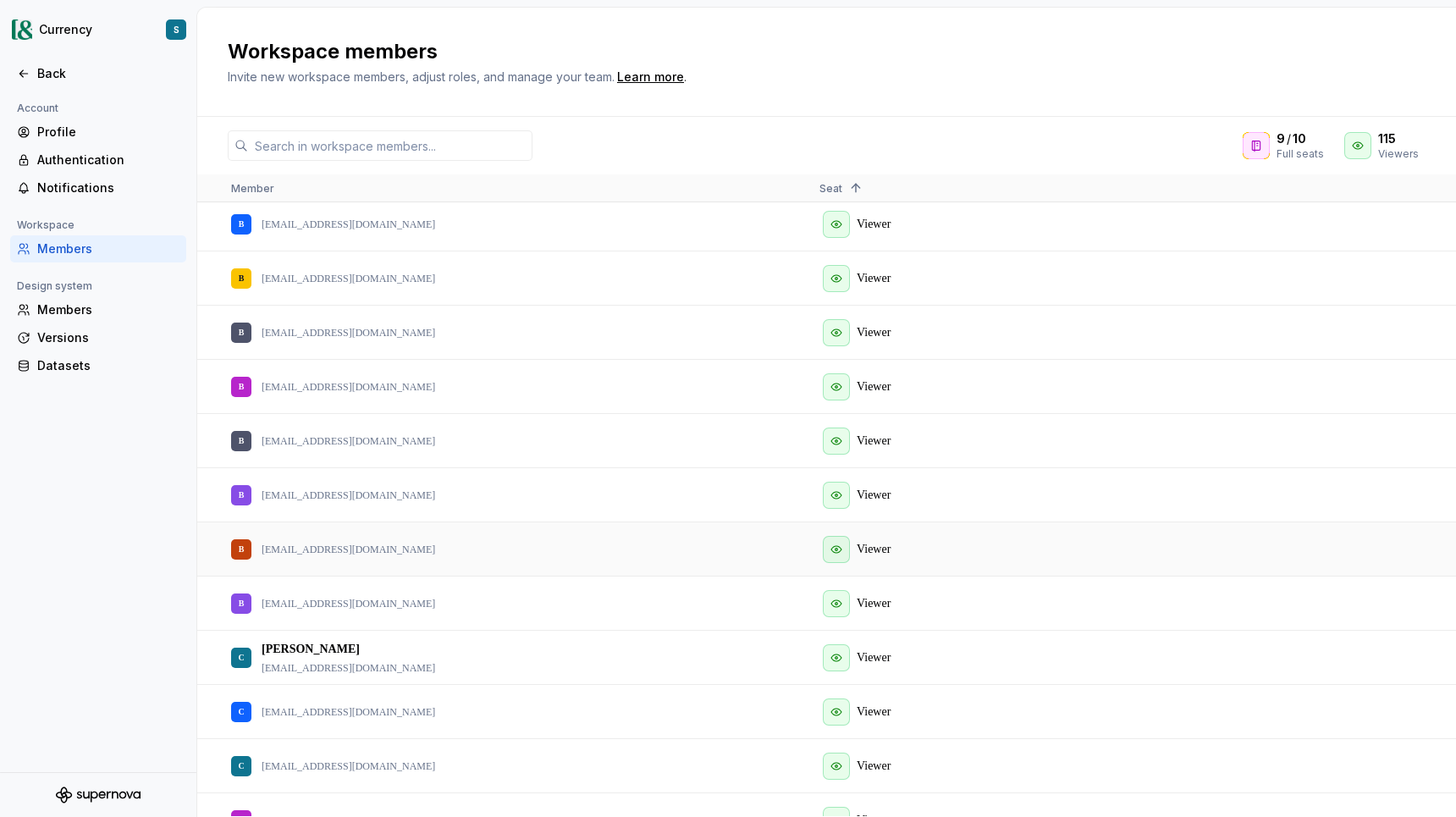
scroll to position [1479, 0]
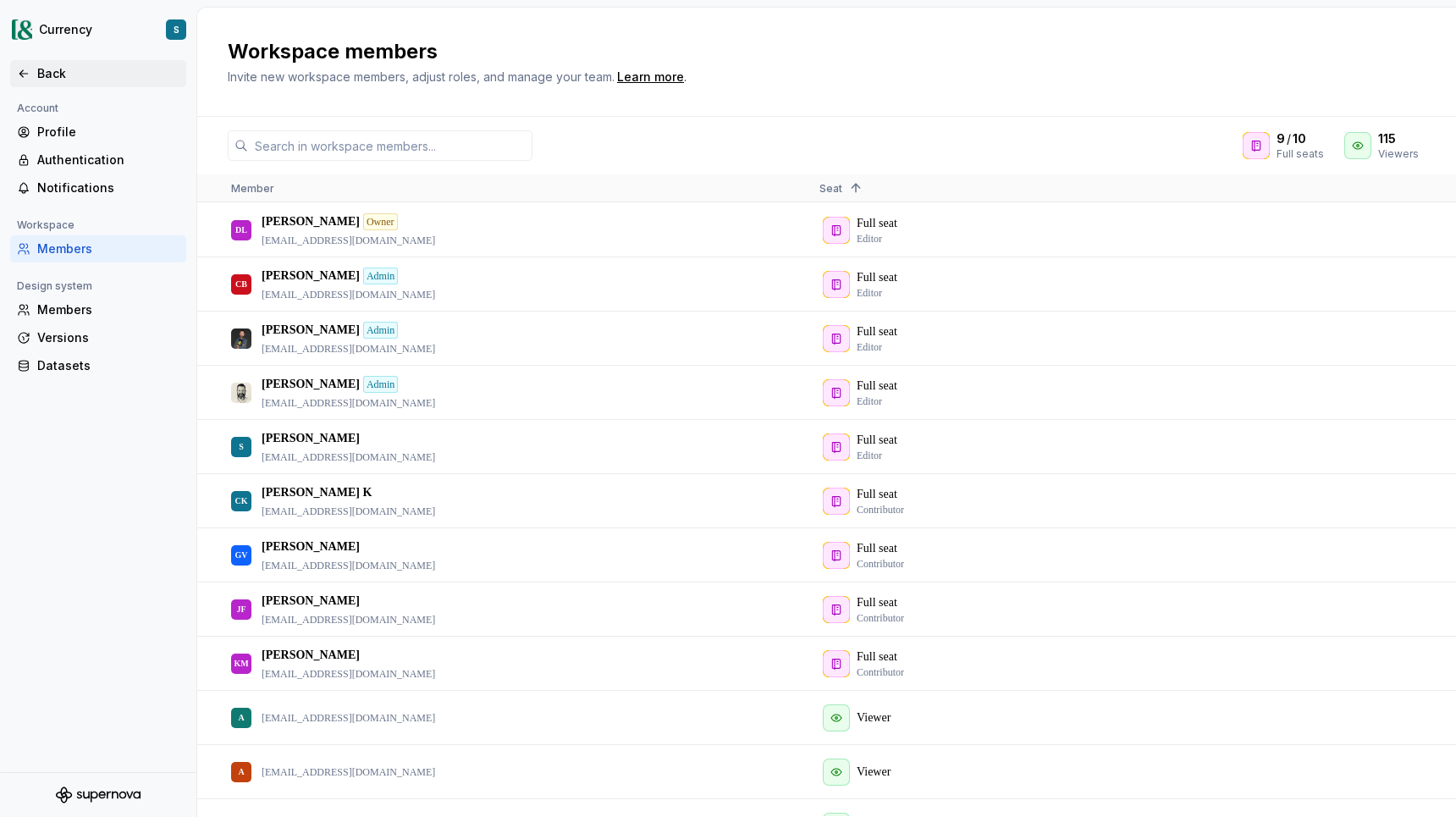
click at [51, 73] on div "Back" at bounding box center [108, 73] width 143 height 17
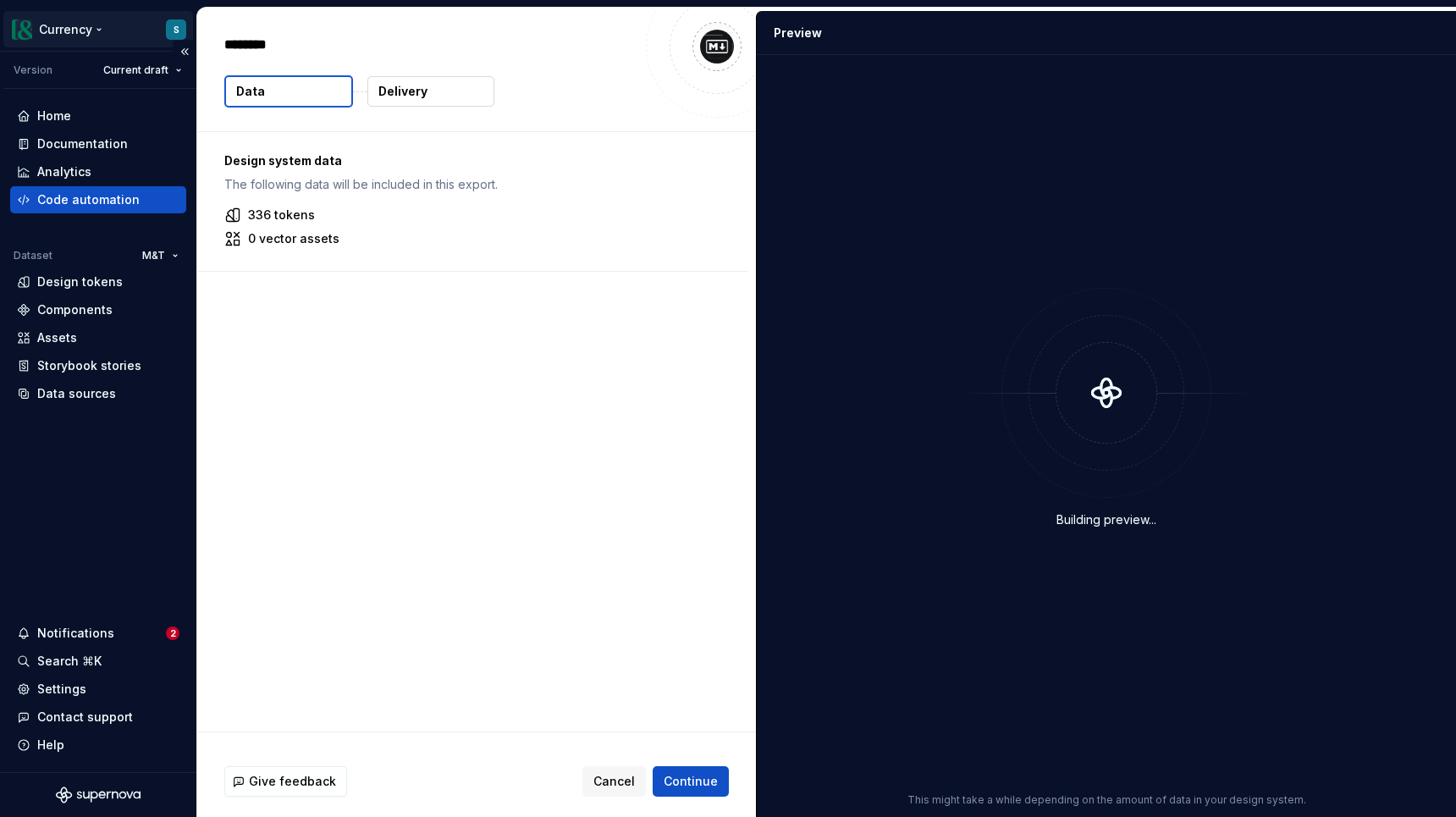
type textarea "*"
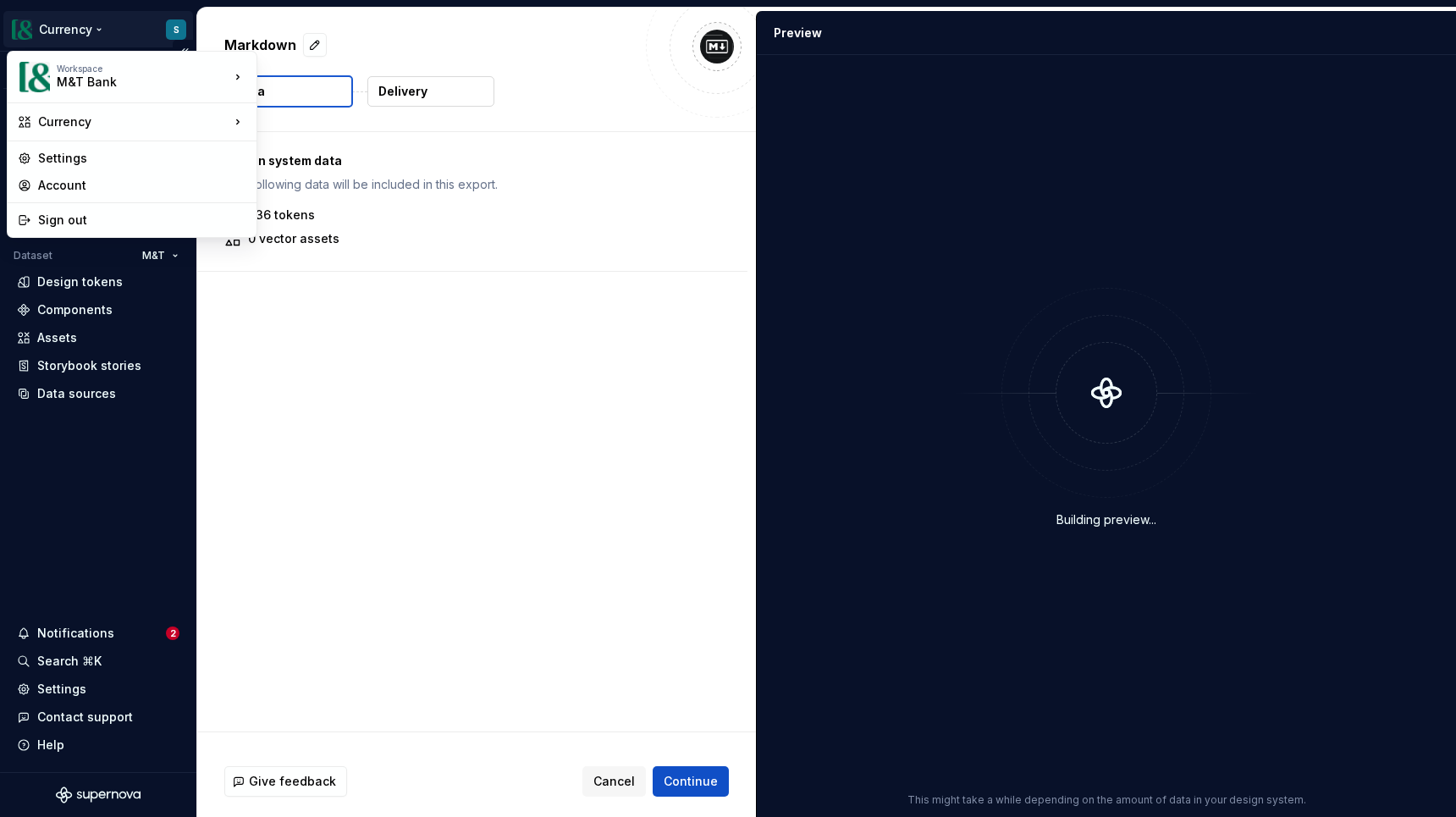
click at [99, 28] on html "Currency S Version Current draft Home Documentation Analytics Code automation D…" at bounding box center [728, 408] width 1456 height 817
click at [124, 160] on div "Settings" at bounding box center [142, 157] width 208 height 17
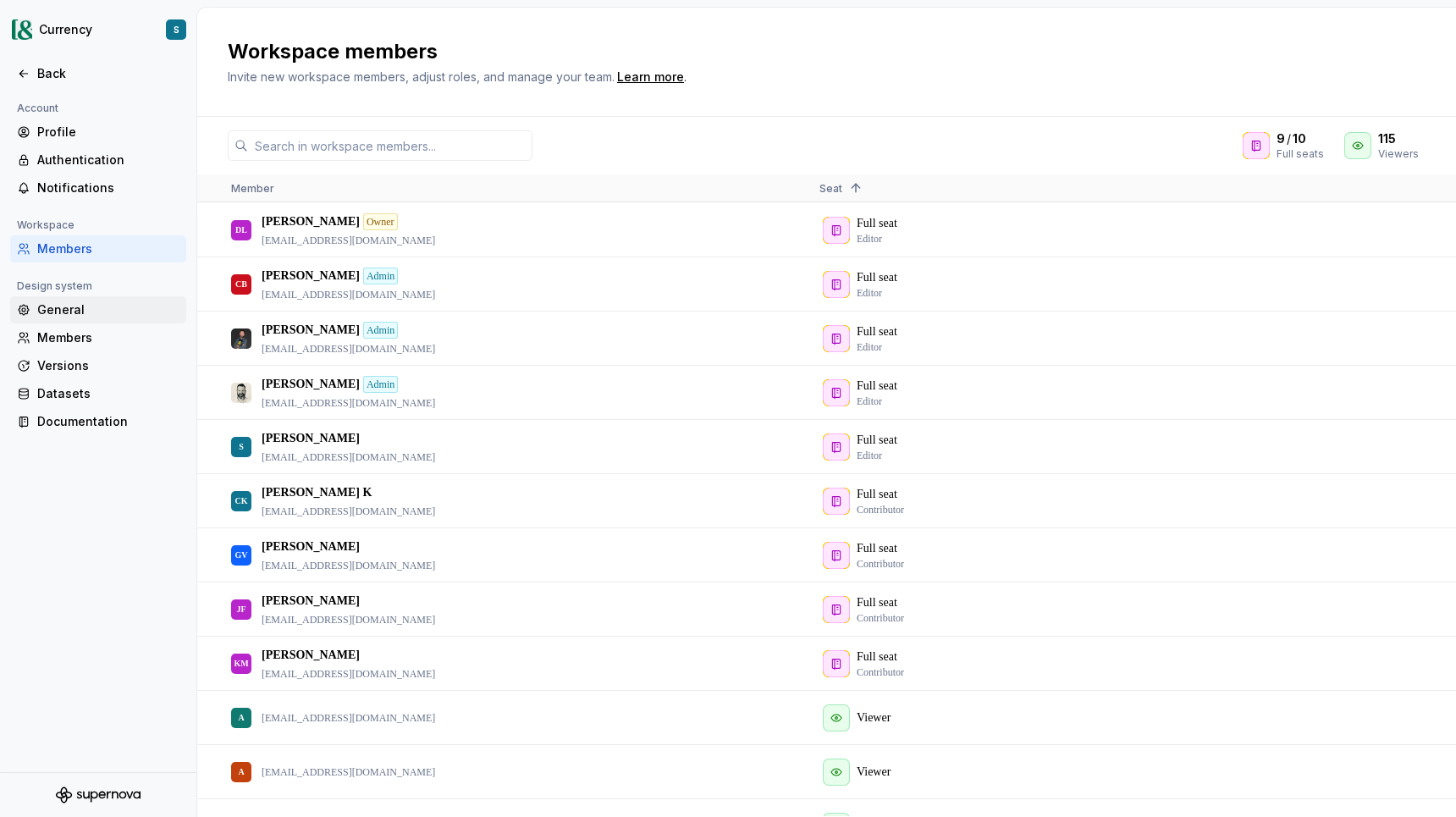
click at [99, 313] on div "General" at bounding box center [108, 309] width 143 height 17
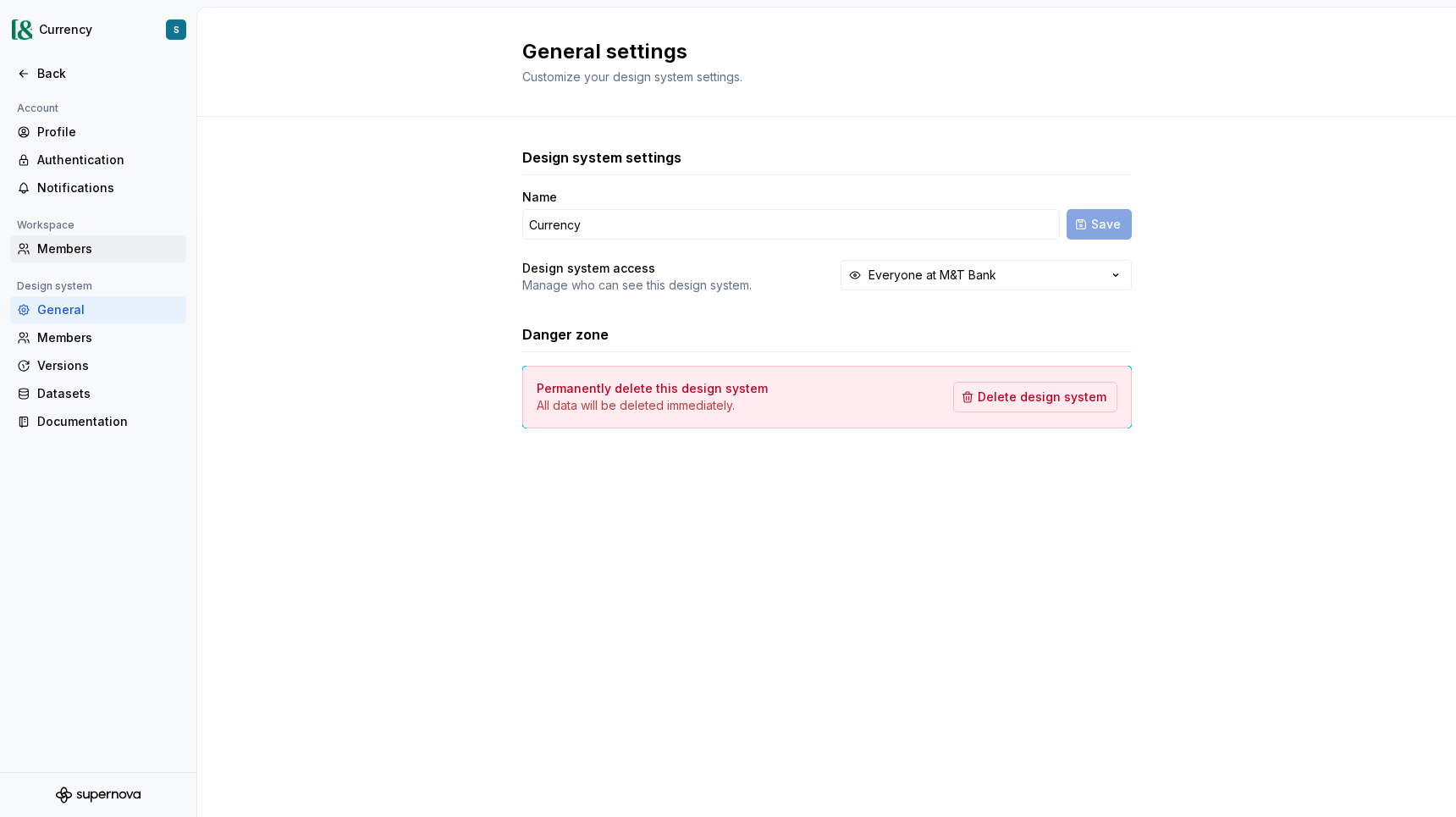
click at [76, 241] on div "Members" at bounding box center [108, 248] width 143 height 17
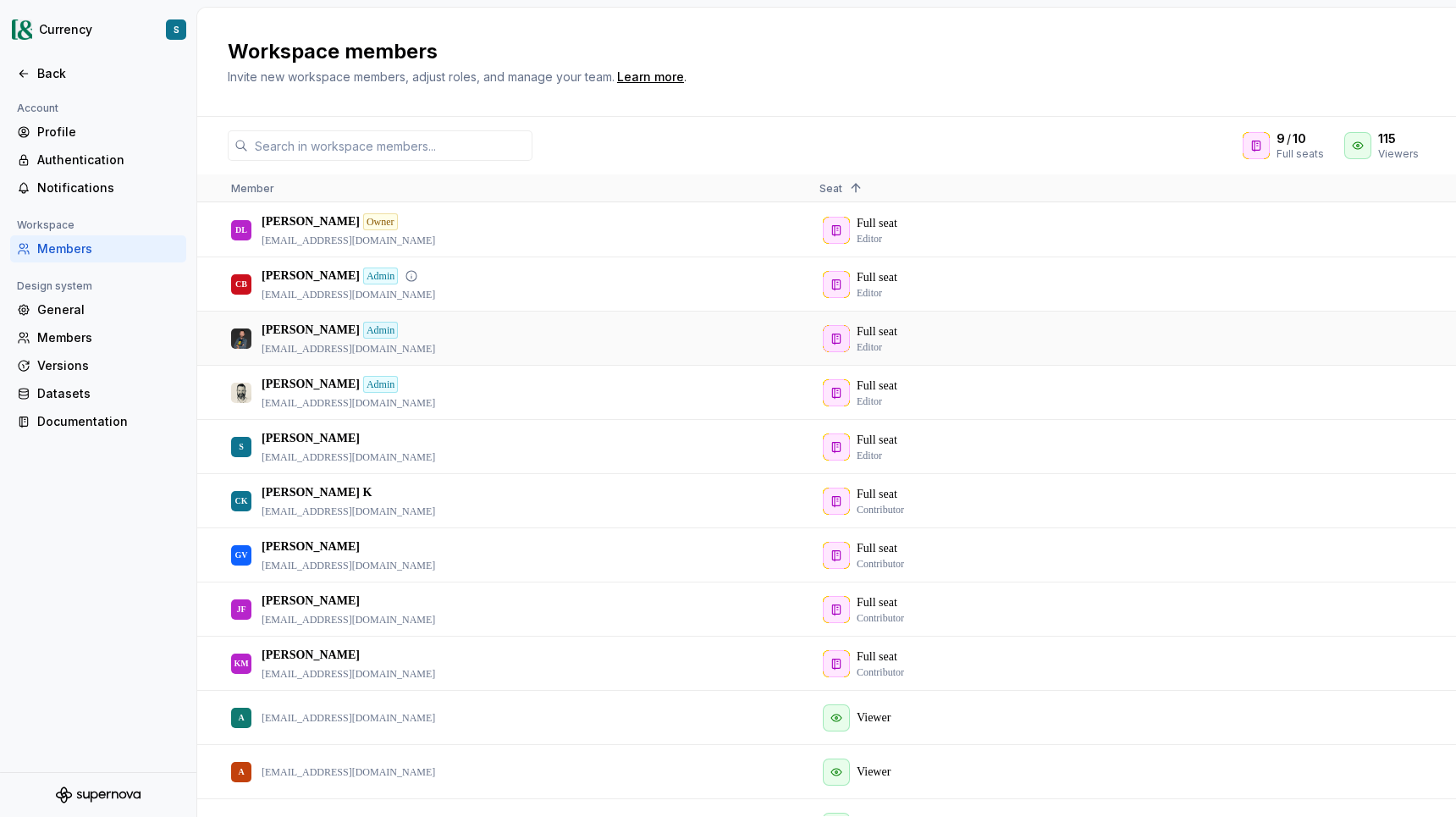
scroll to position [23, 0]
click at [836, 444] on div "Full seat Editor" at bounding box center [1099, 446] width 560 height 52
drag, startPoint x: 907, startPoint y: 439, endPoint x: 818, endPoint y: 433, distance: 89.2
click at [818, 433] on div "Full seat Editor" at bounding box center [1100, 446] width 588 height 54
click at [43, 75] on div "Back" at bounding box center [108, 73] width 143 height 17
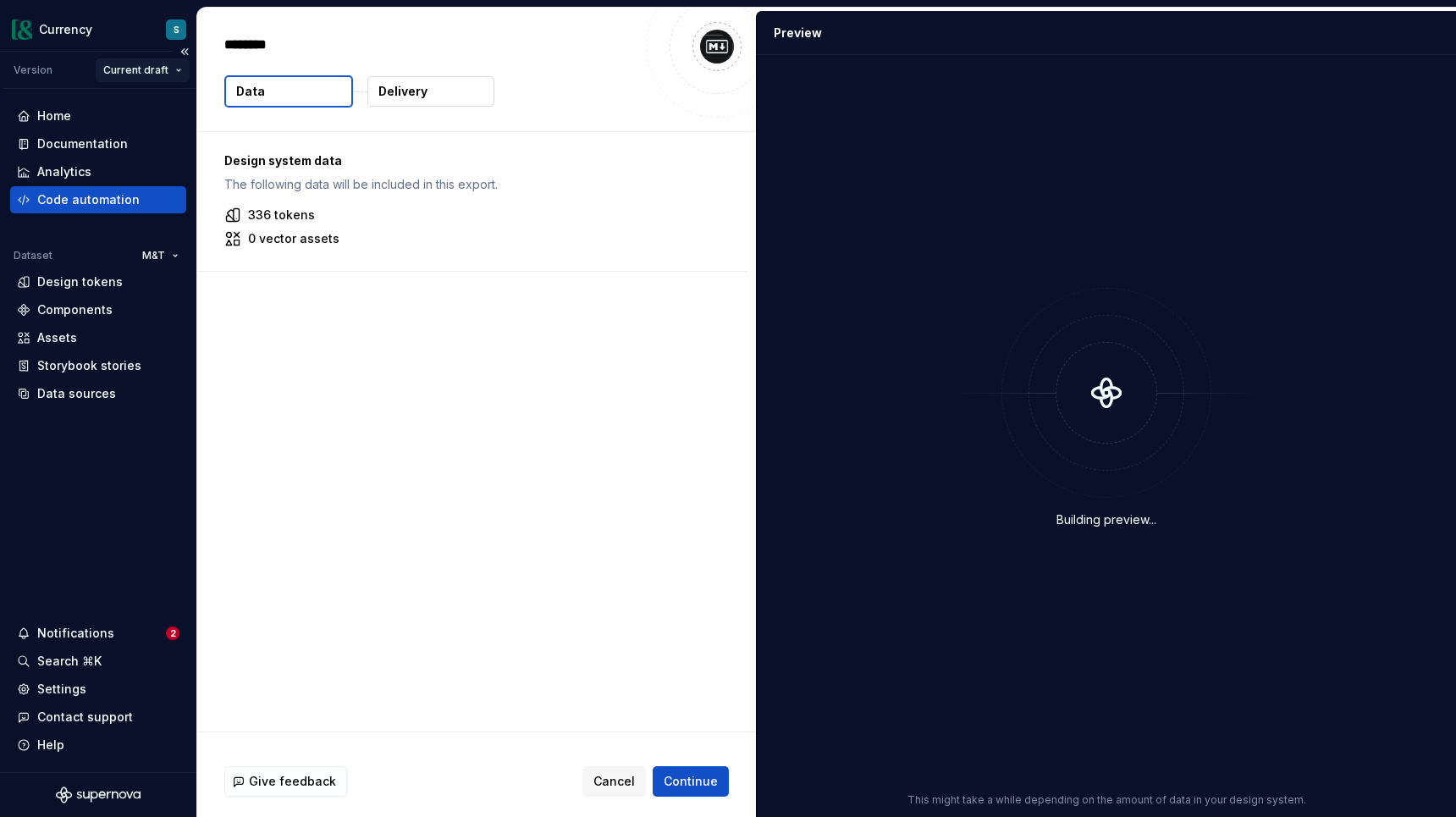
click at [182, 67] on html "Currency S Version Current draft Home Documentation Analytics Code automation D…" at bounding box center [728, 408] width 1456 height 817
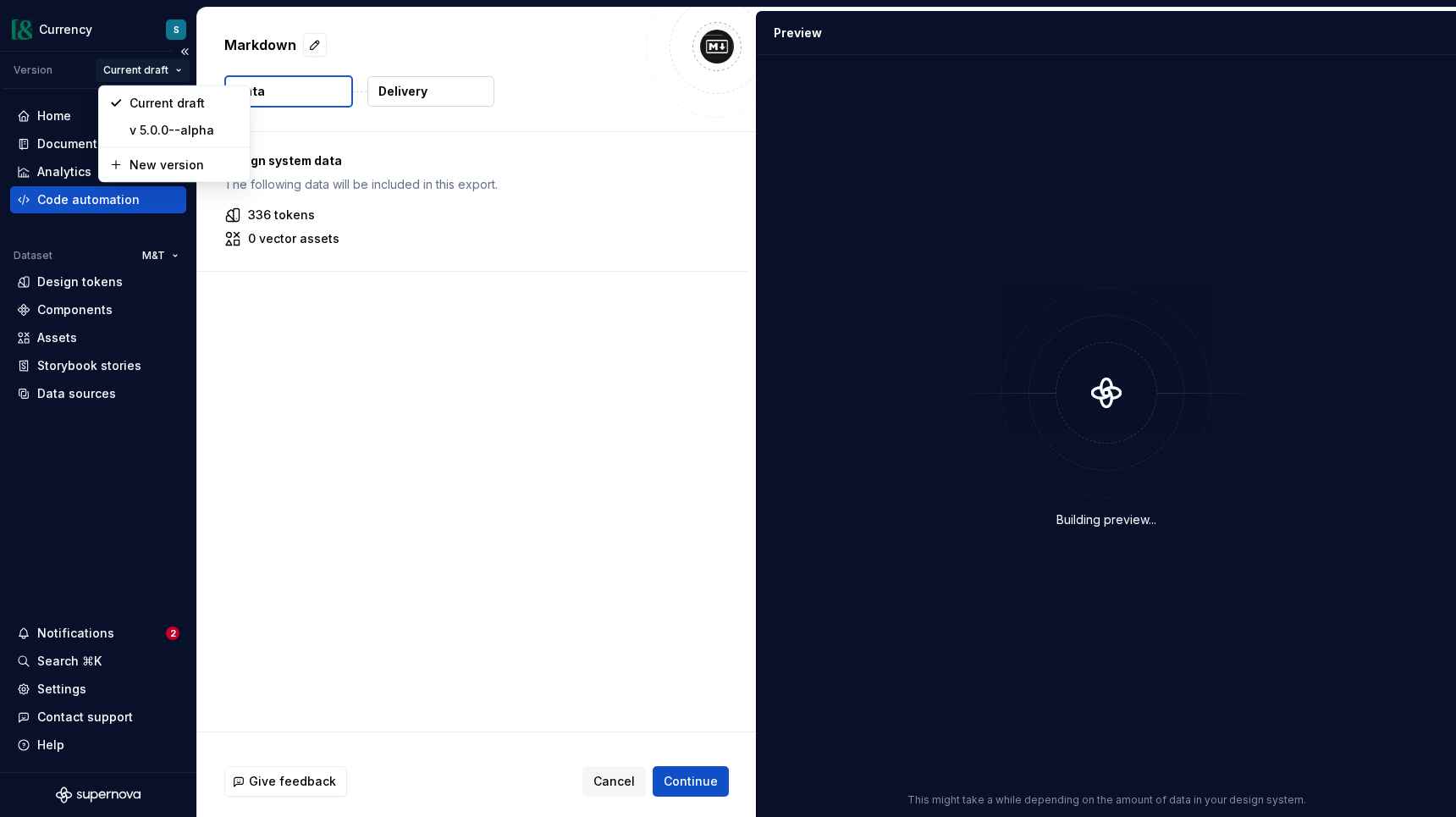
click at [182, 67] on html "Currency S Version Current draft Home Documentation Analytics Code automation D…" at bounding box center [728, 408] width 1456 height 817
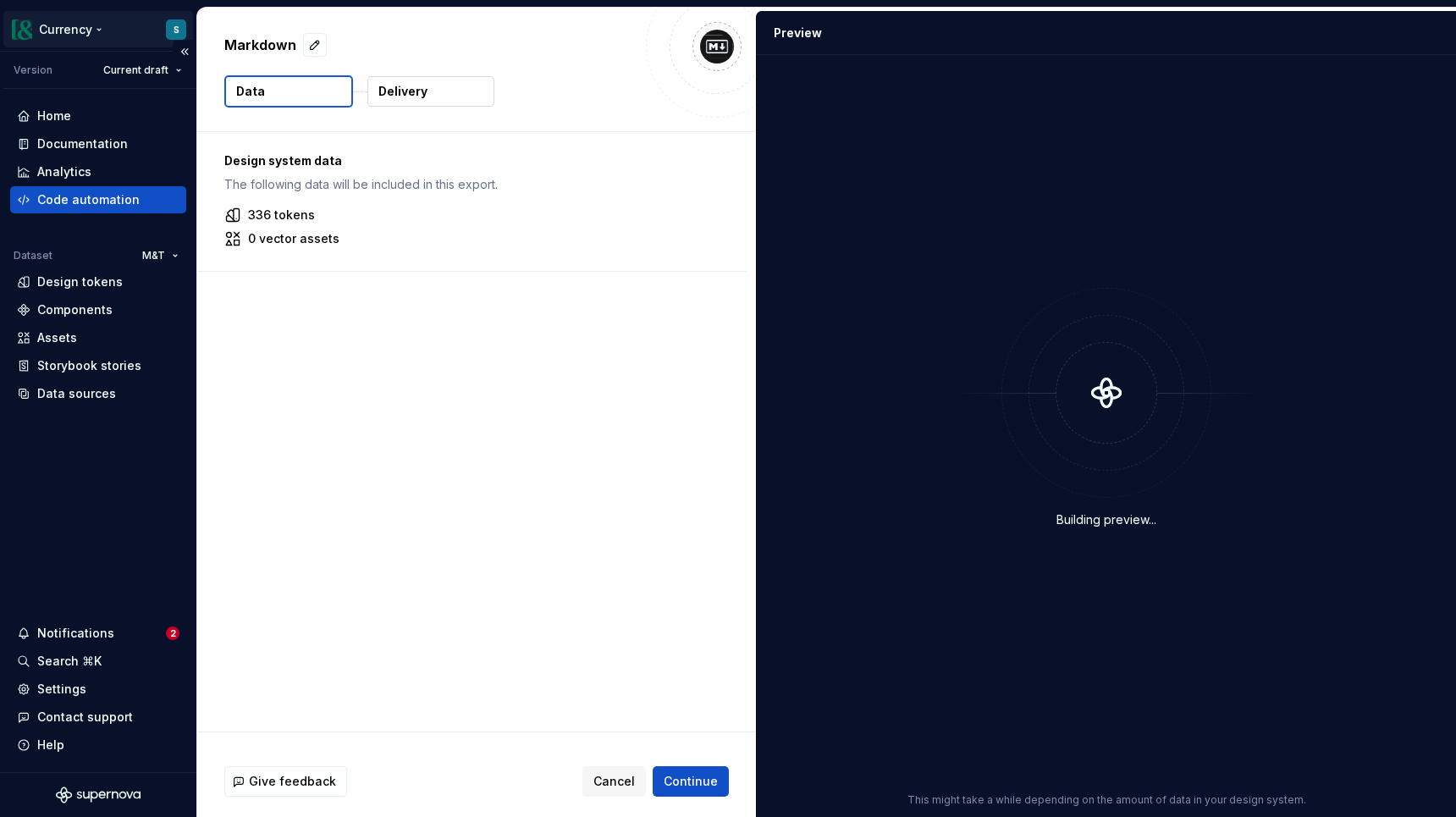
click at [180, 35] on html "Currency S Version Current draft Home Documentation Analytics Code automation D…" at bounding box center [728, 408] width 1456 height 817
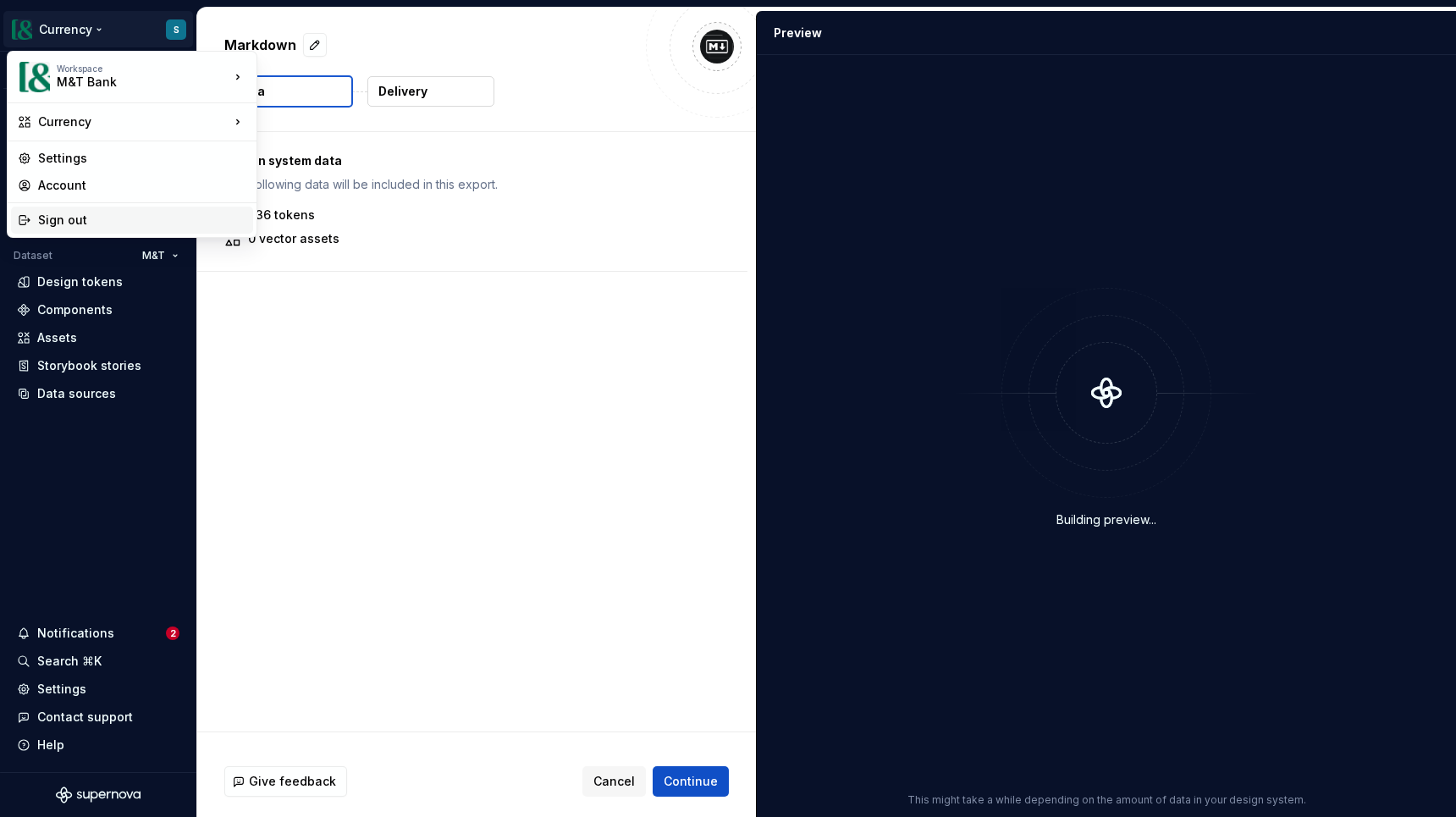
click at [93, 217] on div "Sign out" at bounding box center [142, 219] width 208 height 17
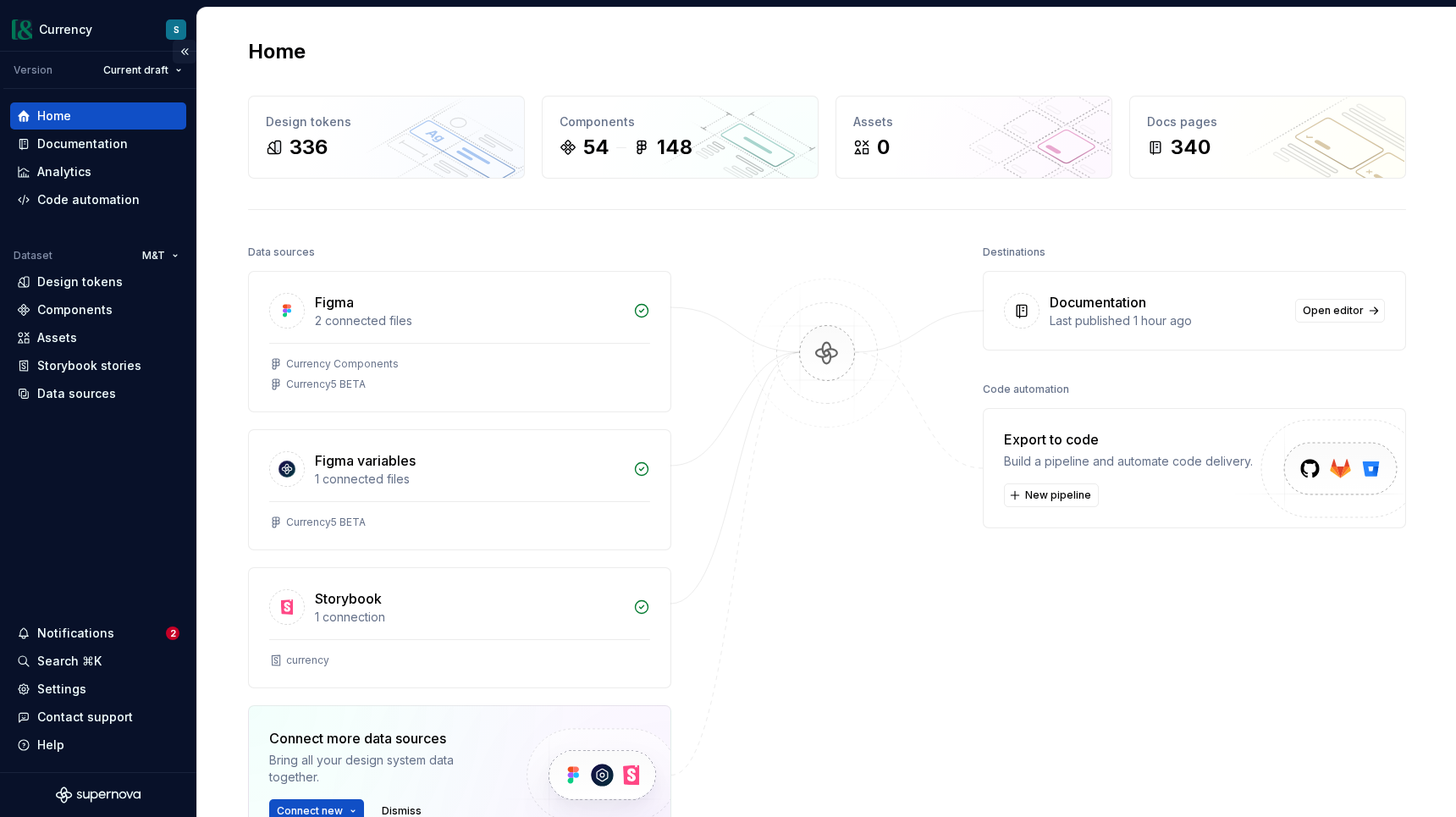
click at [187, 54] on button "Collapse sidebar" at bounding box center [184, 52] width 24 height 24
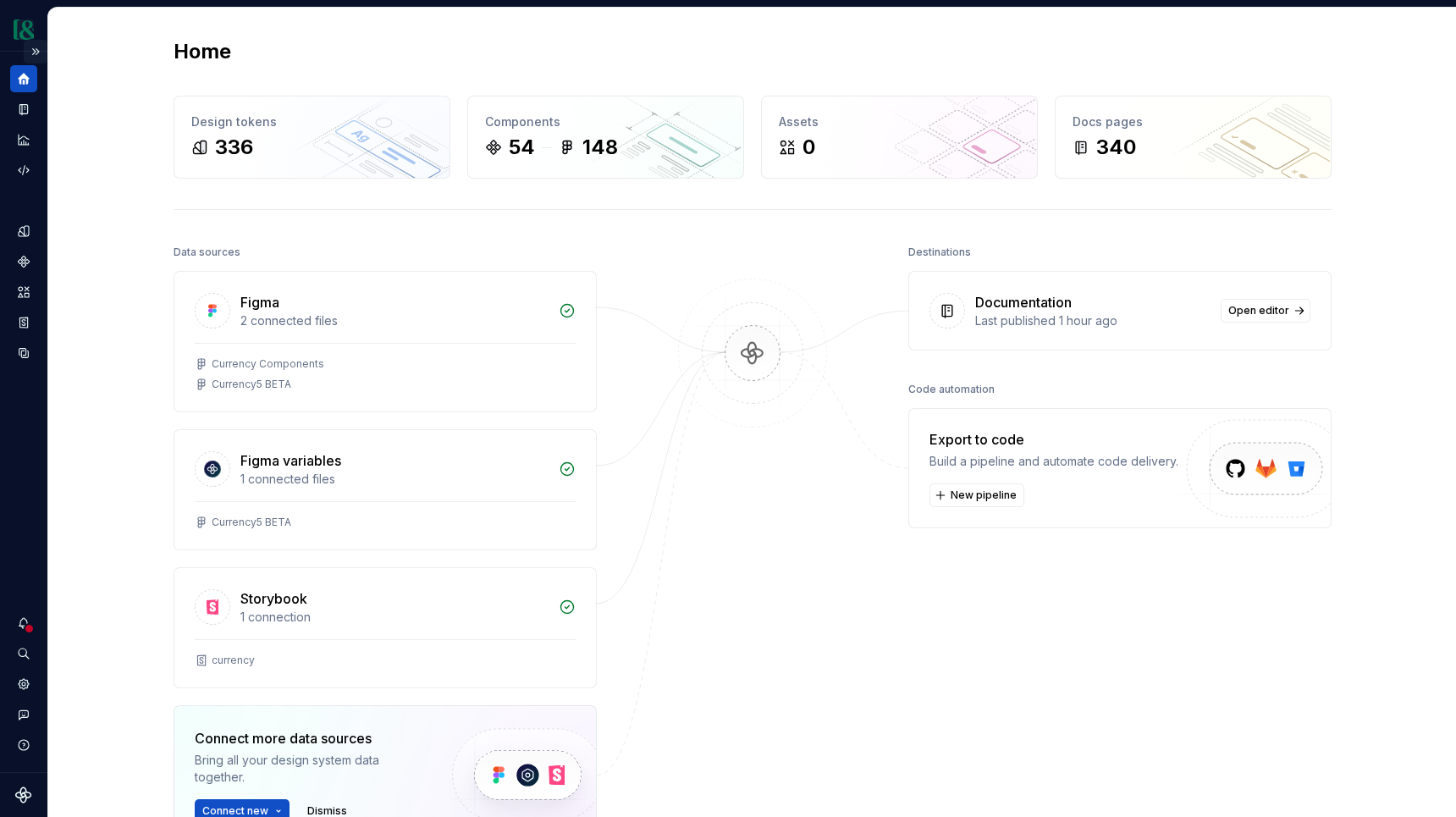
click at [32, 53] on button "Expand sidebar" at bounding box center [36, 52] width 24 height 24
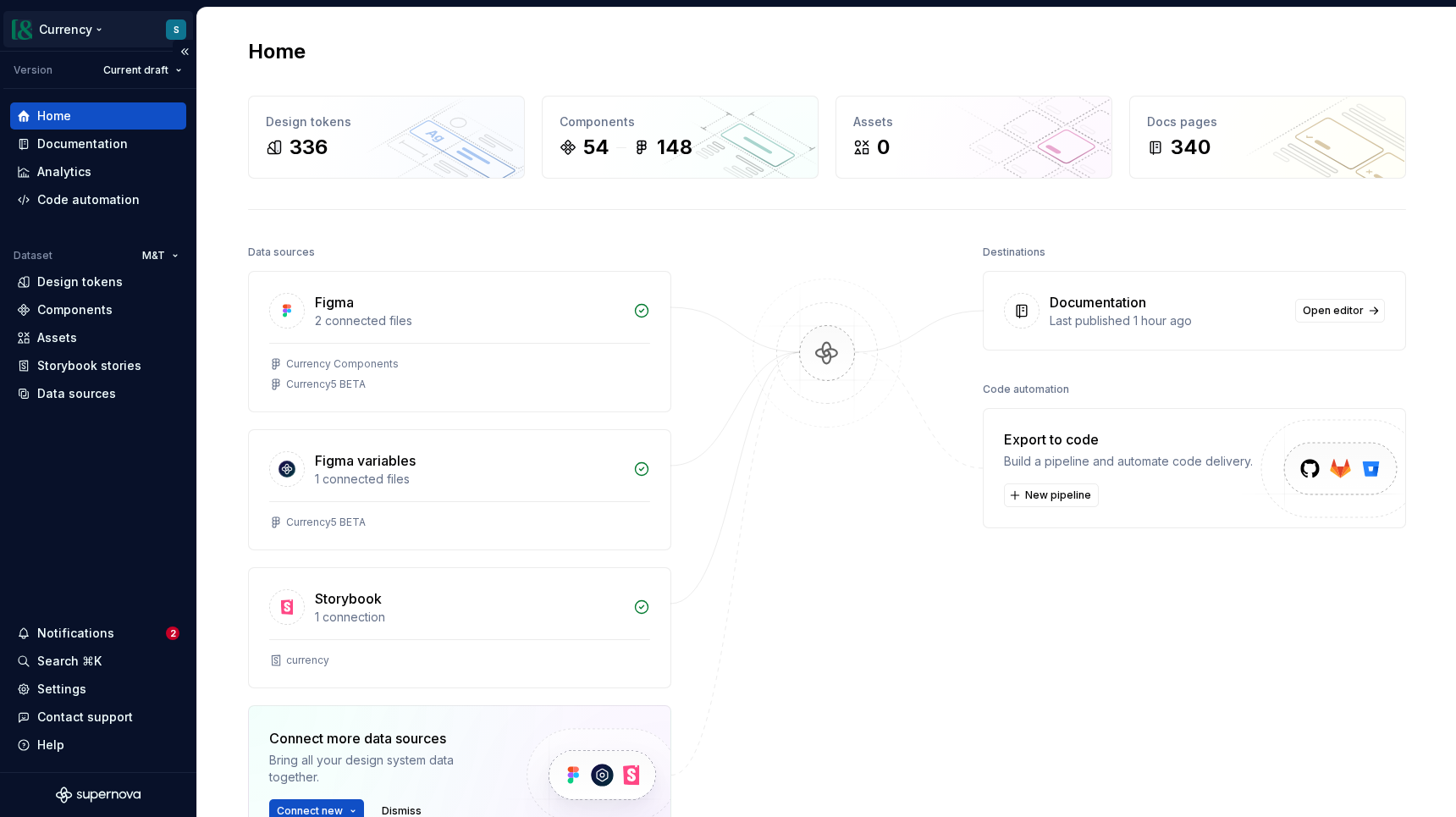
click at [77, 24] on html "Currency S Version Current draft Home Documentation Analytics Code automation D…" at bounding box center [728, 408] width 1456 height 817
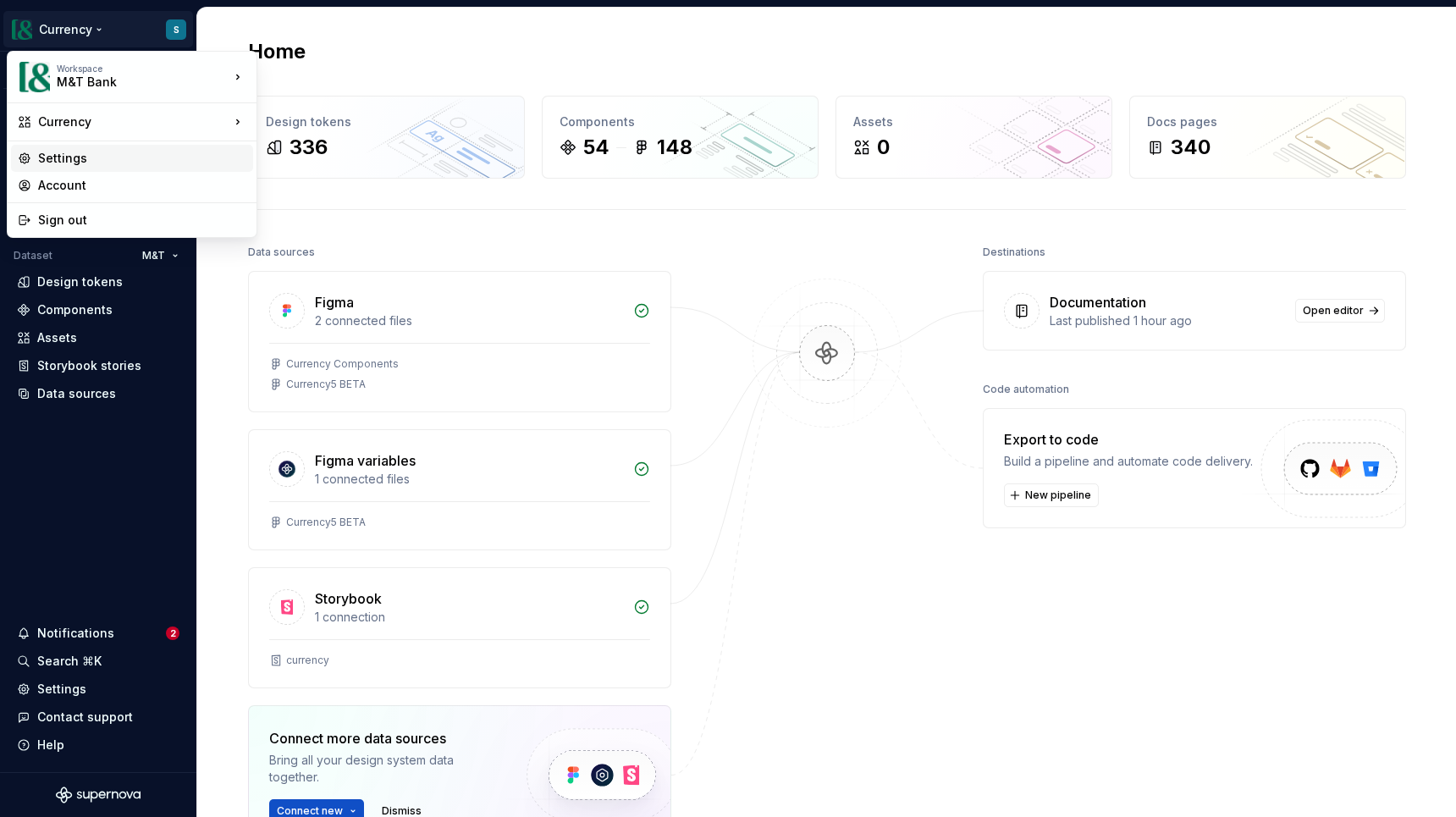
click at [95, 157] on div "Settings" at bounding box center [142, 157] width 208 height 17
